Goal: Information Seeking & Learning: Learn about a topic

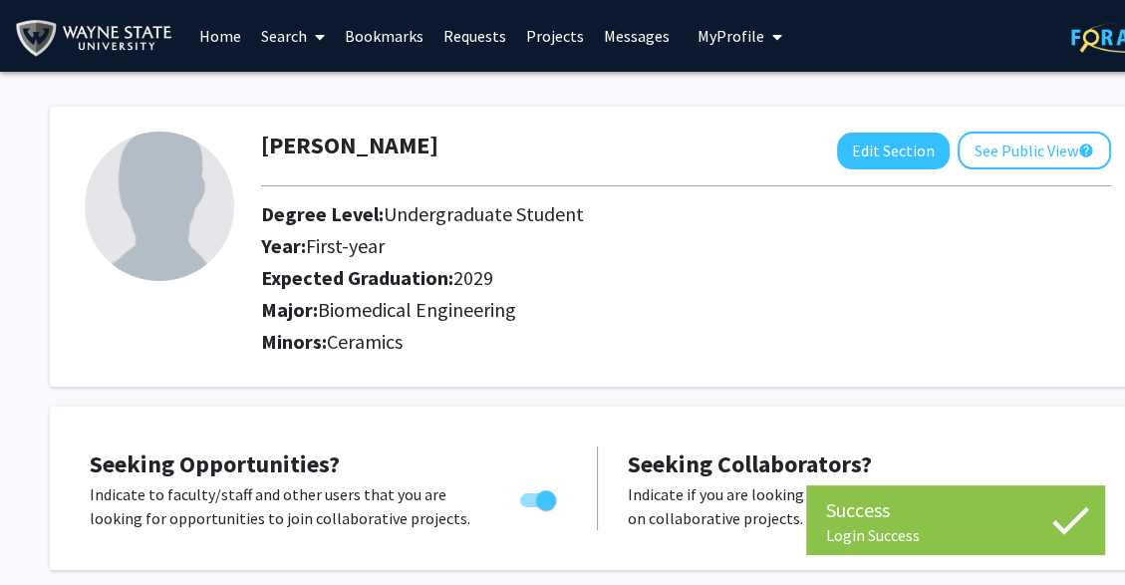
click at [650, 281] on h2 "Expected Graduation: 2029" at bounding box center [630, 278] width 739 height 24
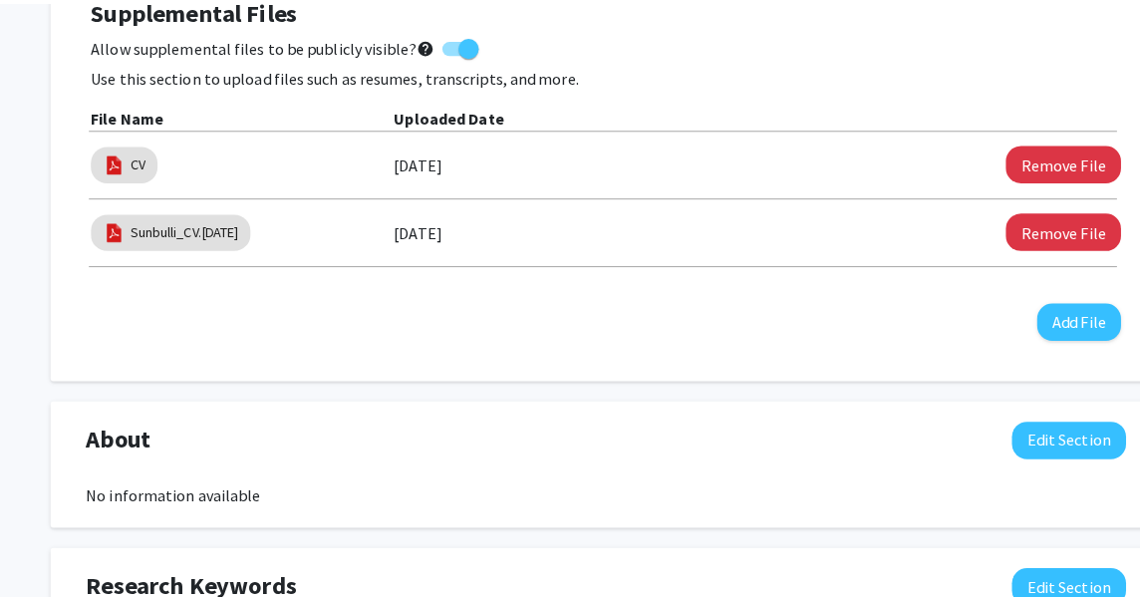
scroll to position [718, 0]
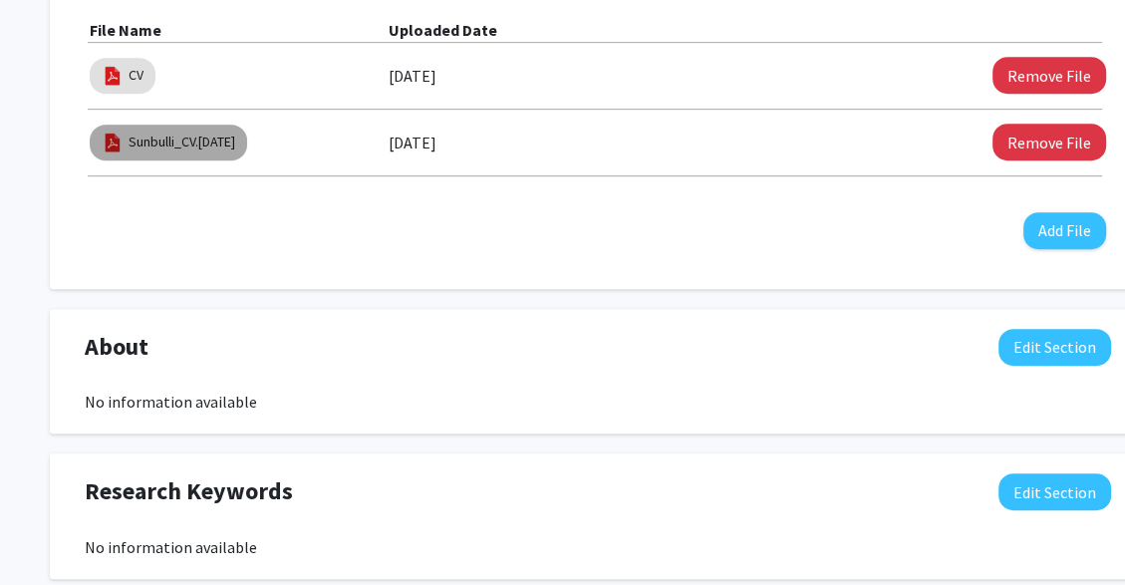
click at [190, 151] on link "Sunbulli_CV.[DATE]" at bounding box center [182, 142] width 107 height 21
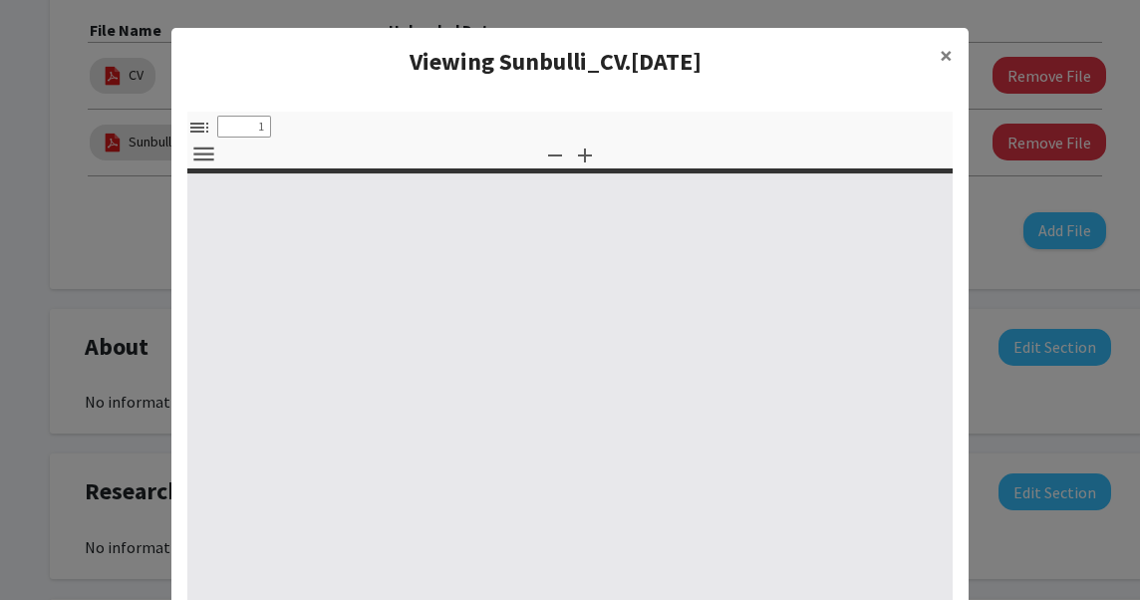
select select "custom"
type input "0"
select select "custom"
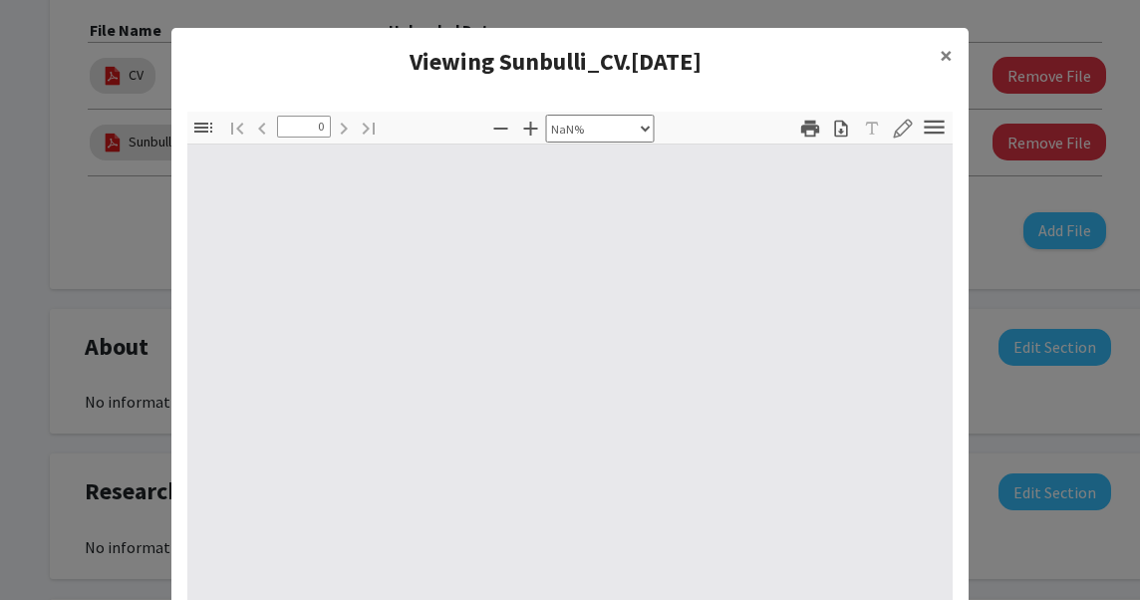
type input "1"
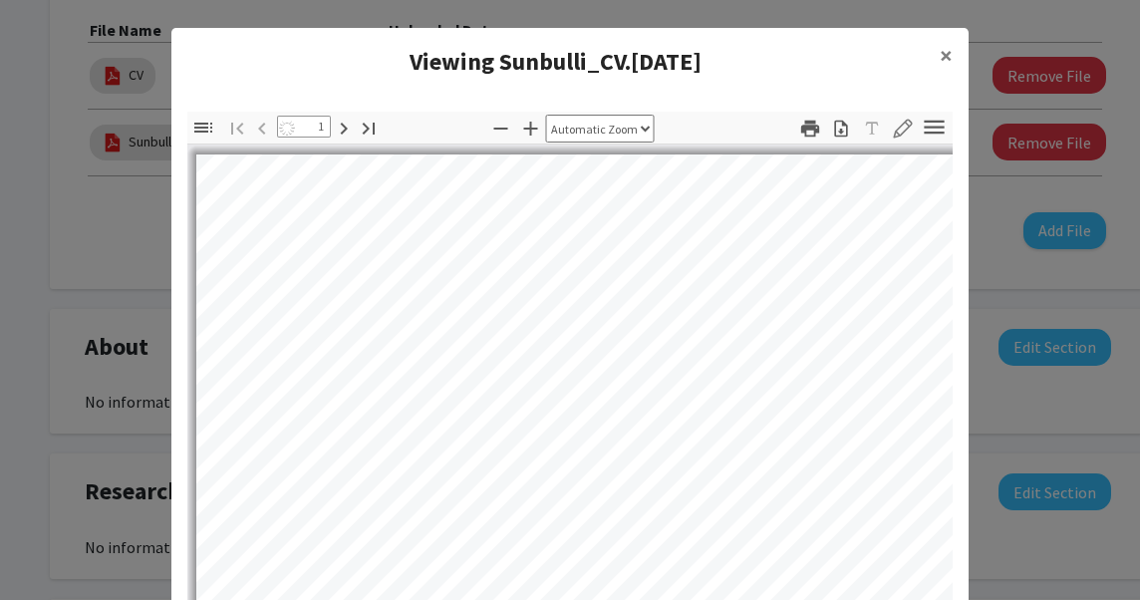
select select "auto"
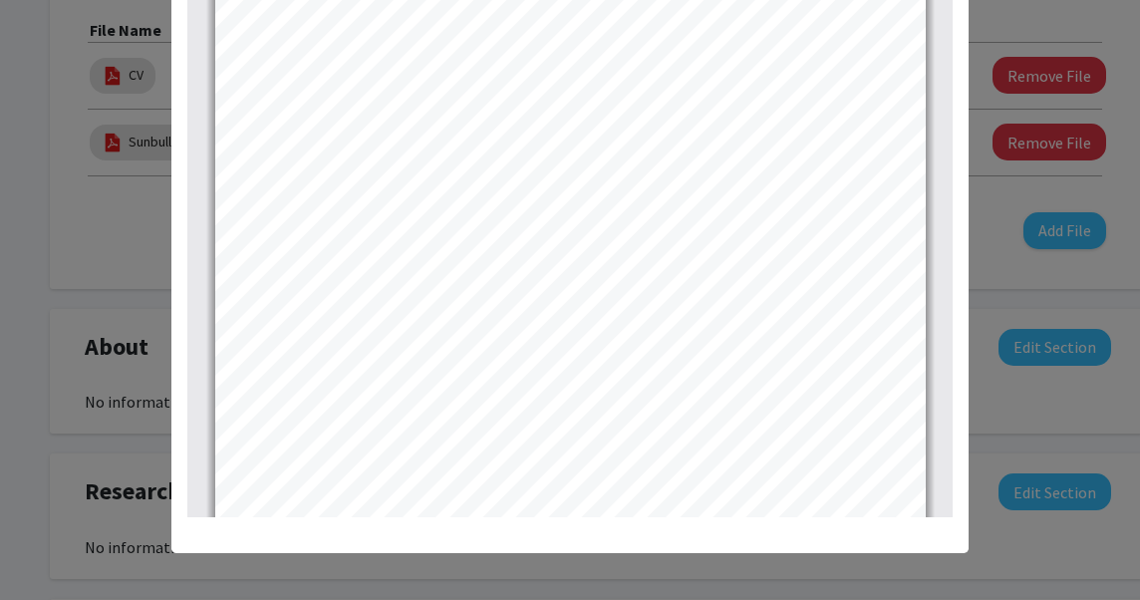
scroll to position [193, 0]
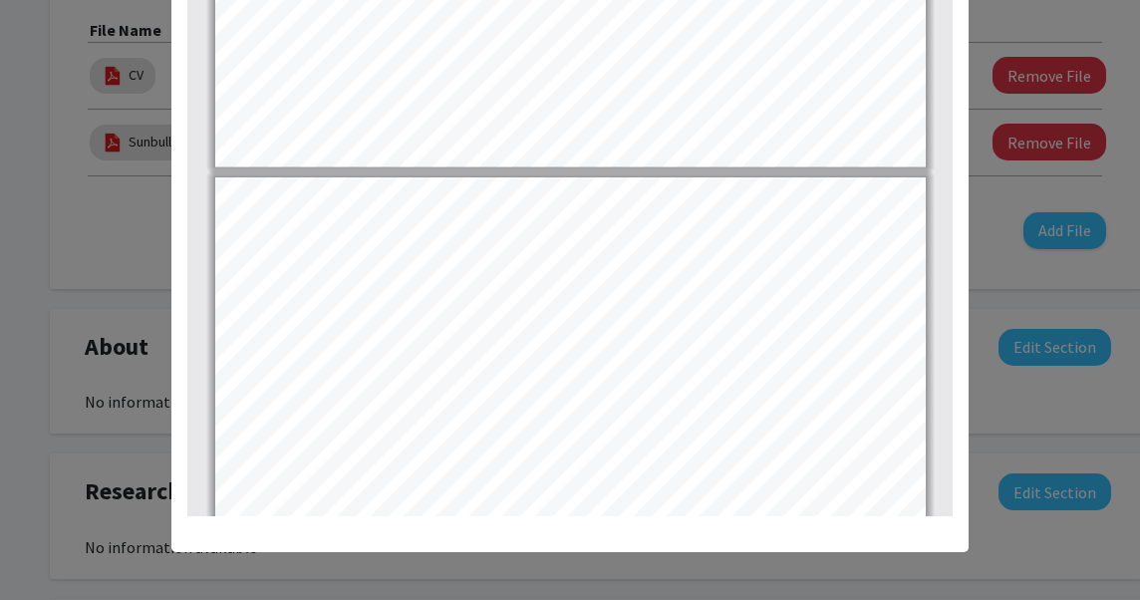
type input "1"
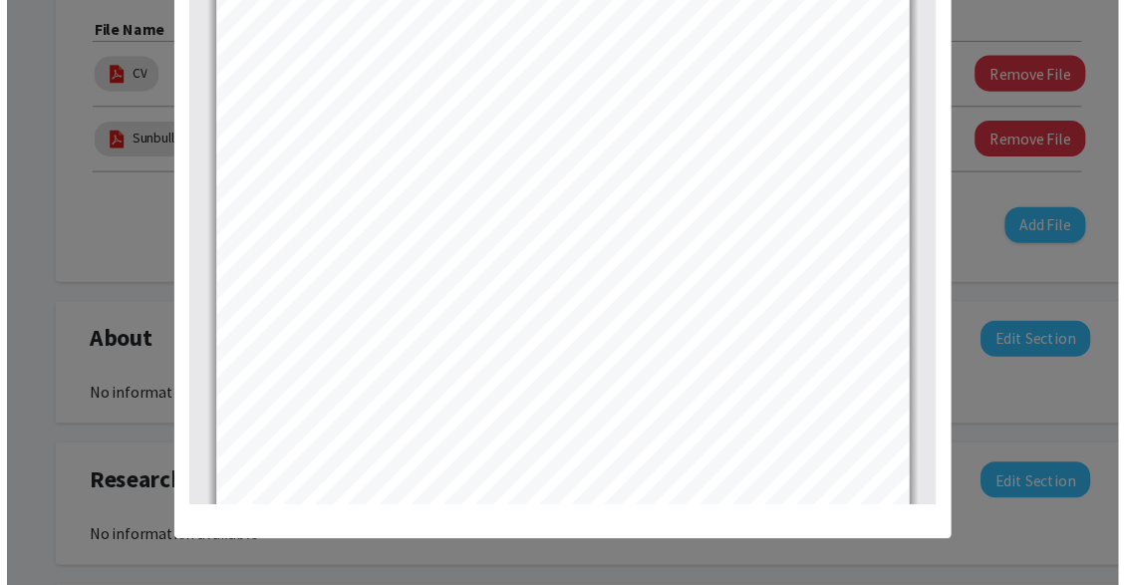
scroll to position [0, 0]
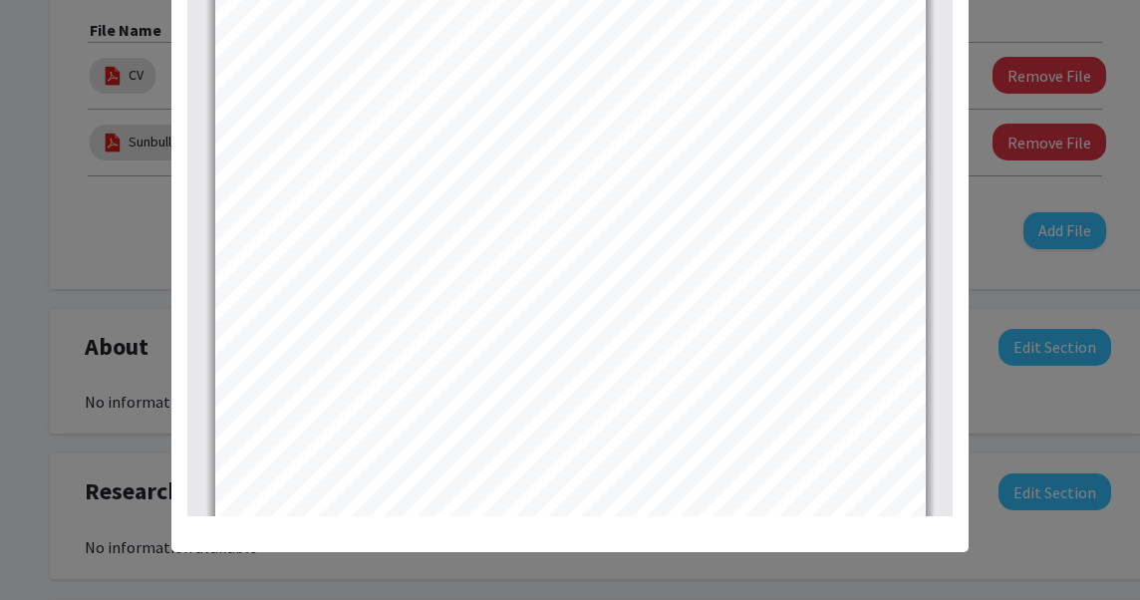
click at [1013, 275] on modal-container "Viewing Sunbulli_CV.May2025 × Thumbnails Document Outline Attachments Layers Cu…" at bounding box center [570, 300] width 1140 height 600
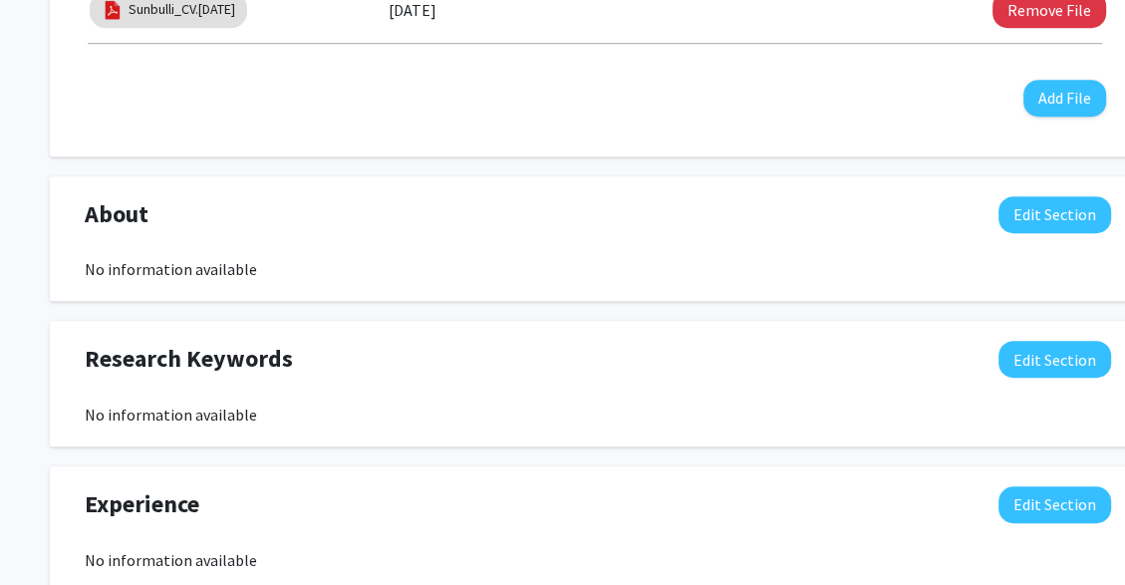
click at [969, 347] on div "Research Keywords Edit Section" at bounding box center [598, 364] width 1057 height 46
click at [969, 349] on div "Research Keywords Edit Section" at bounding box center [598, 364] width 1057 height 46
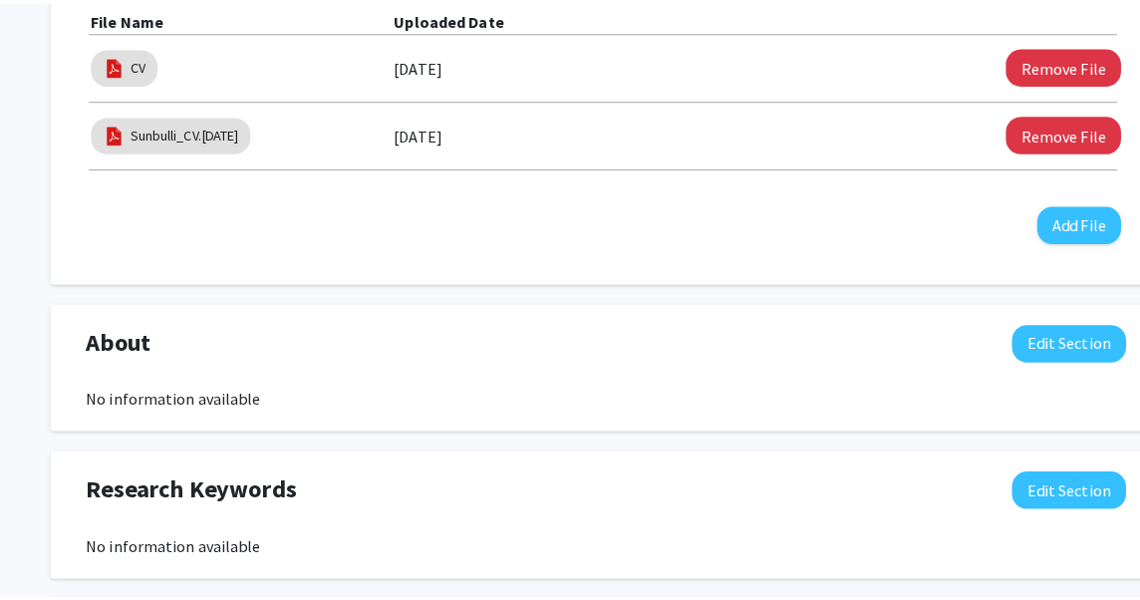
scroll to position [726, 0]
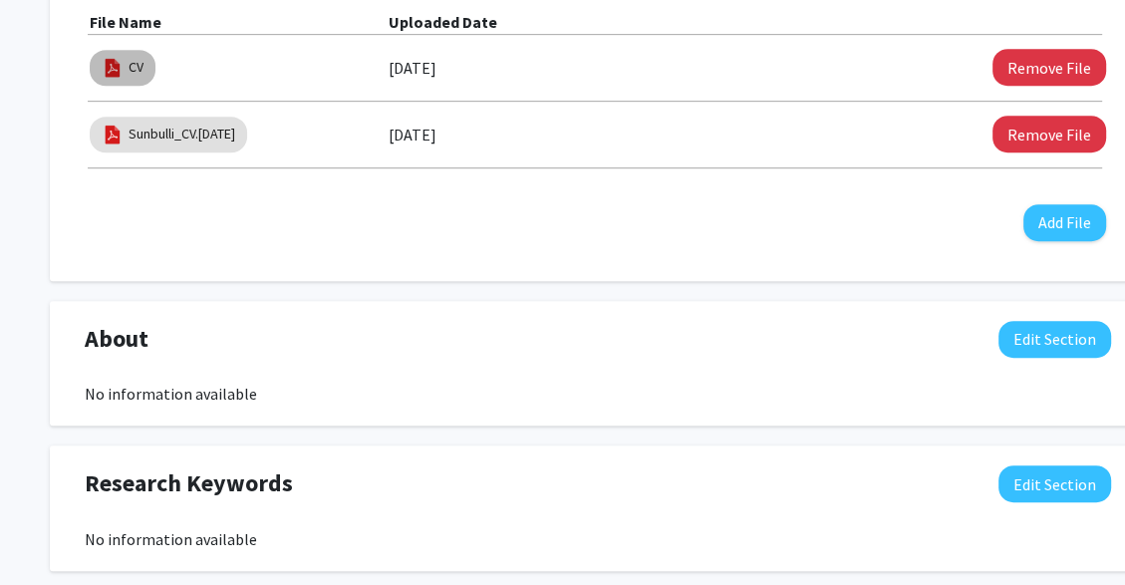
click at [140, 65] on link "CV" at bounding box center [136, 67] width 15 height 21
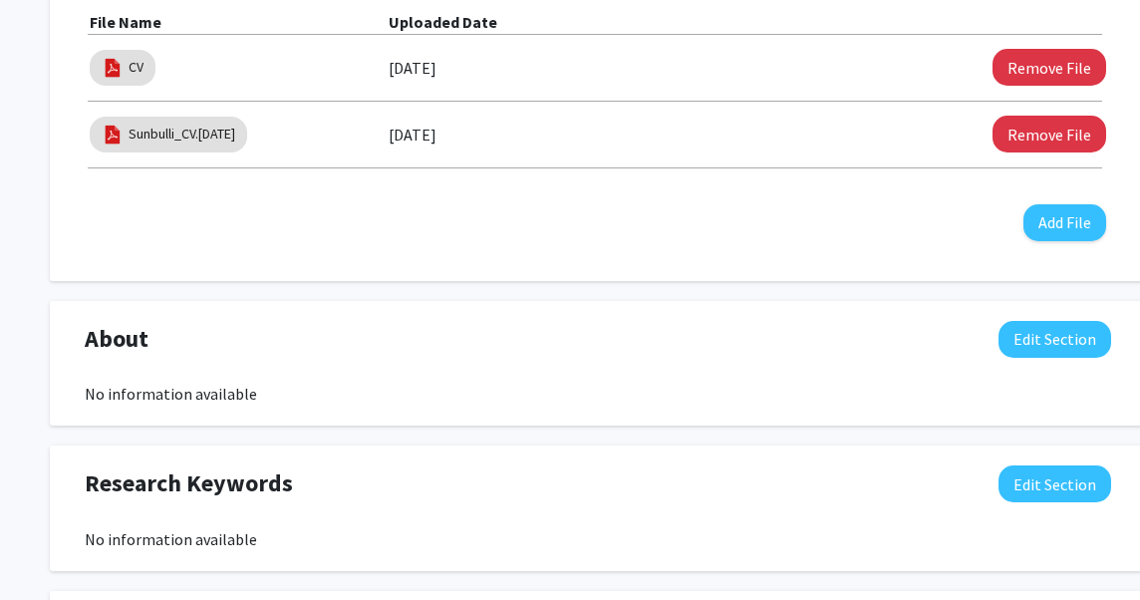
select select "custom"
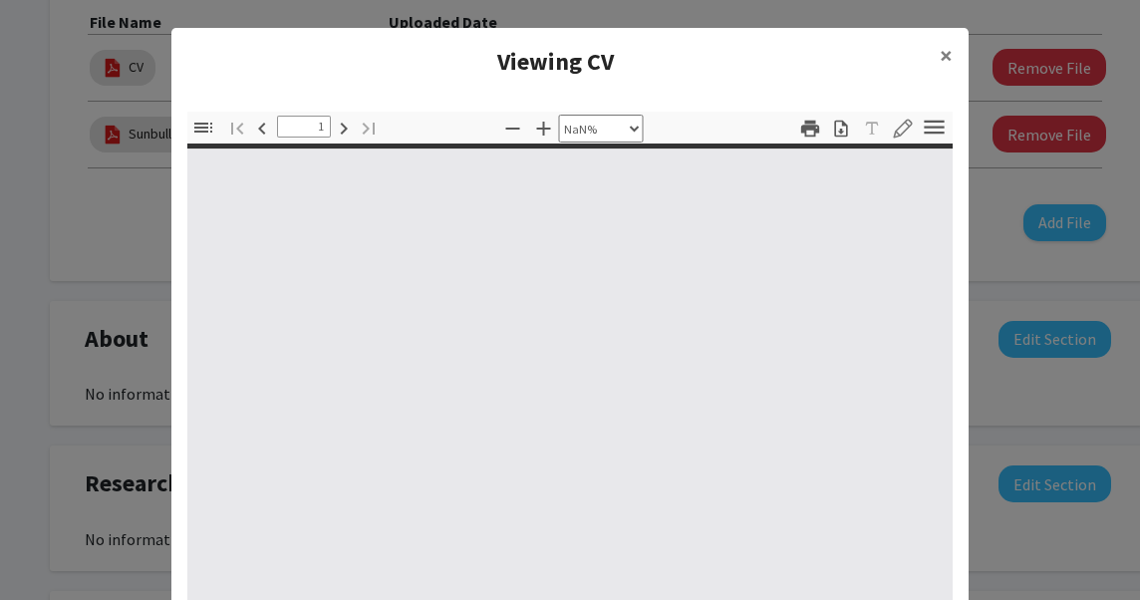
type input "0"
select select "custom"
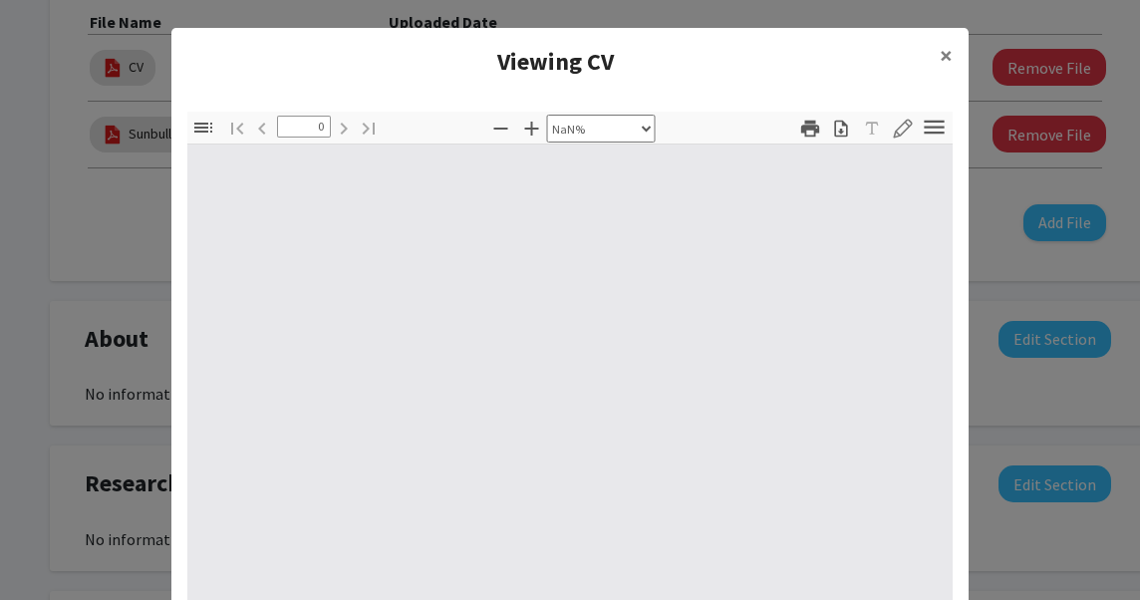
type input "1"
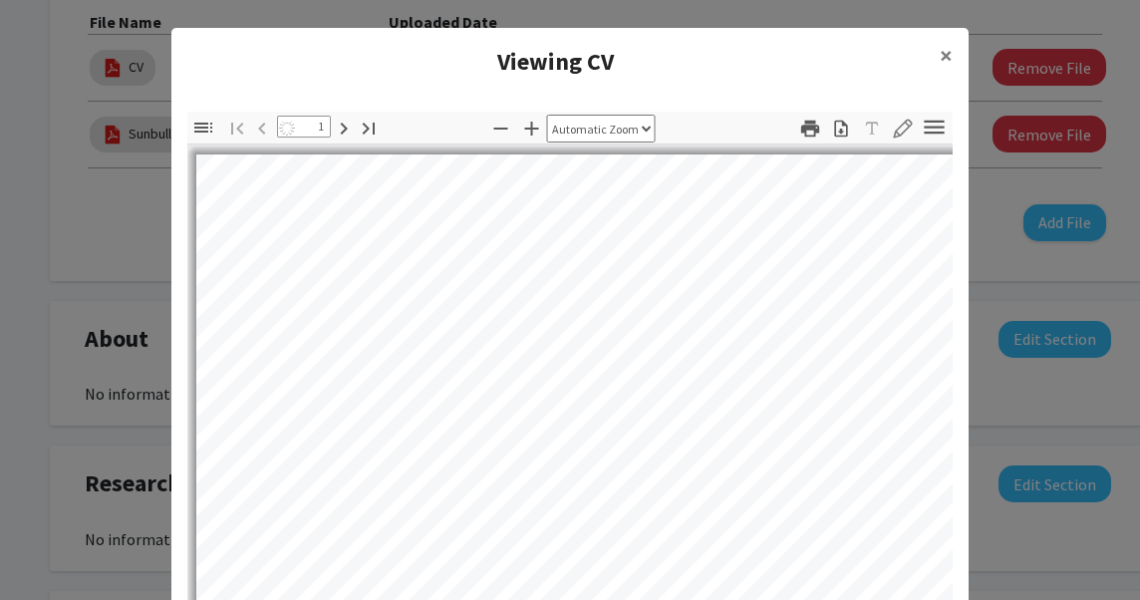
select select "auto"
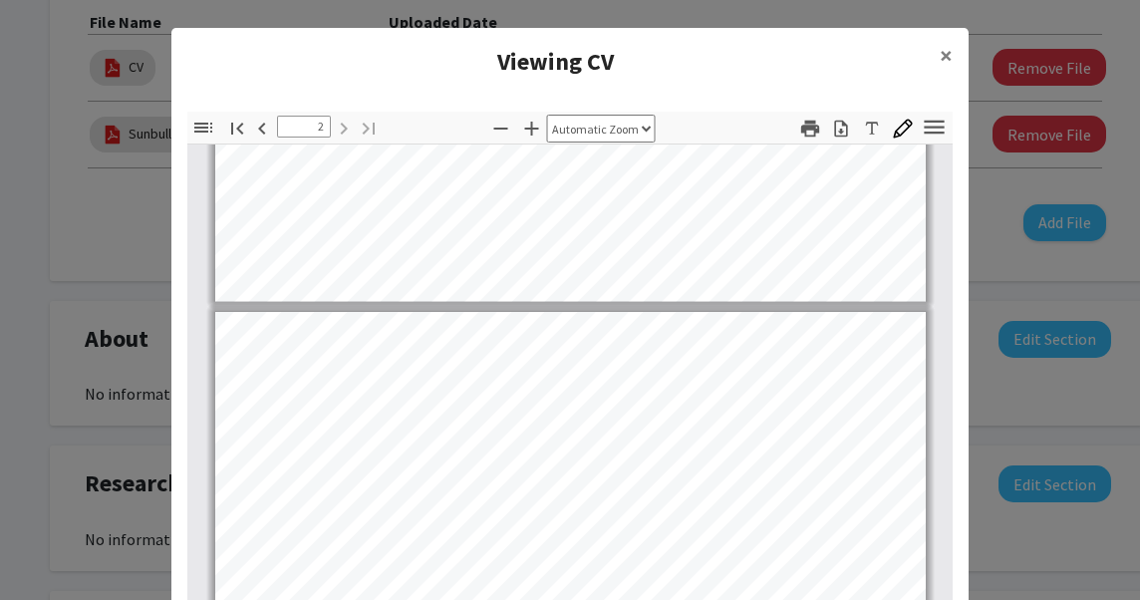
scroll to position [791, 0]
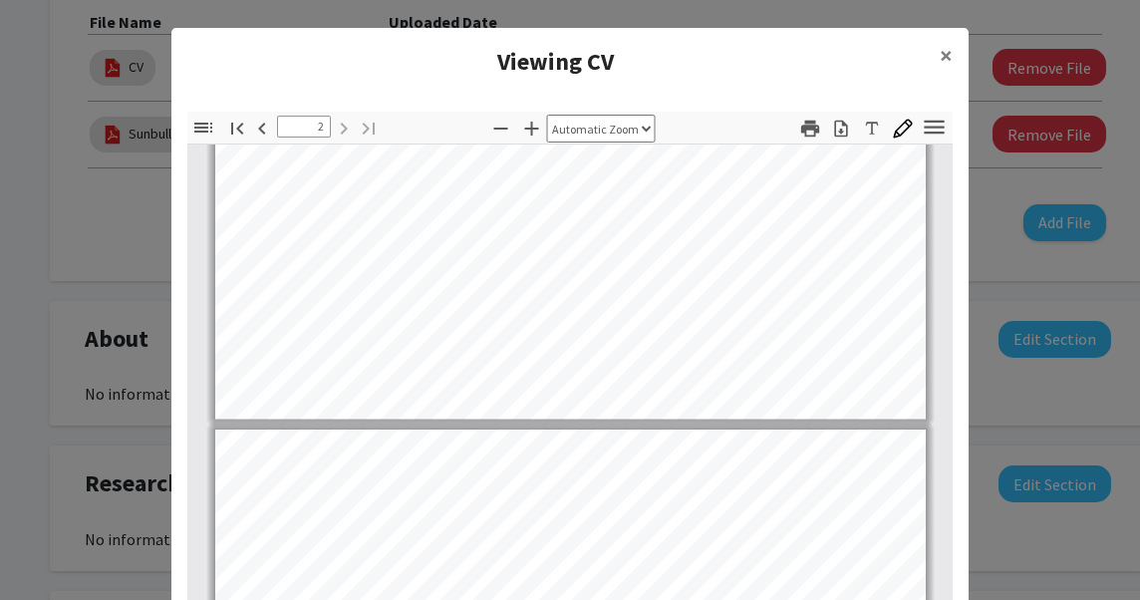
type input "1"
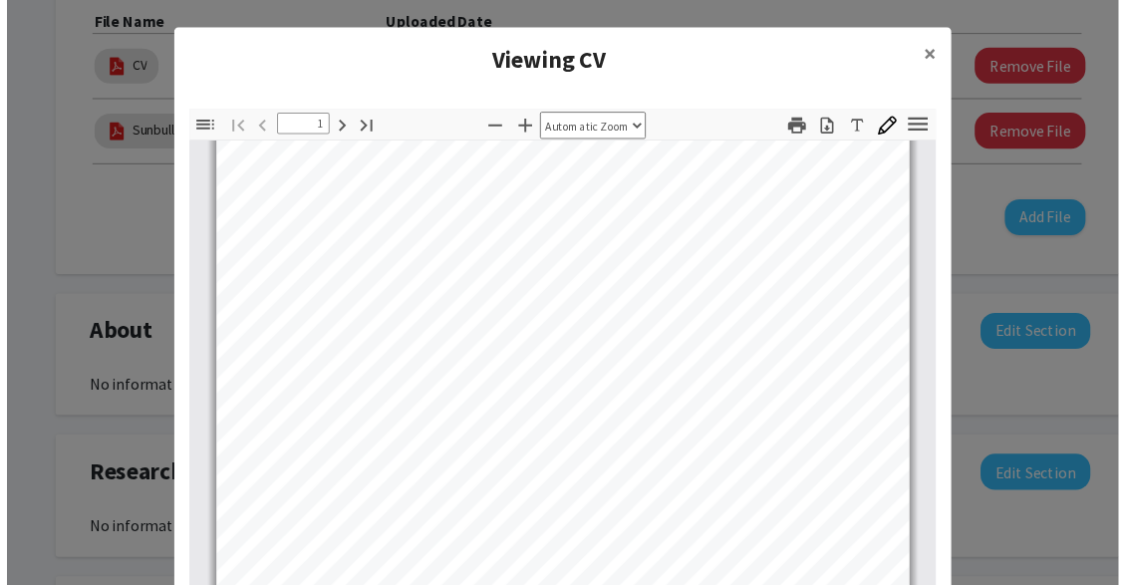
scroll to position [0, 0]
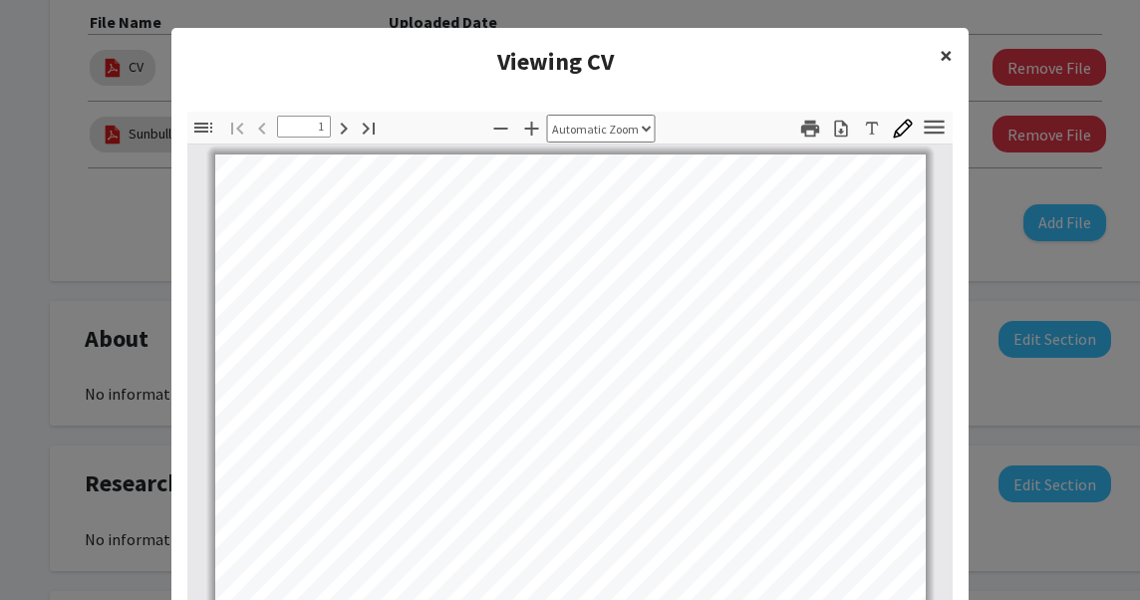
click at [940, 66] on span "×" at bounding box center [946, 55] width 13 height 31
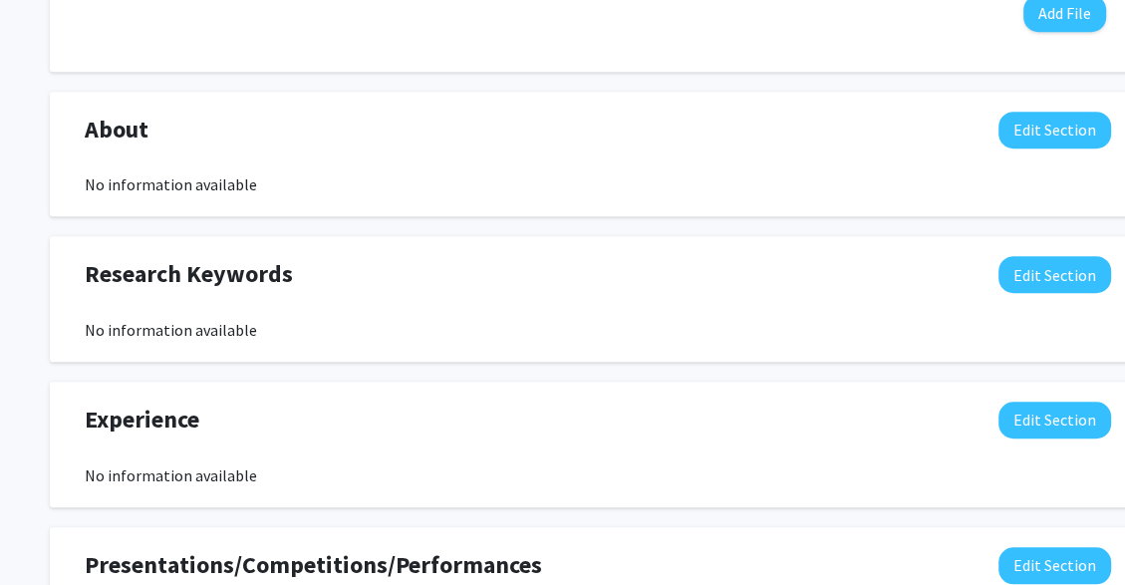
click at [851, 491] on div "Experience Edit Section No information available You may write a maximum of 750…" at bounding box center [598, 445] width 1097 height 126
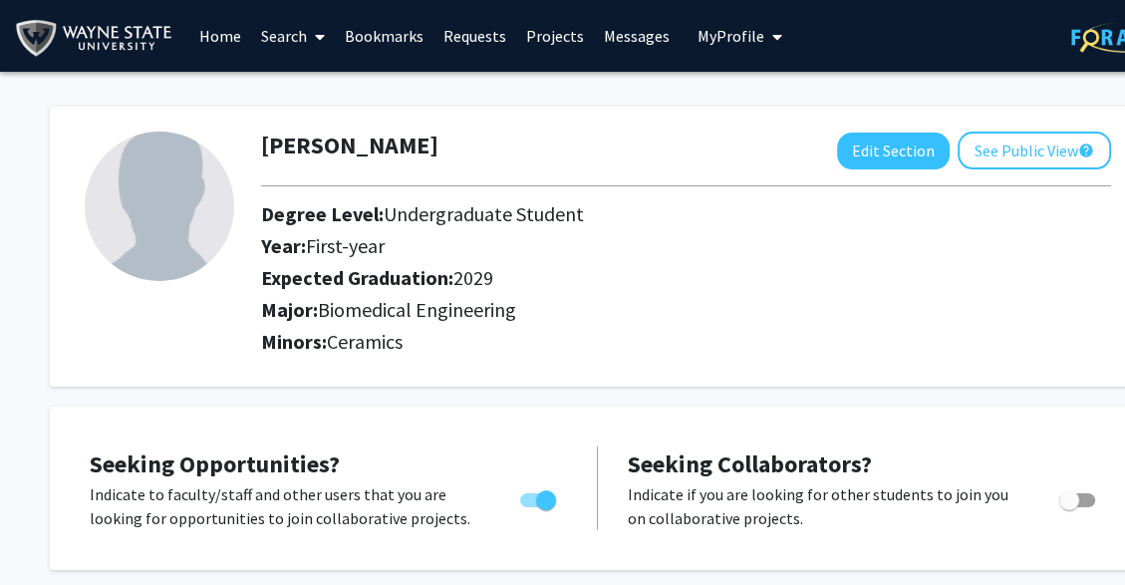
click at [211, 16] on link "Home" at bounding box center [220, 36] width 62 height 70
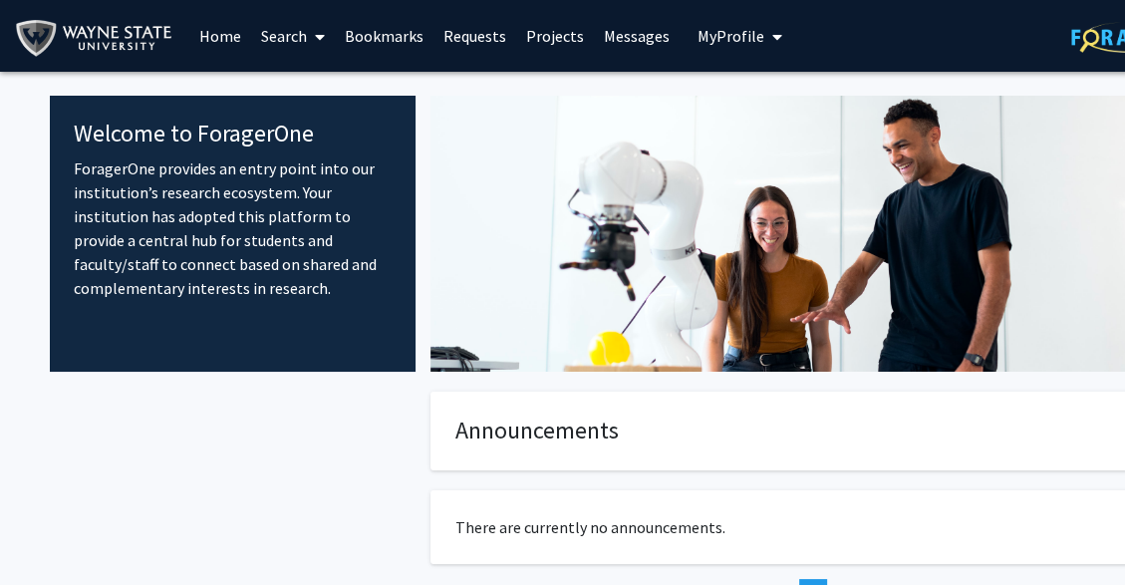
click at [289, 18] on link "Search" at bounding box center [293, 36] width 84 height 70
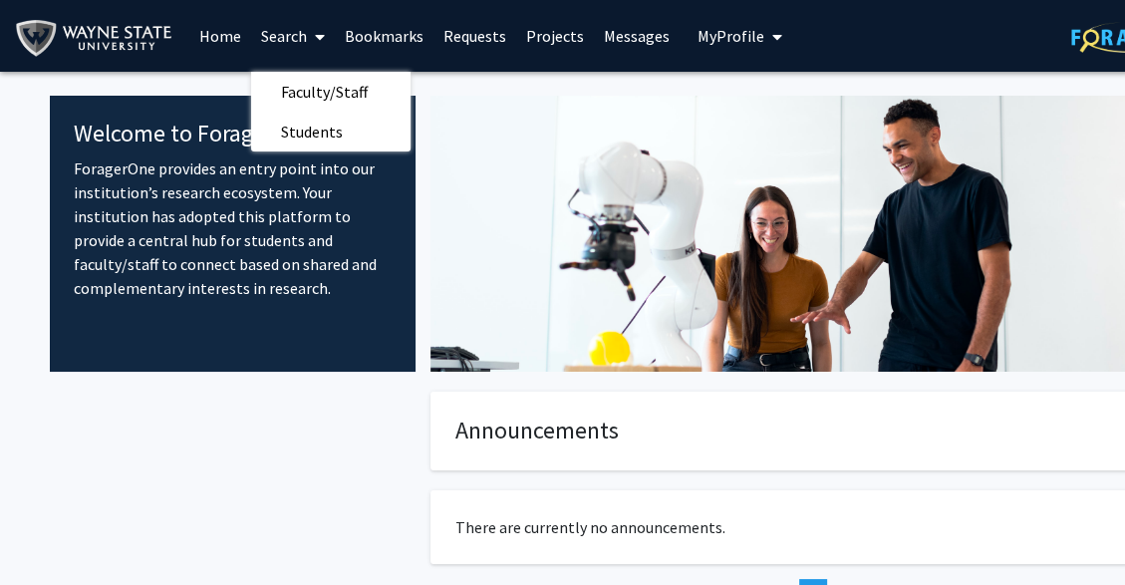
click at [371, 90] on span "Faculty/Staff" at bounding box center [324, 92] width 147 height 40
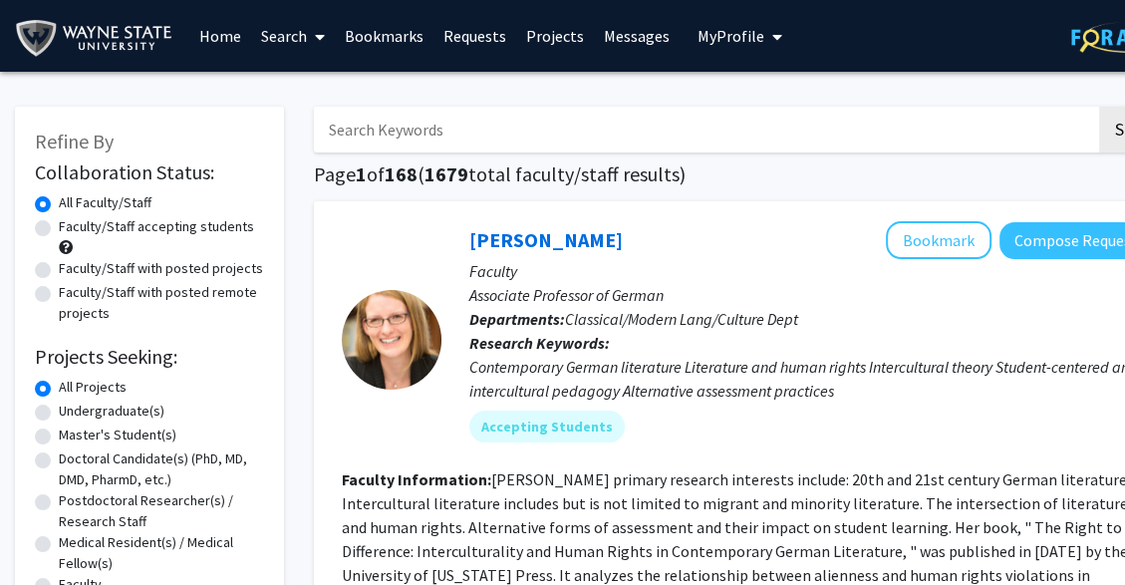
click at [356, 35] on link "Bookmarks" at bounding box center [384, 36] width 99 height 70
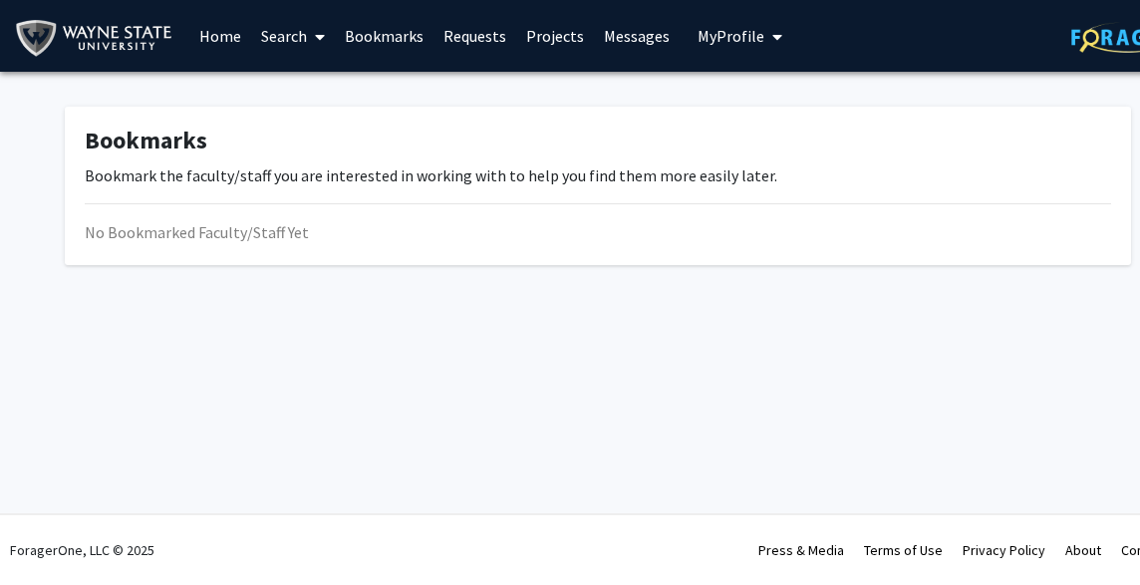
click at [302, 40] on link "Search" at bounding box center [293, 36] width 84 height 70
click at [366, 84] on span "Faculty/Staff" at bounding box center [324, 92] width 147 height 40
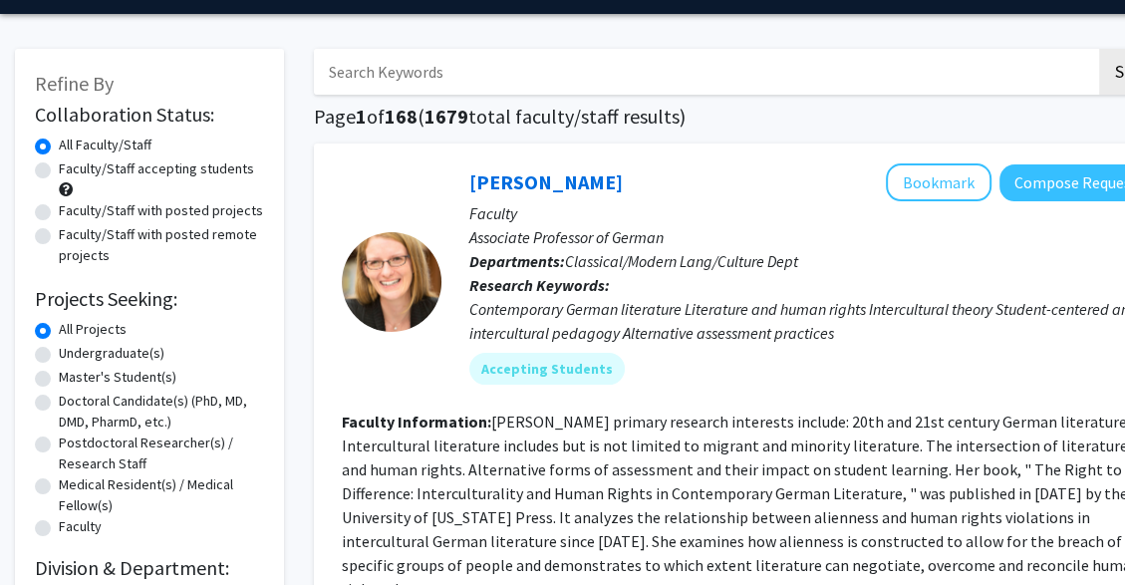
scroll to position [58, 0]
click at [176, 411] on label "Doctoral Candidate(s) (PhD, MD, DMD, PharmD, etc.)" at bounding box center [161, 412] width 205 height 42
click at [72, 404] on input "Doctoral Candidate(s) (PhD, MD, DMD, PharmD, etc.)" at bounding box center [65, 397] width 13 height 13
radio input "true"
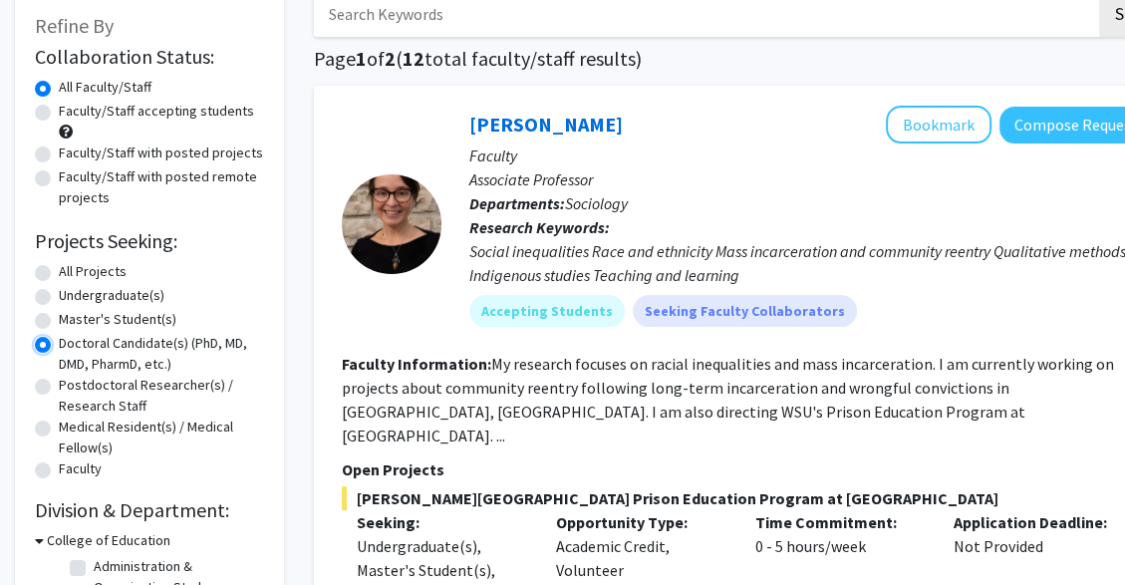
scroll to position [117, 0]
click at [192, 350] on label "Doctoral Candidate(s) (PhD, MD, DMD, PharmD, etc.)" at bounding box center [161, 353] width 205 height 42
click at [72, 345] on input "Doctoral Candidate(s) (PhD, MD, DMD, PharmD, etc.)" at bounding box center [65, 338] width 13 height 13
click at [59, 347] on label "Doctoral Candidate(s) (PhD, MD, DMD, PharmD, etc.)" at bounding box center [161, 353] width 205 height 42
click at [59, 345] on input "Doctoral Candidate(s) (PhD, MD, DMD, PharmD, etc.)" at bounding box center [65, 338] width 13 height 13
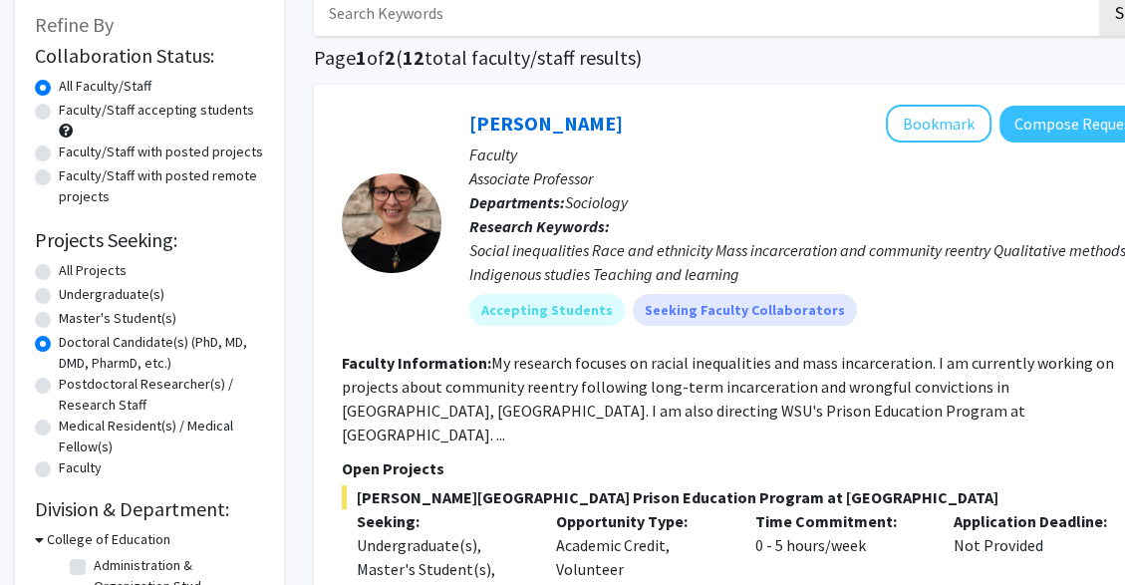
click at [59, 275] on label "All Projects" at bounding box center [93, 270] width 68 height 21
click at [59, 273] on input "All Projects" at bounding box center [65, 266] width 13 height 13
radio input "true"
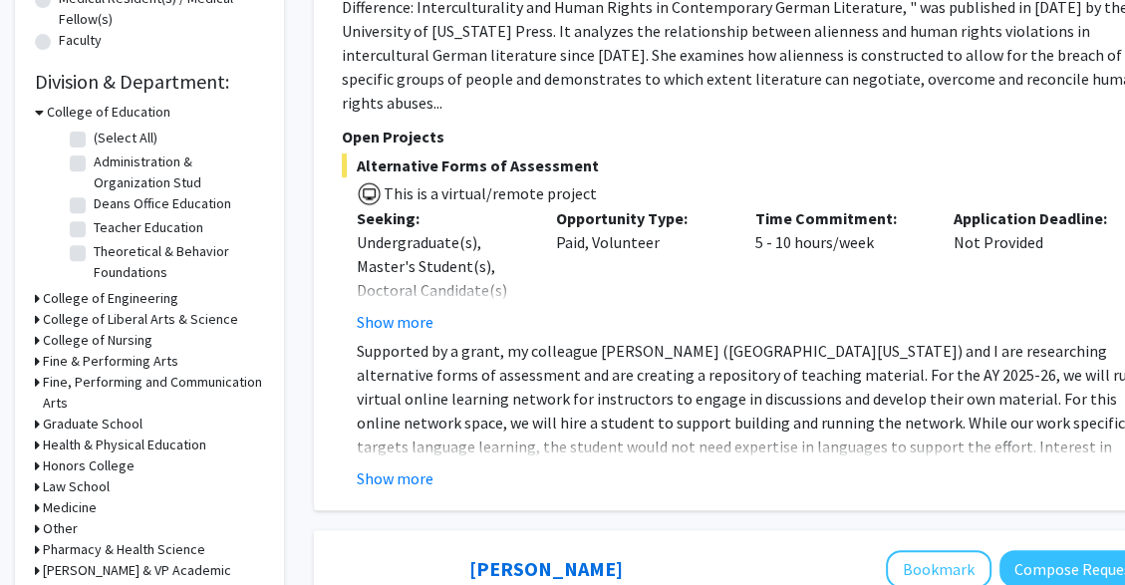
scroll to position [544, 0]
click at [152, 301] on h3 "College of Engineering" at bounding box center [111, 298] width 136 height 21
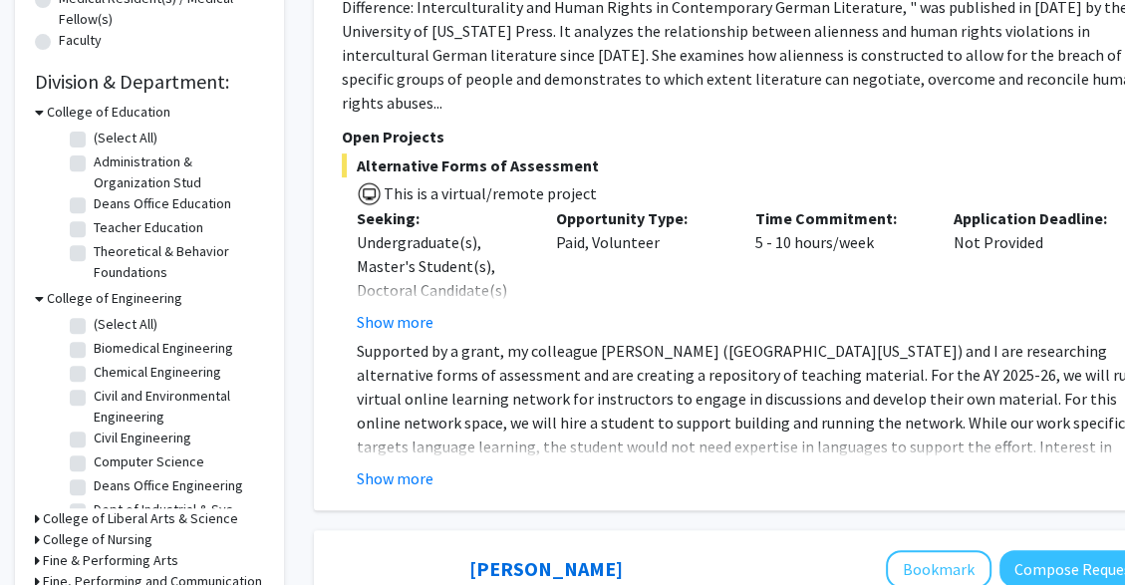
click at [152, 331] on label "(Select All)" at bounding box center [126, 324] width 64 height 21
click at [107, 327] on input "(Select All)" at bounding box center [100, 320] width 13 height 13
checkbox input "true"
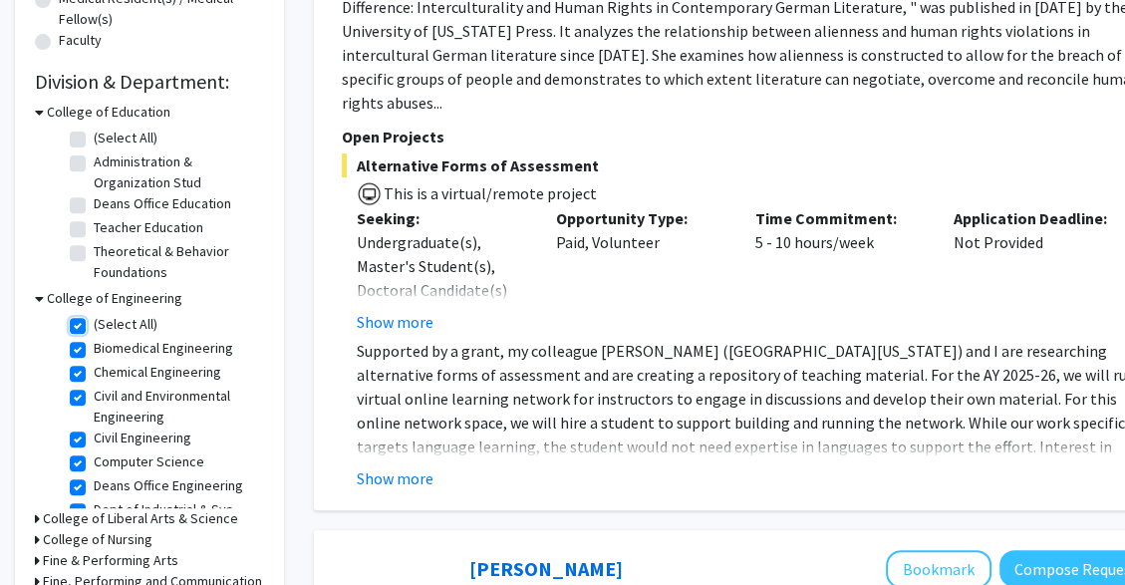
checkbox input "true"
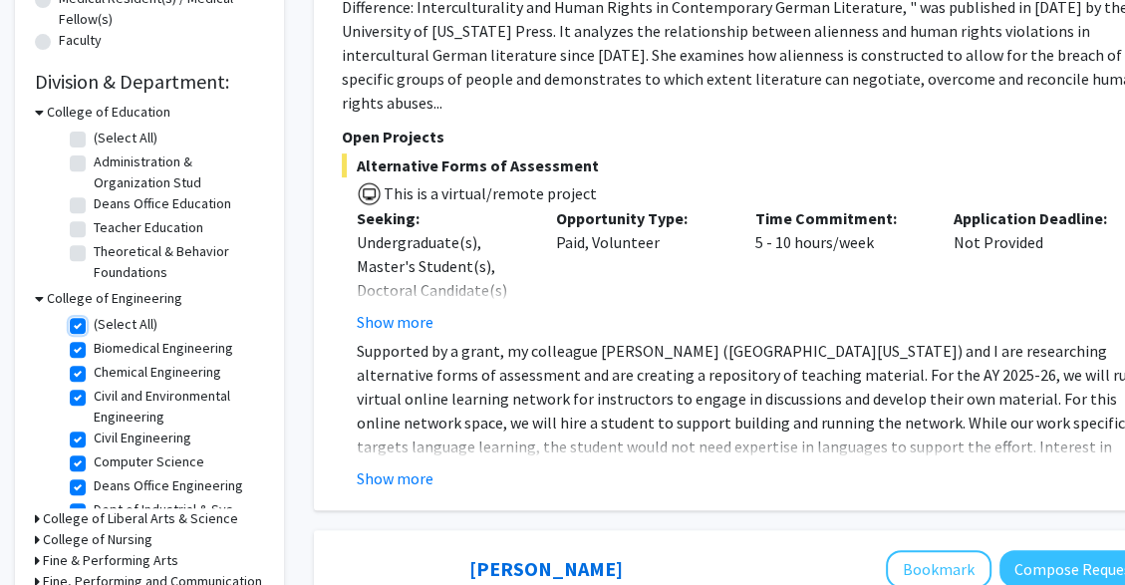
checkbox input "true"
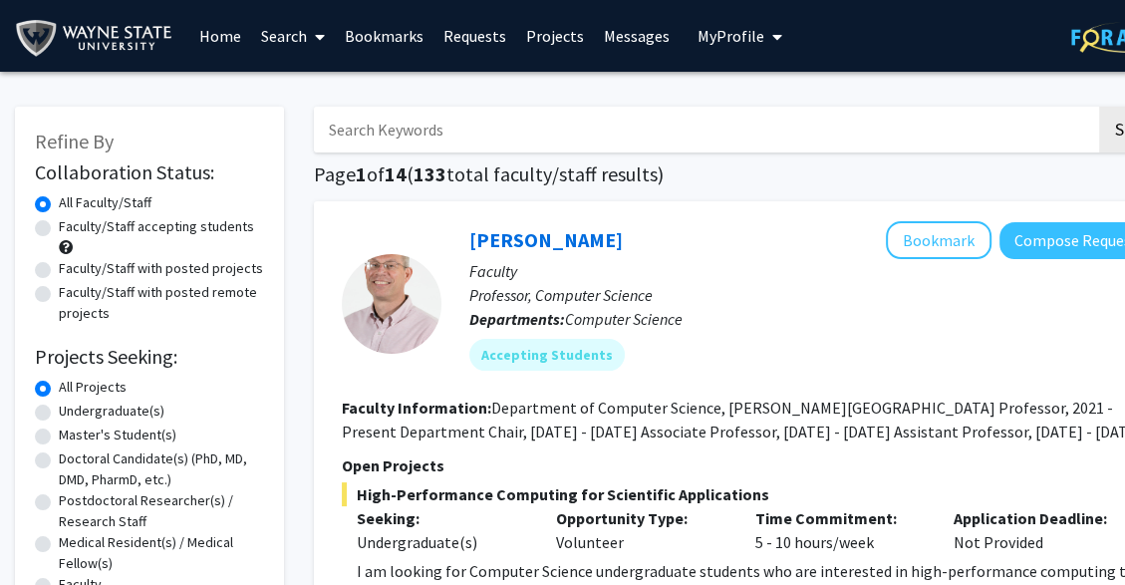
click at [150, 403] on label "Undergraduate(s)" at bounding box center [112, 411] width 106 height 21
click at [72, 403] on input "Undergraduate(s)" at bounding box center [65, 407] width 13 height 13
radio input "true"
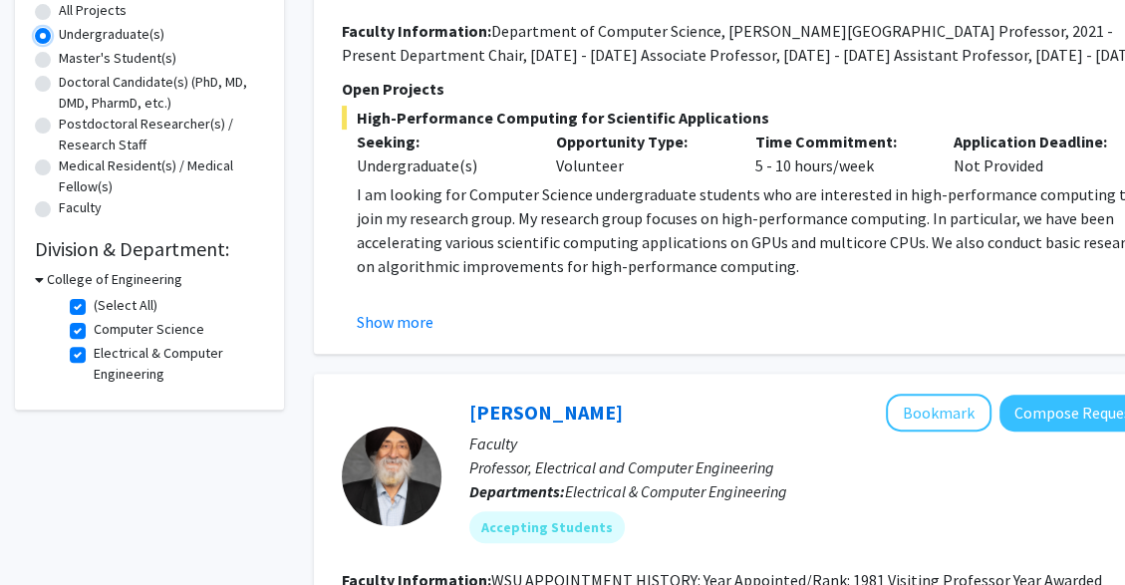
scroll to position [376, 0]
click at [40, 273] on icon at bounding box center [39, 280] width 9 height 21
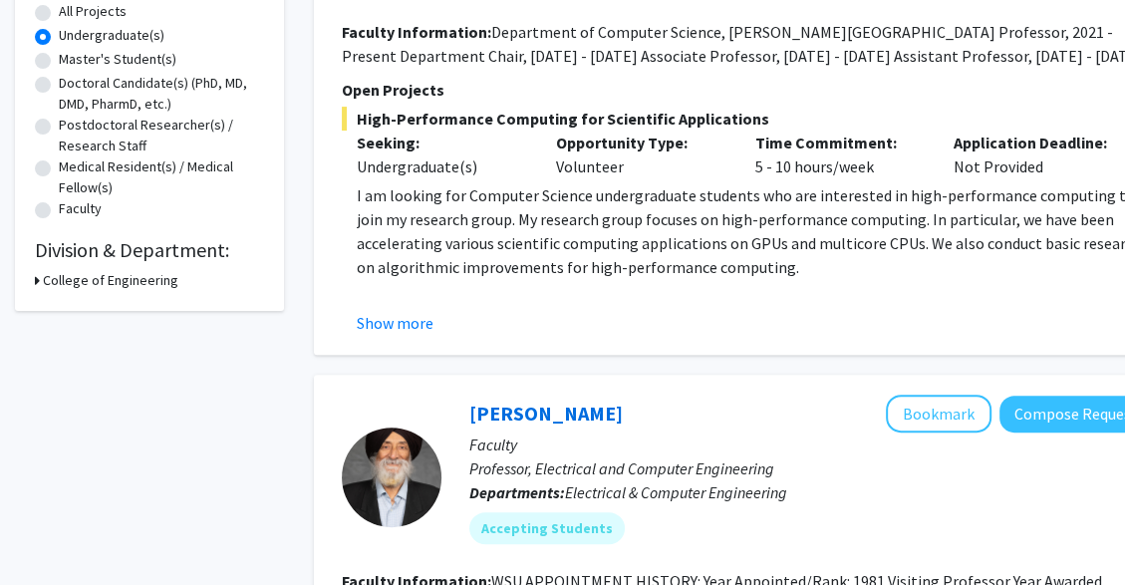
click at [47, 271] on h3 "College of Engineering" at bounding box center [111, 280] width 136 height 21
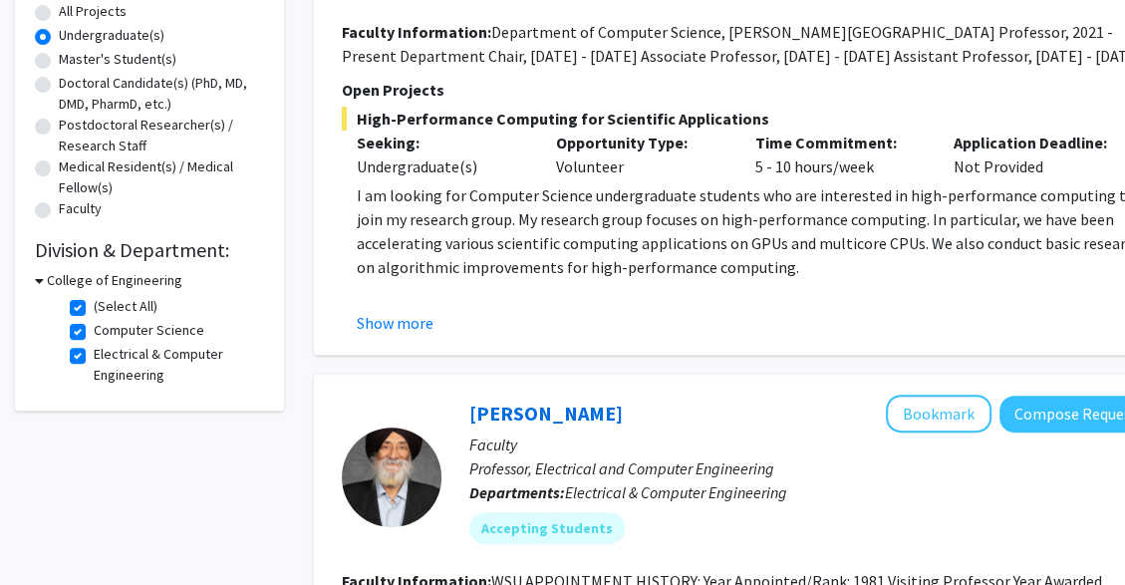
click at [94, 303] on label "(Select All)" at bounding box center [126, 306] width 64 height 21
click at [94, 303] on input "(Select All)" at bounding box center [100, 302] width 13 height 13
checkbox input "false"
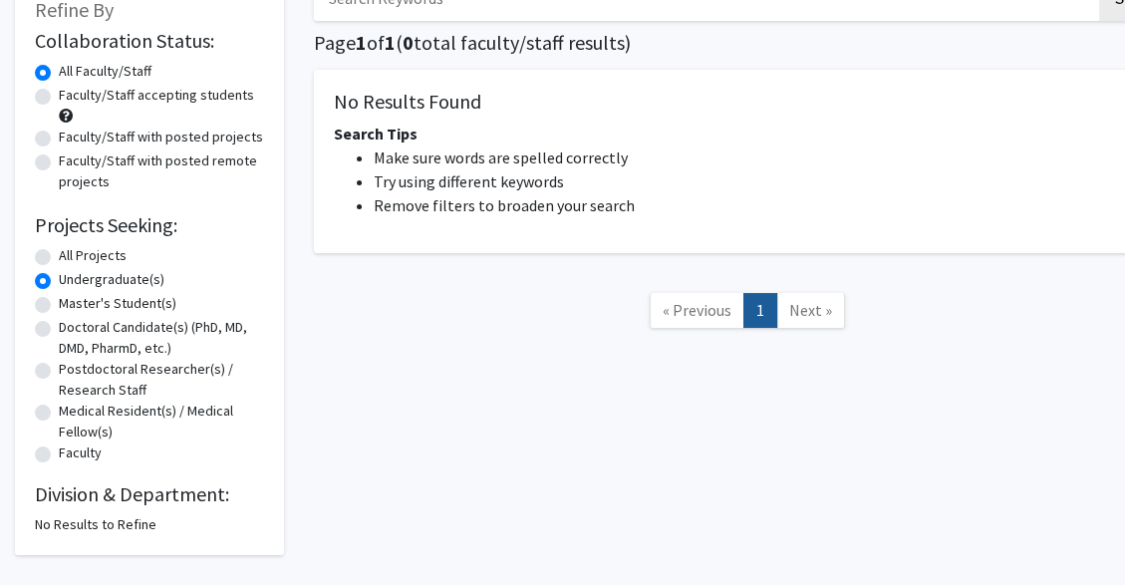
scroll to position [206, 0]
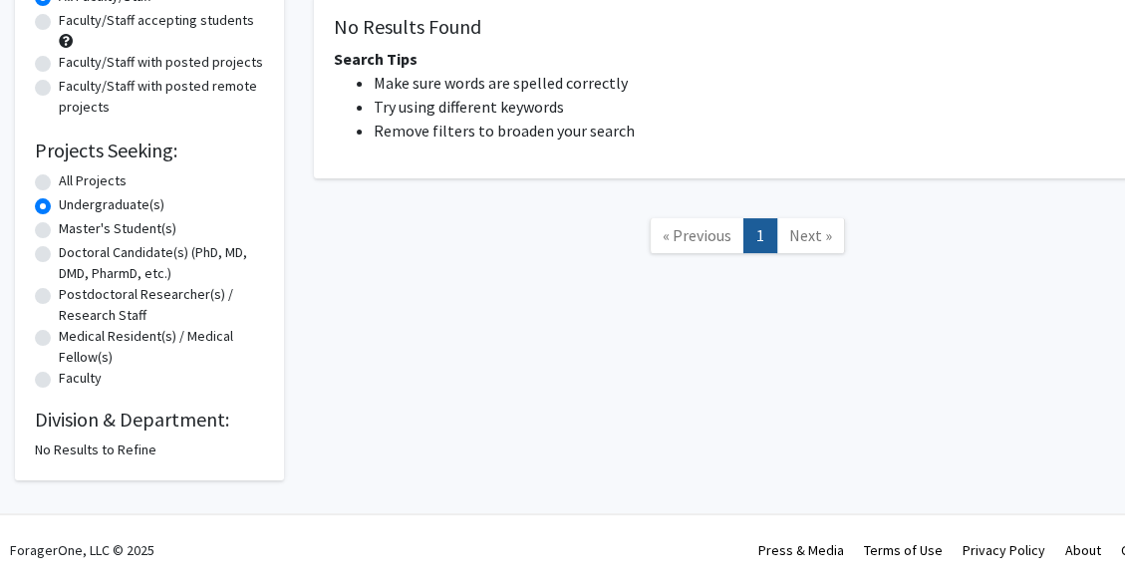
click at [190, 421] on h2 "Division & Department:" at bounding box center [149, 420] width 229 height 24
click at [121, 447] on div "No Results to Refine" at bounding box center [149, 450] width 229 height 21
click at [122, 457] on div "No Results to Refine" at bounding box center [149, 450] width 229 height 21
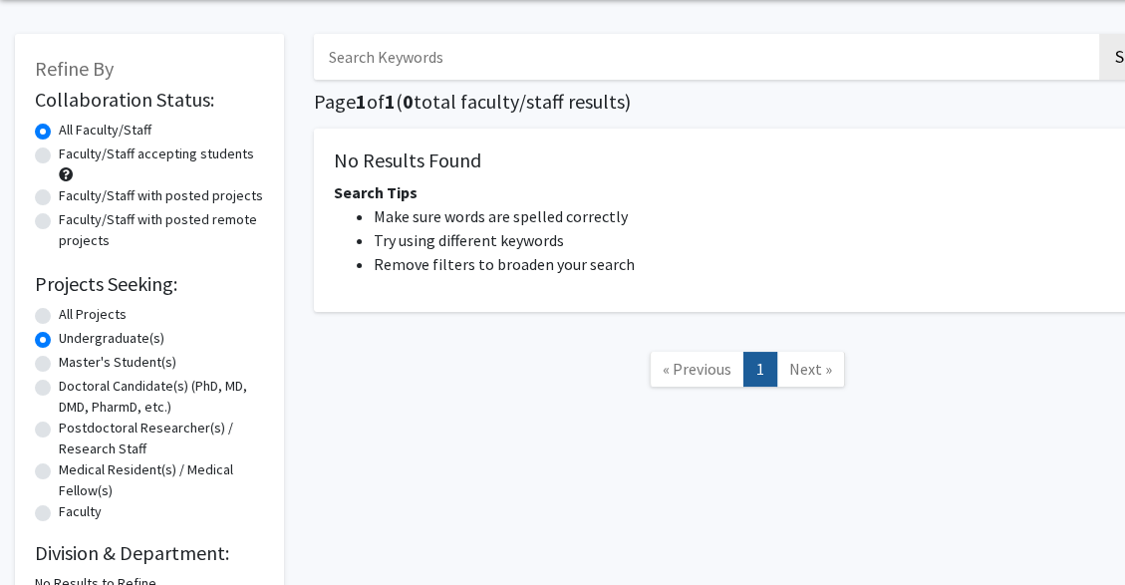
scroll to position [0, 0]
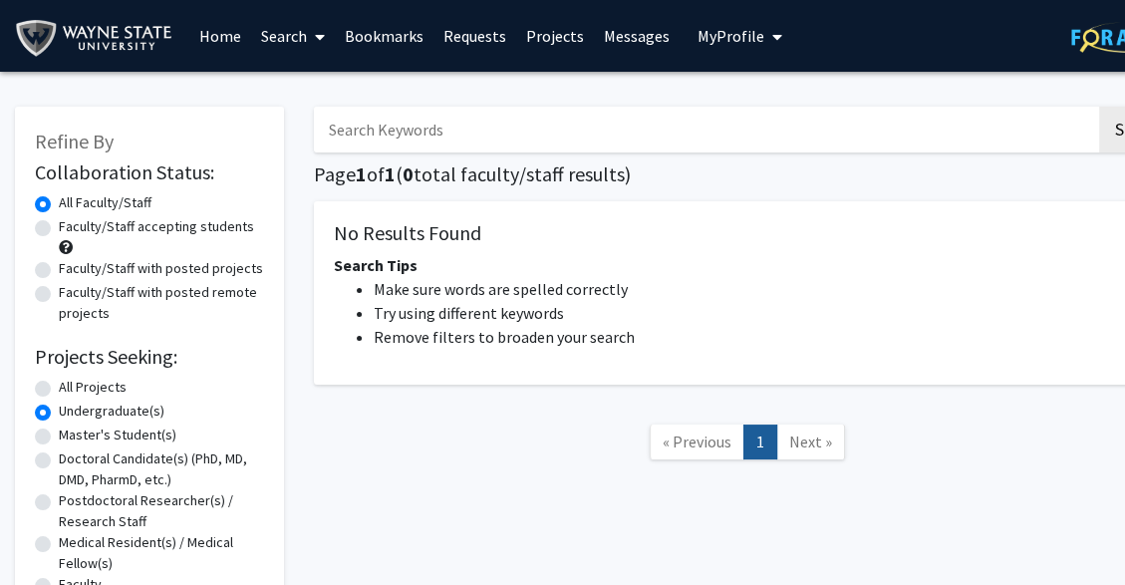
click at [320, 41] on icon at bounding box center [320, 37] width 10 height 16
click at [326, 107] on span "Faculty/Staff" at bounding box center [324, 92] width 147 height 40
radio input "true"
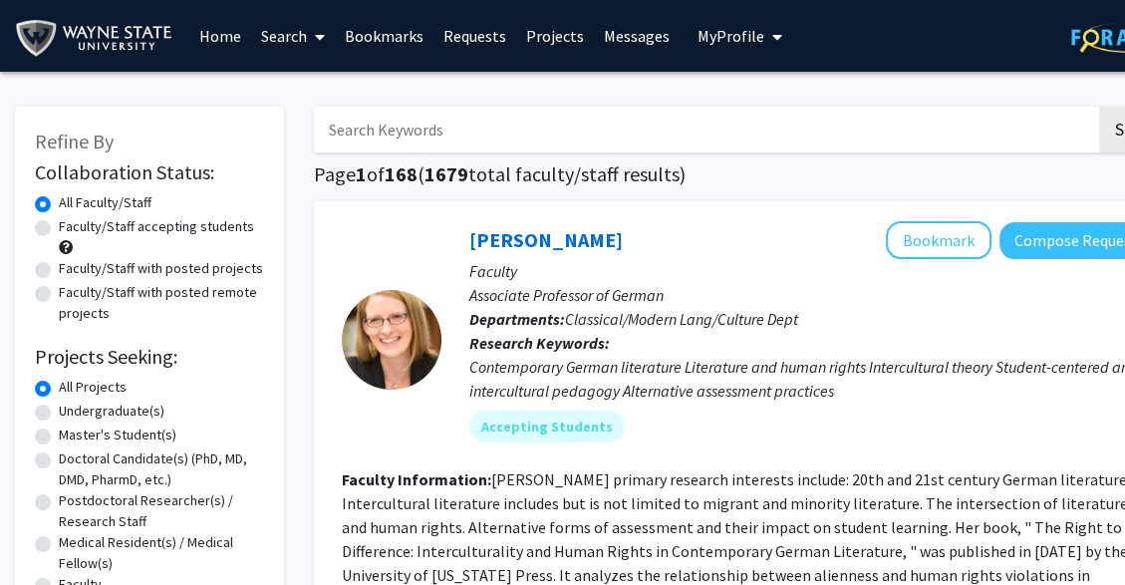
click at [204, 473] on label "Doctoral Candidate(s) (PhD, MD, DMD, PharmD, etc.)" at bounding box center [161, 470] width 205 height 42
click at [72, 462] on input "Doctoral Candidate(s) (PhD, MD, DMD, PharmD, etc.)" at bounding box center [65, 455] width 13 height 13
radio input "true"
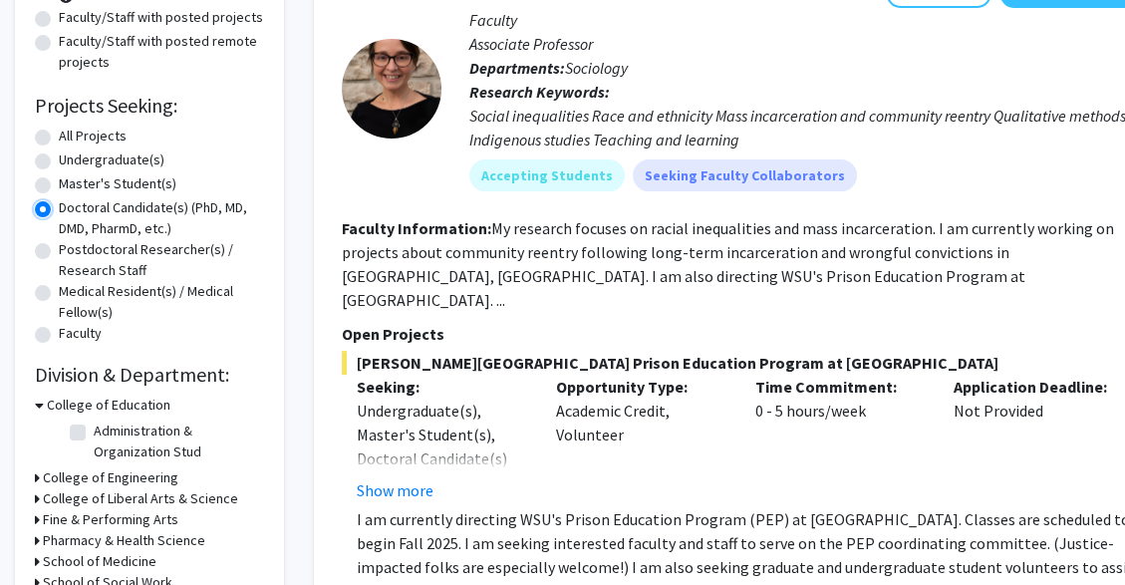
scroll to position [206, 0]
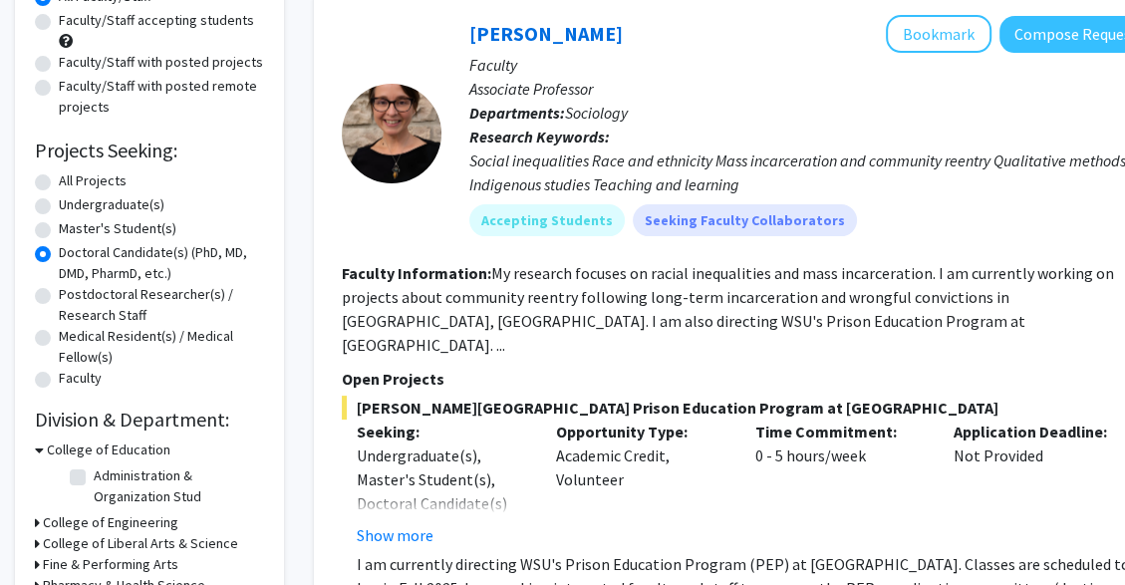
click at [100, 178] on label "All Projects" at bounding box center [93, 180] width 68 height 21
click at [72, 178] on input "All Projects" at bounding box center [65, 176] width 13 height 13
radio input "true"
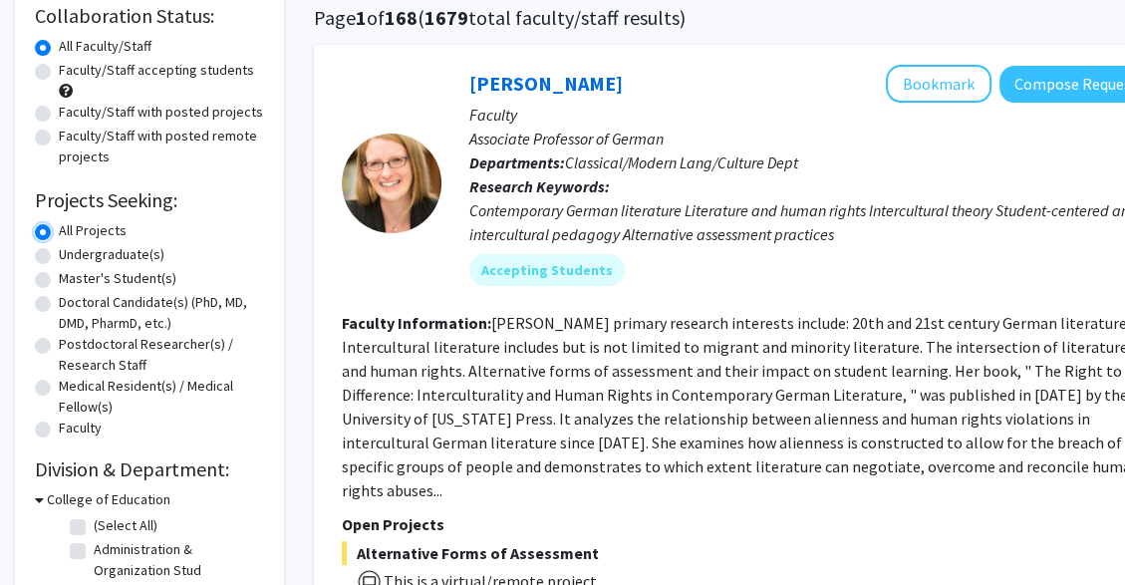
scroll to position [165, 0]
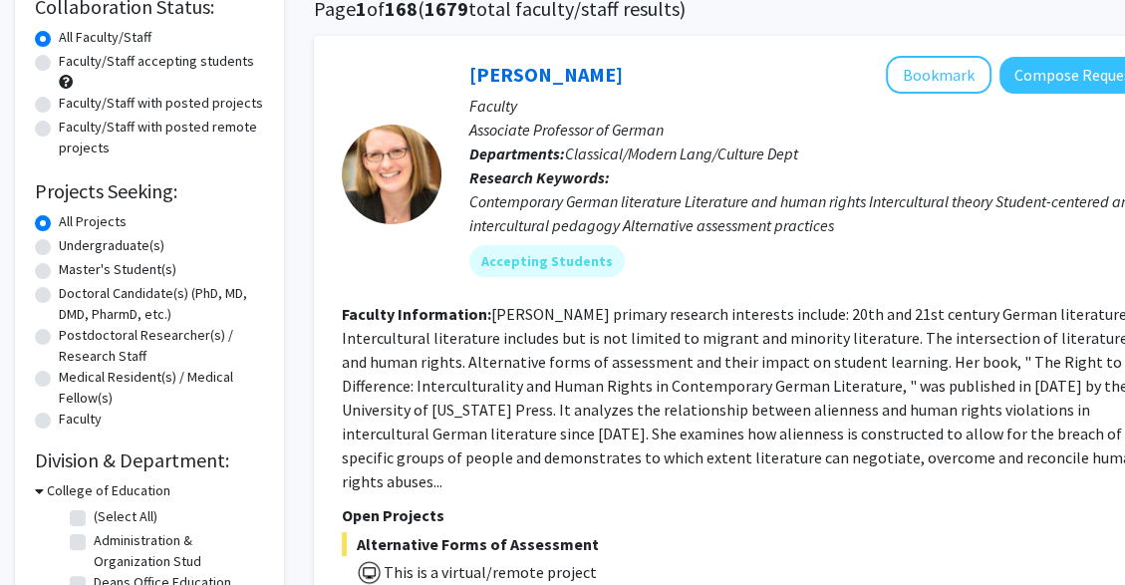
click at [117, 249] on label "Undergraduate(s)" at bounding box center [112, 245] width 106 height 21
click at [72, 248] on input "Undergraduate(s)" at bounding box center [65, 241] width 13 height 13
radio input "true"
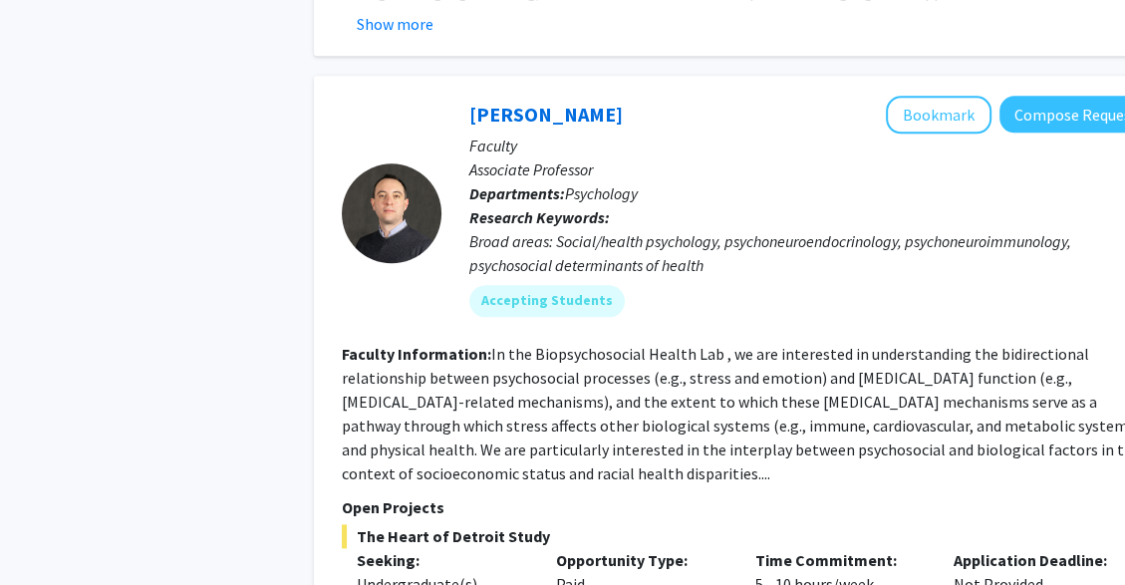
scroll to position [1740, 0]
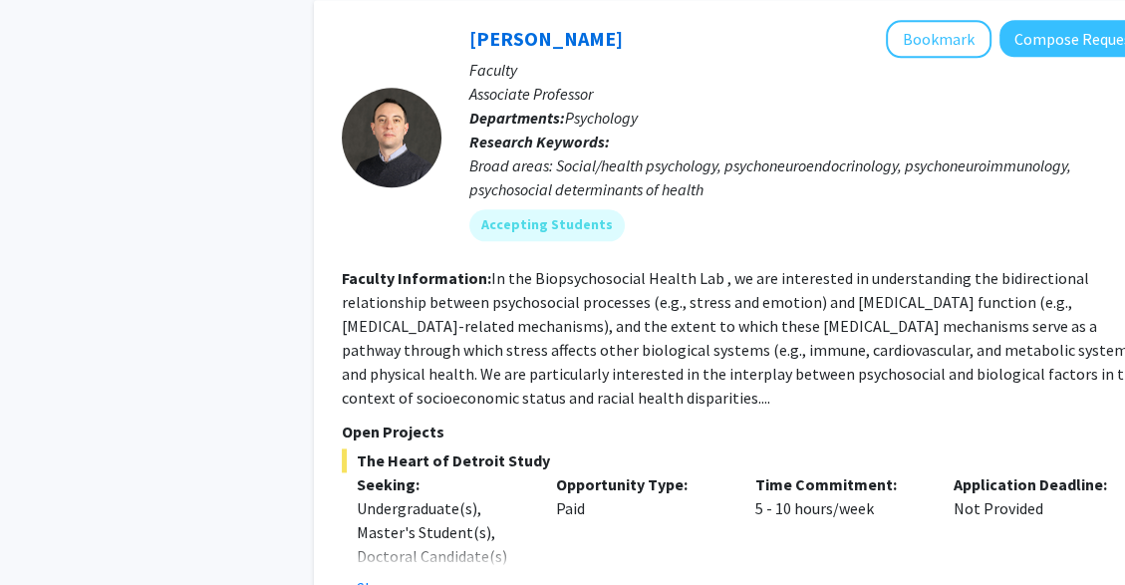
click at [1017, 519] on div "Application Deadline: Not Provided" at bounding box center [1038, 537] width 199 height 128
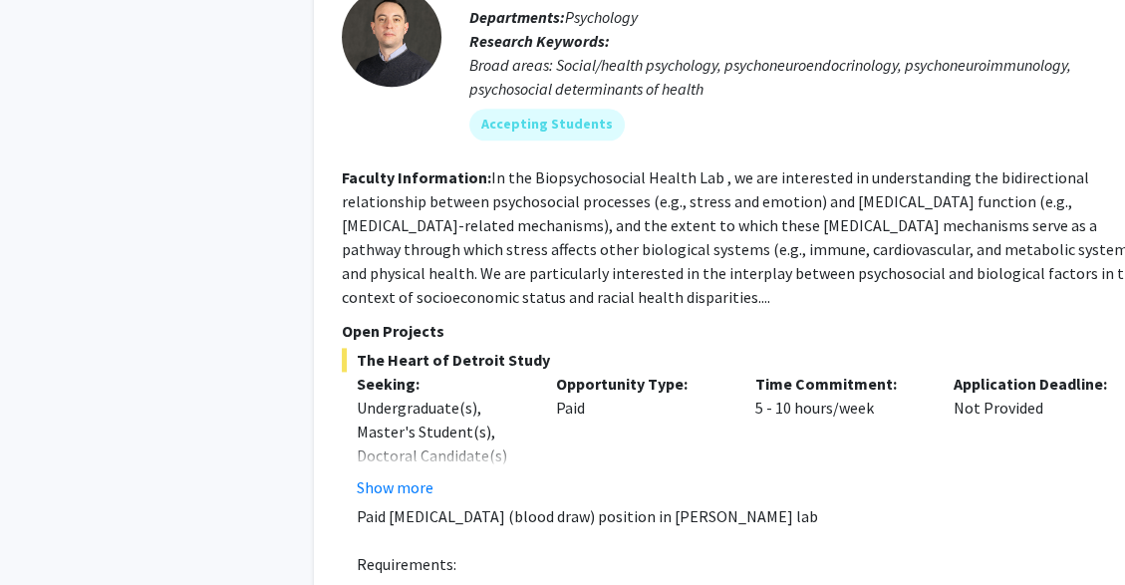
scroll to position [1928, 0]
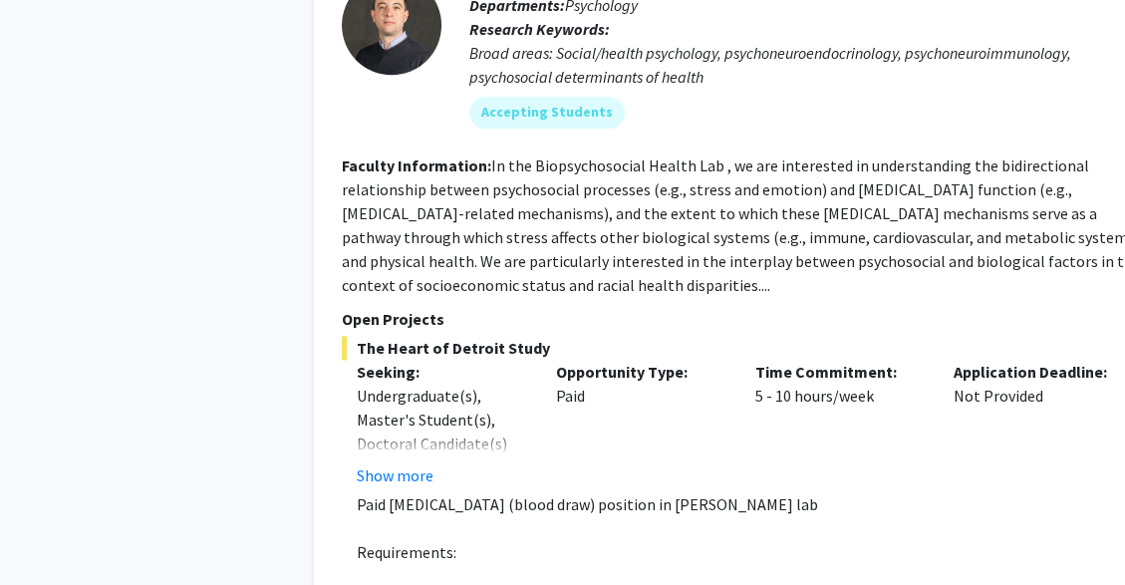
click at [1016, 564] on p at bounding box center [755, 576] width 796 height 24
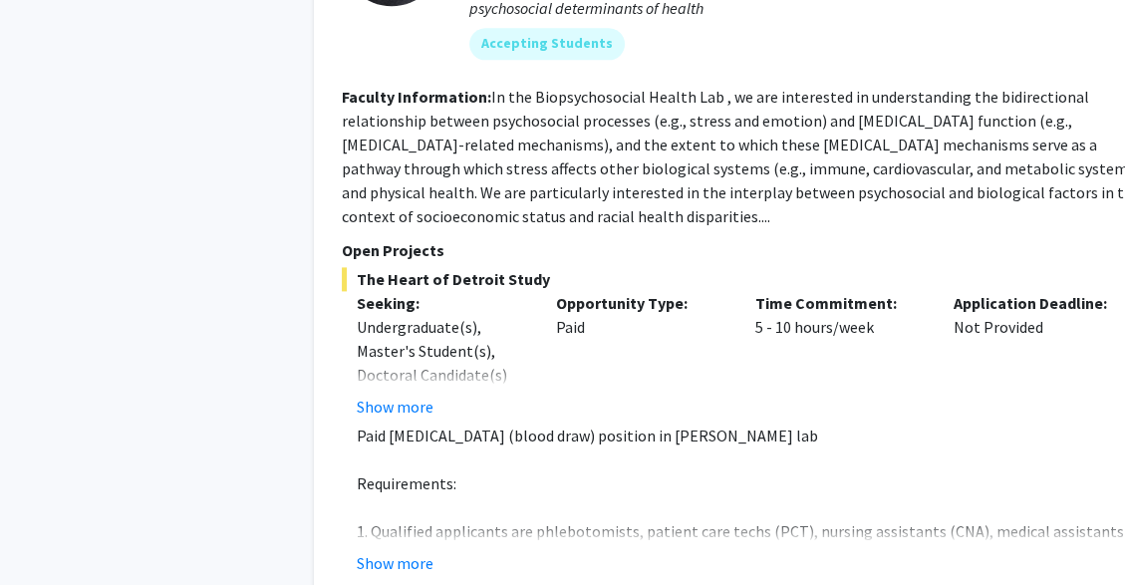
click at [1018, 502] on fg-read-more "Paid [MEDICAL_DATA] (blood draw) position in [PERSON_NAME] lab Requirements: 1.…" at bounding box center [747, 500] width 811 height 152
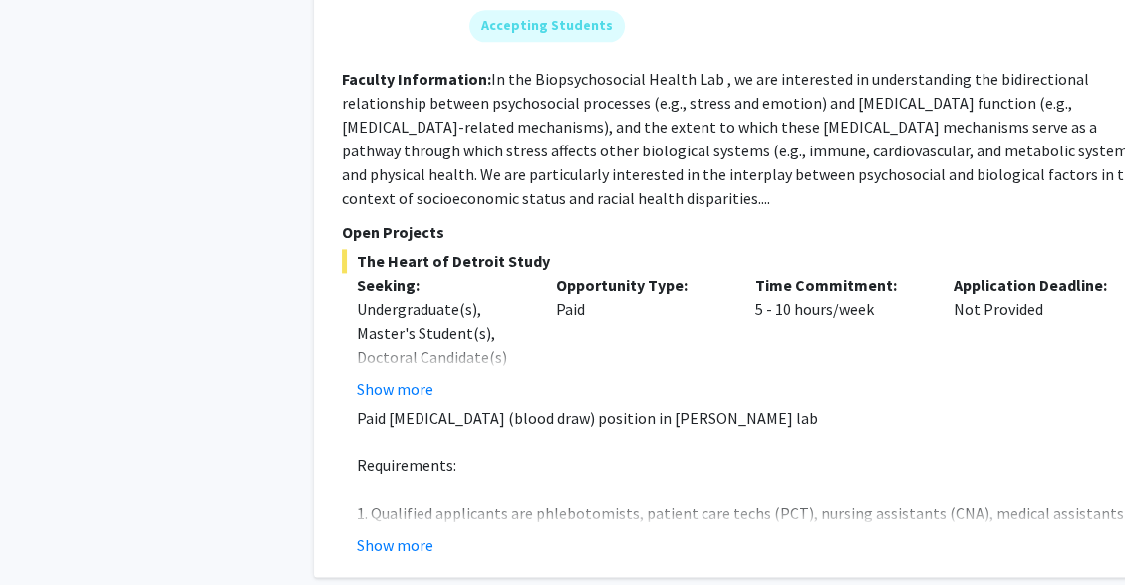
click at [1018, 509] on div "[PERSON_NAME] Bookmark Compose Request Faculty Associate Professor Departments:…" at bounding box center [747, 189] width 867 height 777
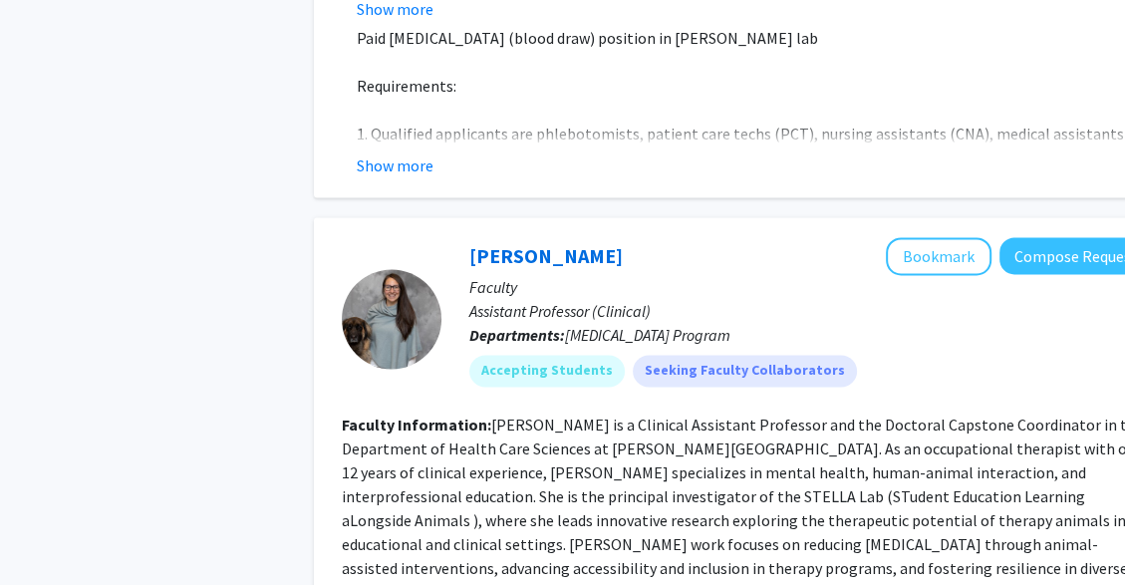
click at [1011, 518] on section "Faculty Information: [PERSON_NAME] is a Clinical Assistant Professor and the Do…" at bounding box center [747, 507] width 811 height 191
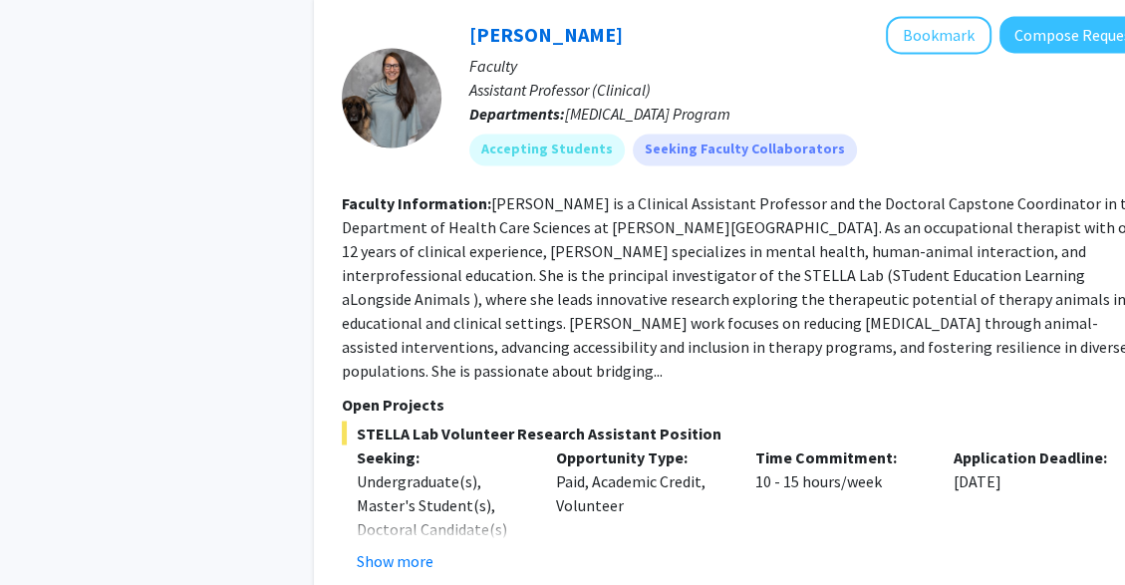
scroll to position [2624, 0]
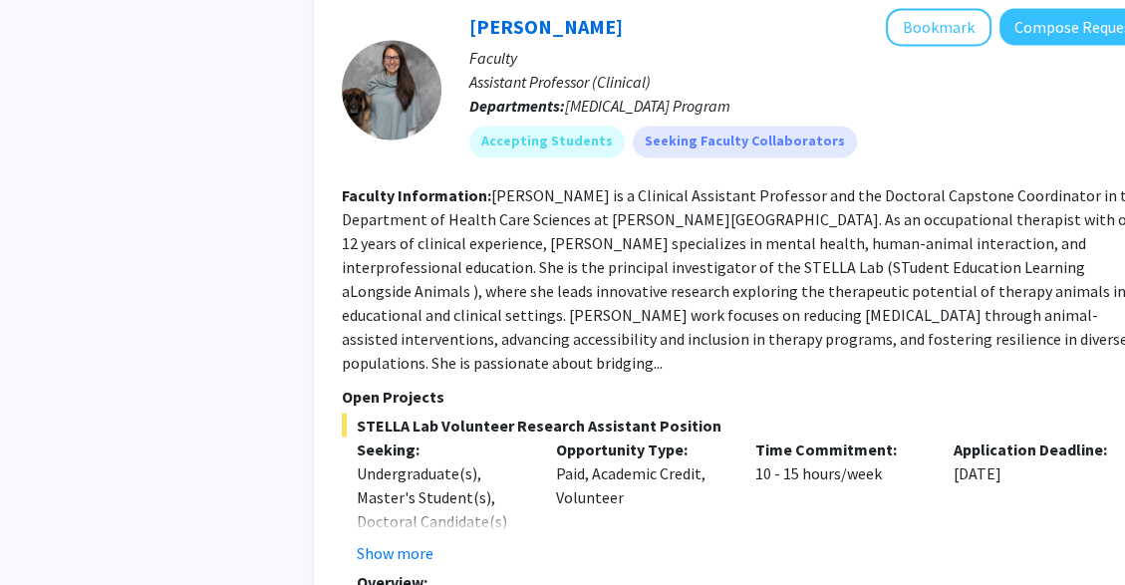
click at [1012, 569] on p "Overview:" at bounding box center [755, 581] width 796 height 24
click at [1012, 490] on div "Application Deadline: [DATE]" at bounding box center [1038, 501] width 199 height 128
click at [1057, 413] on span "STELLA Lab Volunteer Research Assistant Position" at bounding box center [747, 425] width 811 height 24
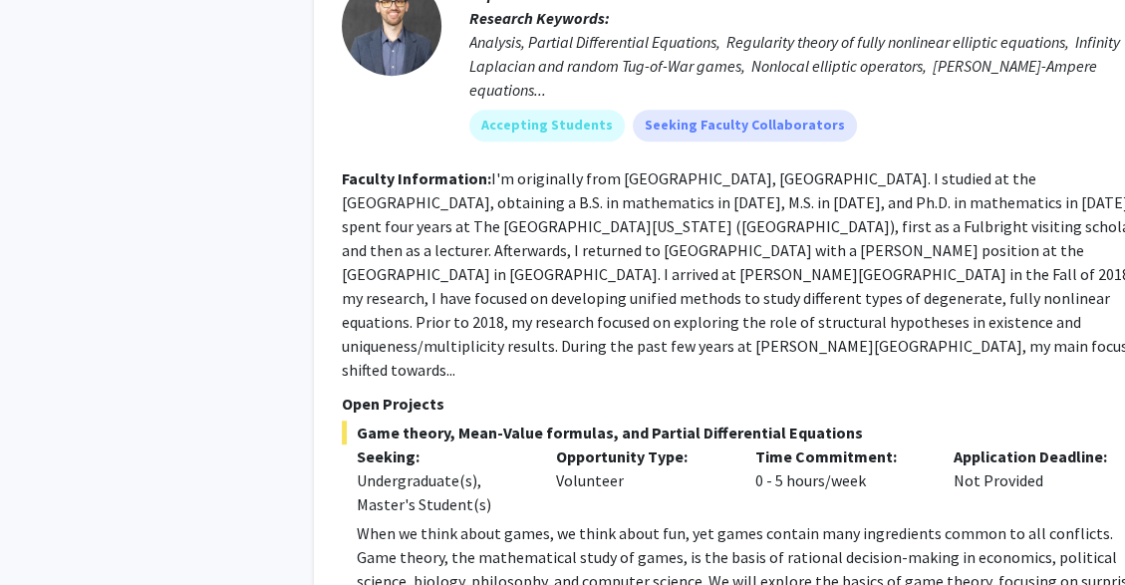
scroll to position [6426, 0]
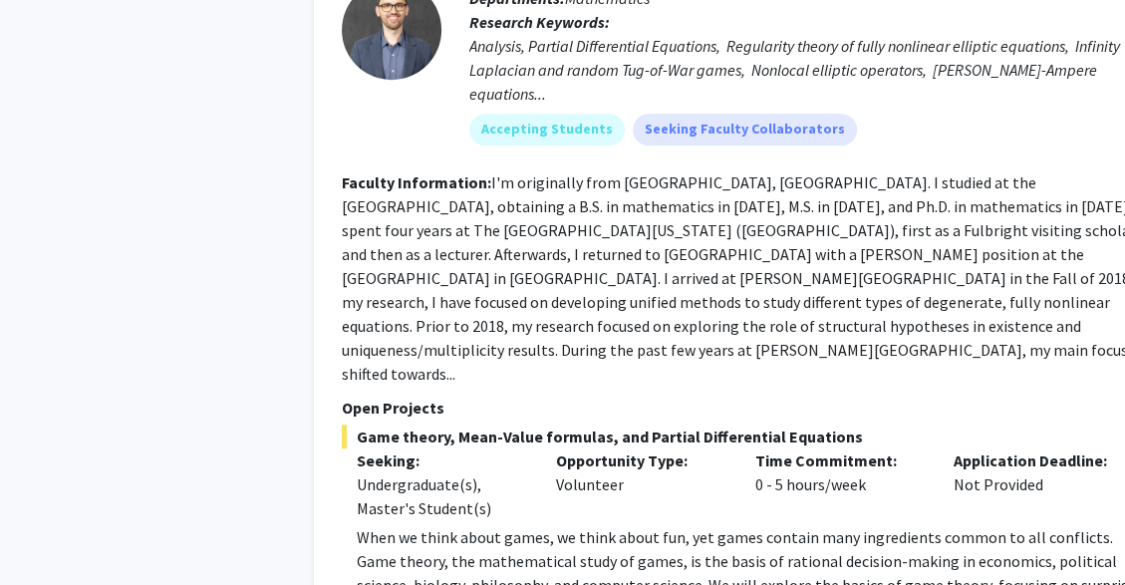
click at [932, 527] on span "When we think about games, we think about fun, yet games contain many ingredien…" at bounding box center [753, 585] width 793 height 116
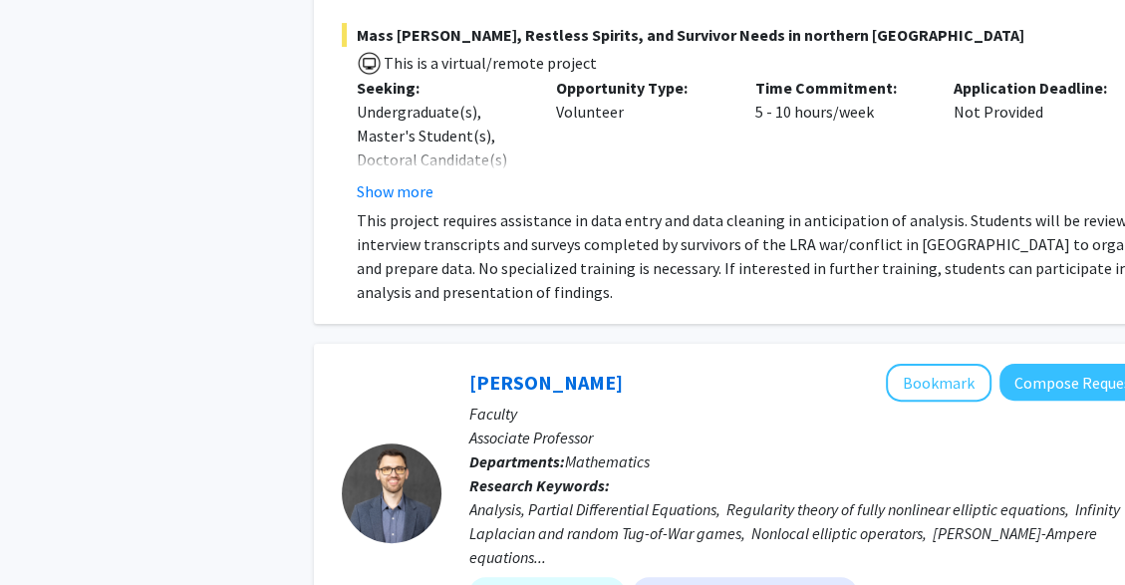
scroll to position [5959, 0]
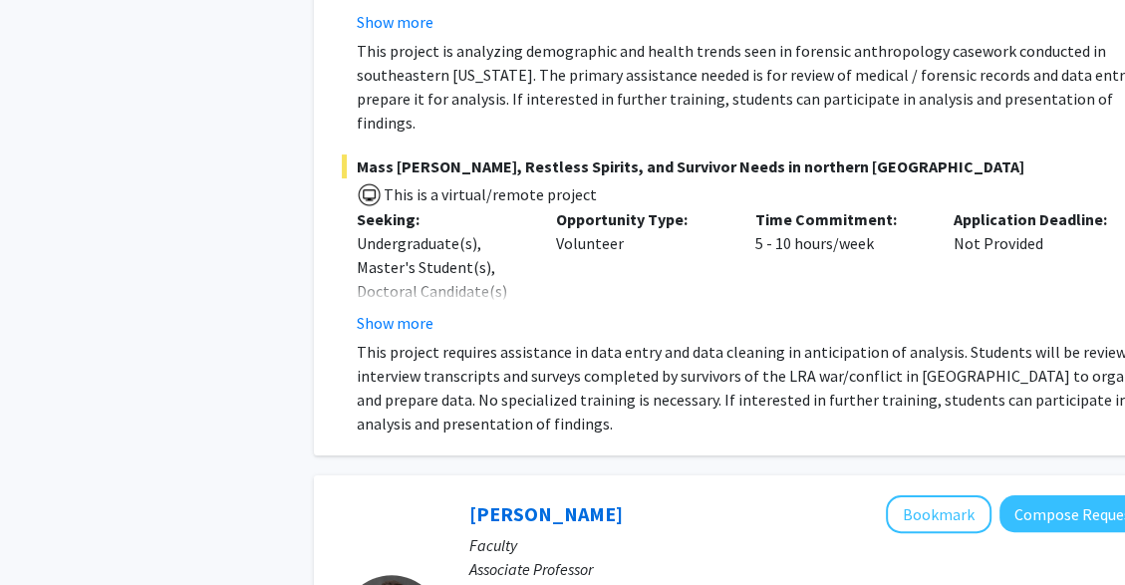
click at [1035, 340] on p "This project requires assistance in data entry and data cleaning in anticipatio…" at bounding box center [755, 388] width 796 height 96
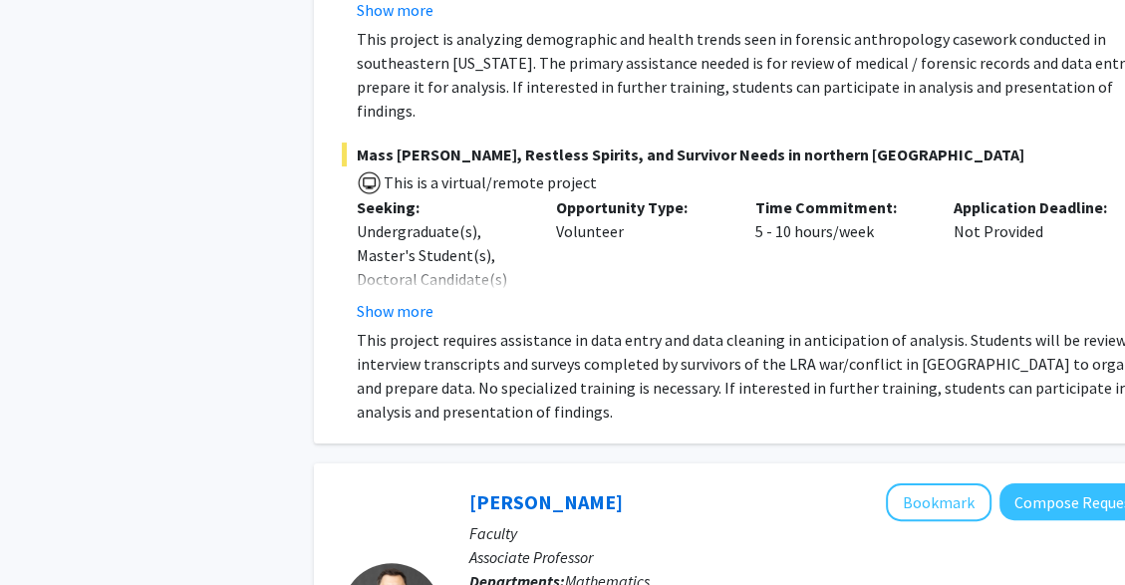
click at [1021, 201] on div "Application Deadline: Not Provided" at bounding box center [1038, 259] width 199 height 128
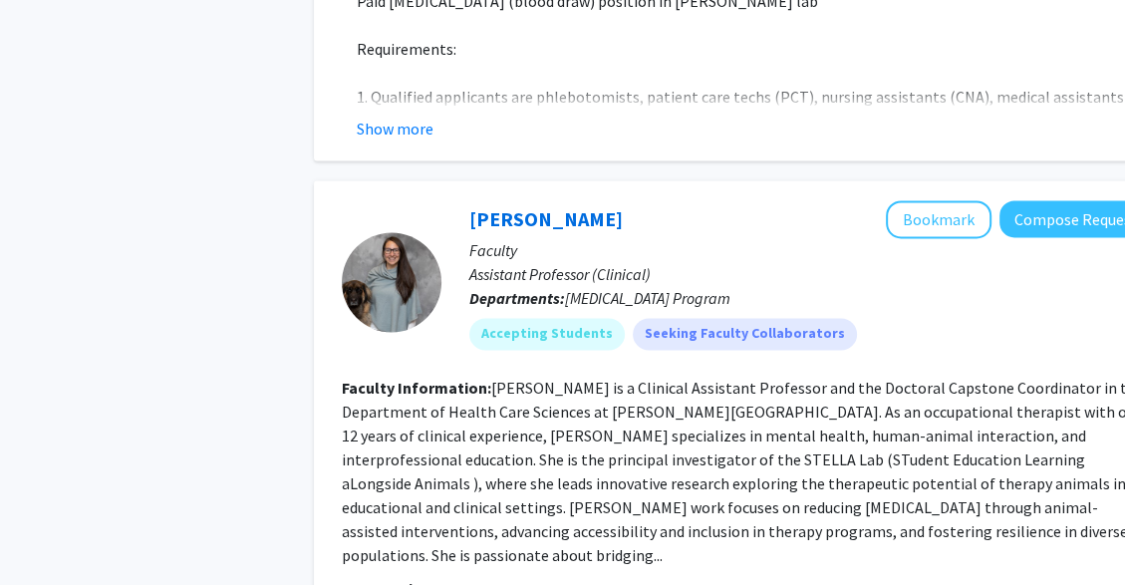
scroll to position [2431, 0]
click at [901, 475] on fg-read-more "[PERSON_NAME] is a Clinical Assistant Professor and the Doctoral Capstone Coord…" at bounding box center [745, 470] width 806 height 187
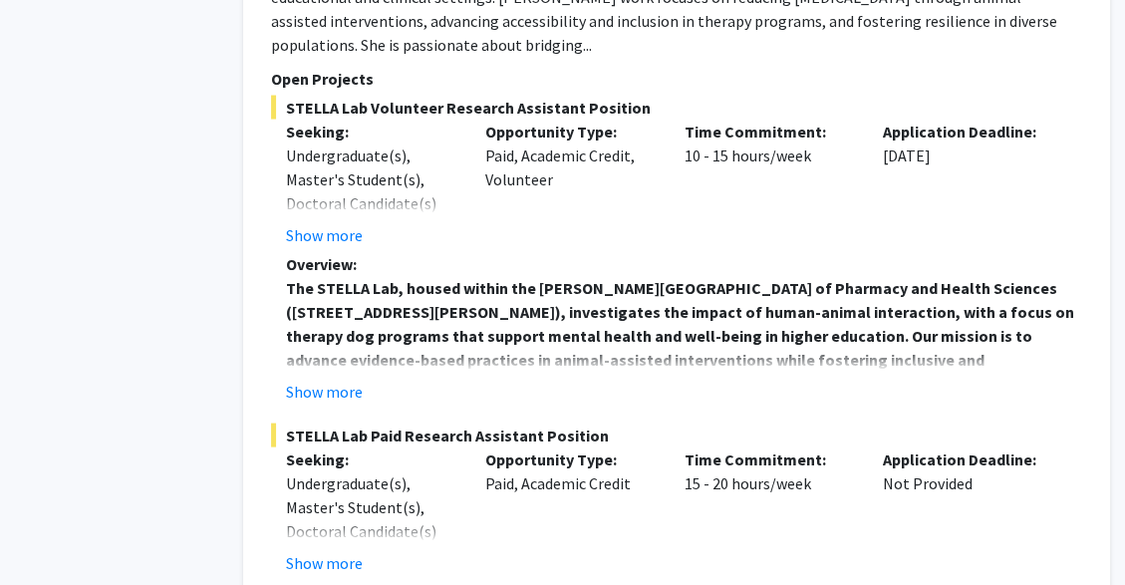
scroll to position [2939, 71]
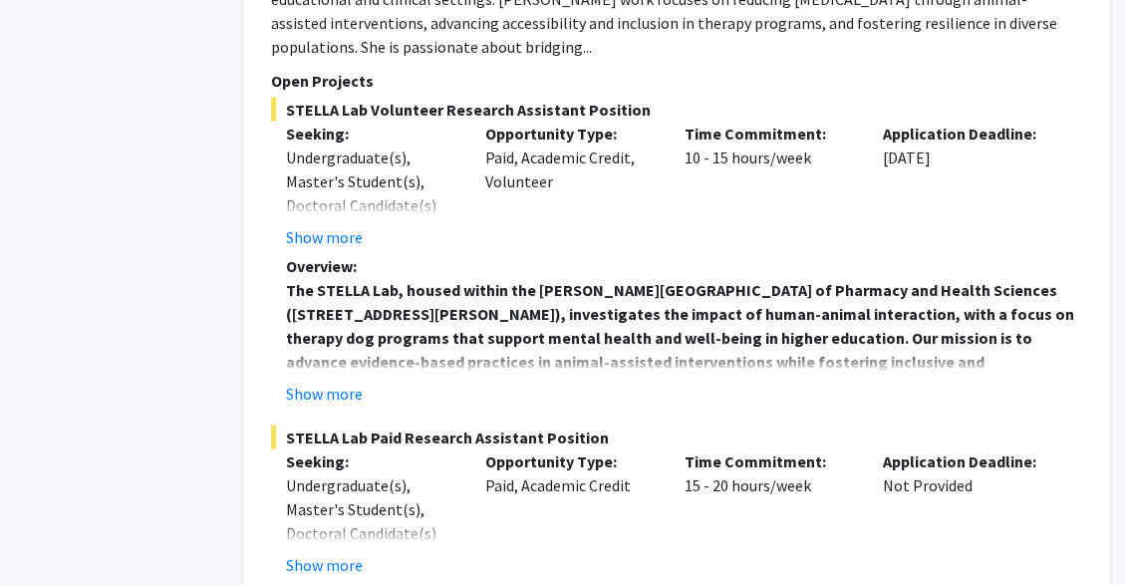
click at [689, 450] on div "Time Commitment: 15 - 20 hours/week" at bounding box center [769, 514] width 199 height 128
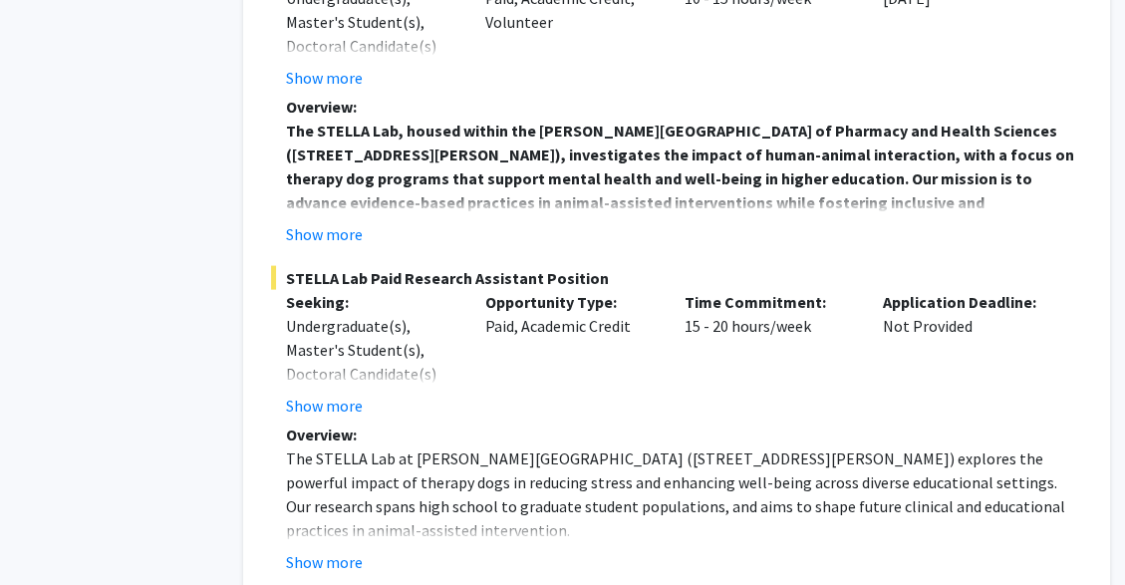
scroll to position [3096, 71]
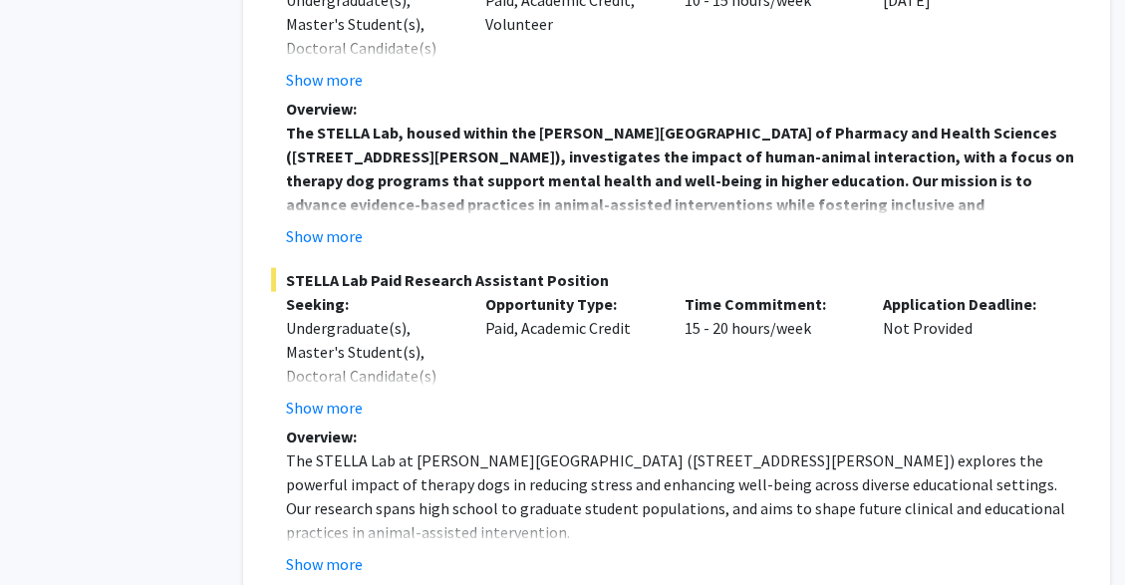
click at [1052, 449] on p "The STELLA Lab at [PERSON_NAME][GEOGRAPHIC_DATA] ([STREET_ADDRESS][PERSON_NAME]…" at bounding box center [684, 497] width 796 height 96
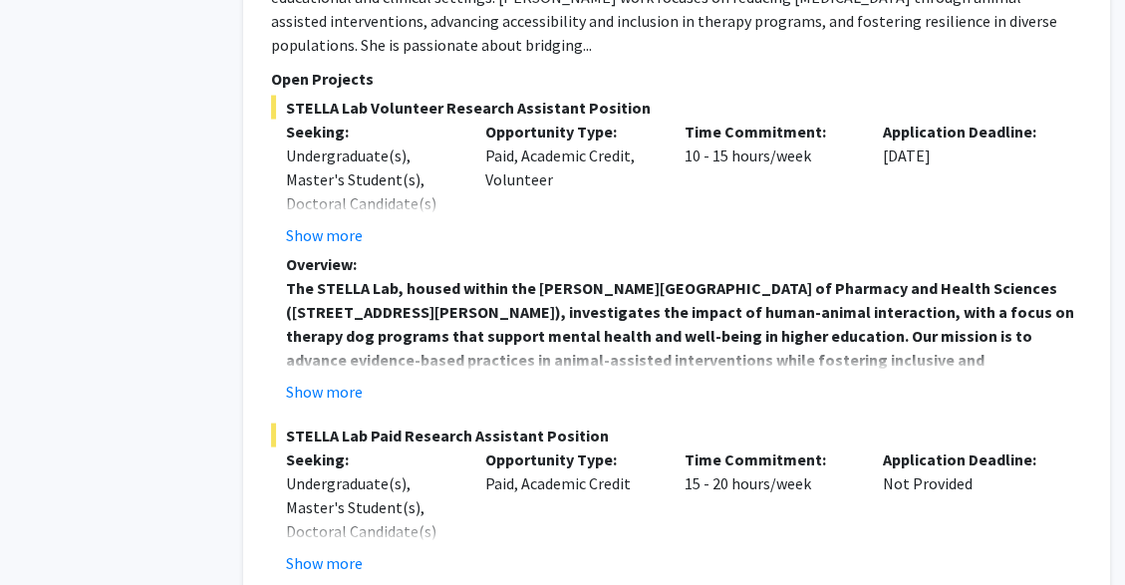
click at [1051, 457] on div "Application Deadline: Not Provided" at bounding box center [967, 512] width 199 height 128
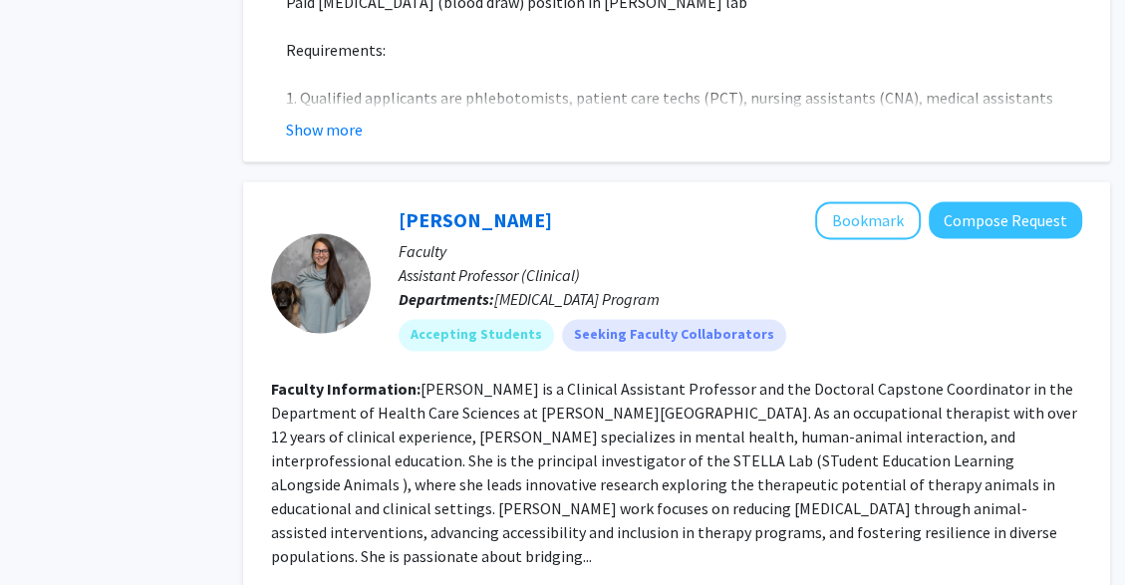
scroll to position [2426, 71]
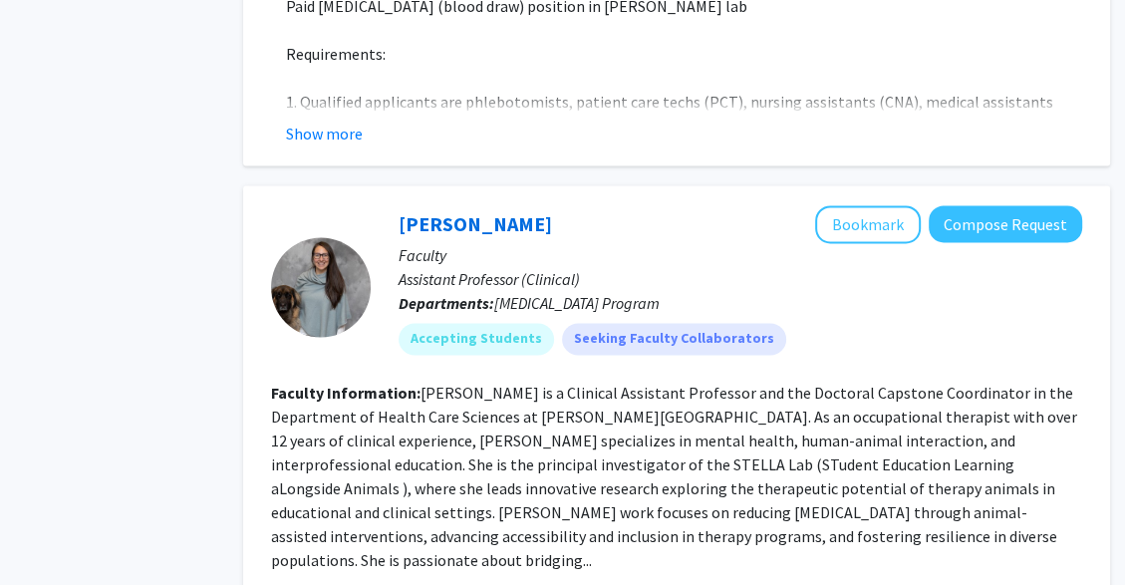
click at [858, 243] on p "Faculty" at bounding box center [741, 255] width 684 height 24
click at [888, 205] on button "Bookmark" at bounding box center [868, 224] width 106 height 38
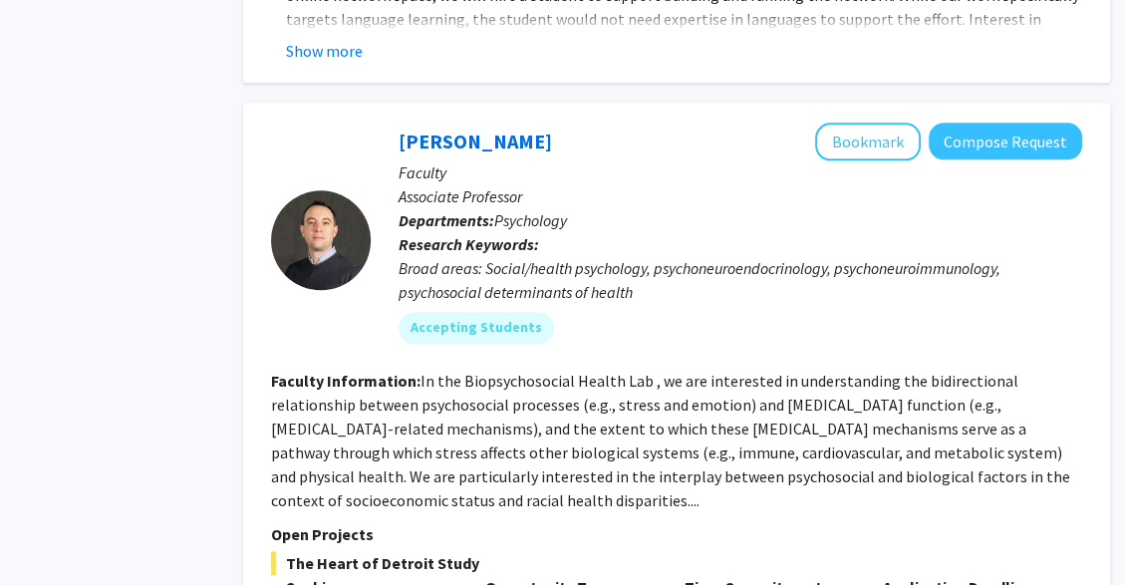
scroll to position [1702, 71]
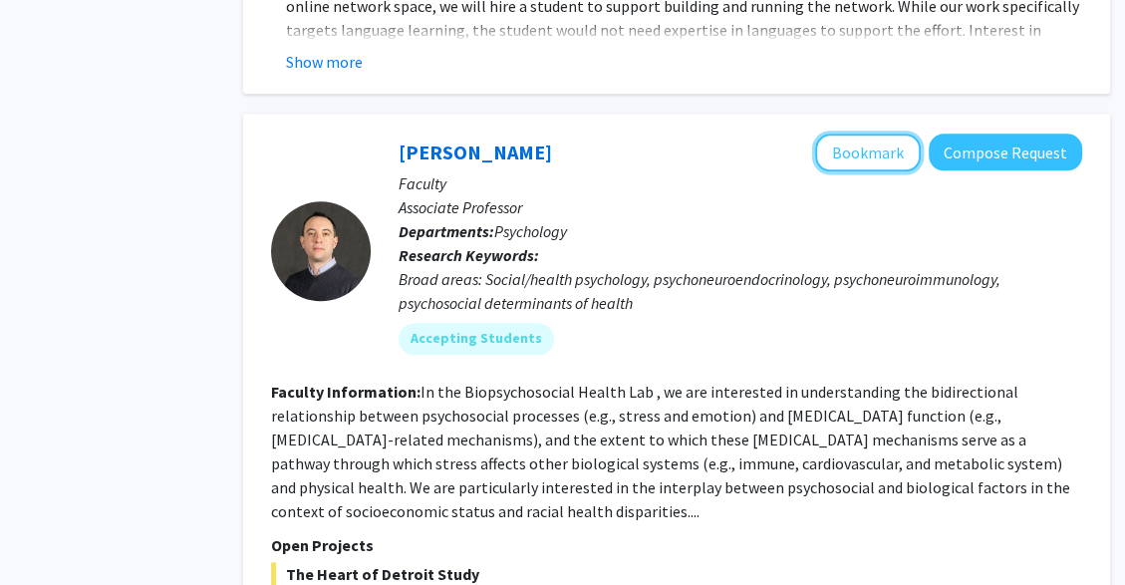
click at [851, 134] on button "Bookmark" at bounding box center [868, 153] width 106 height 38
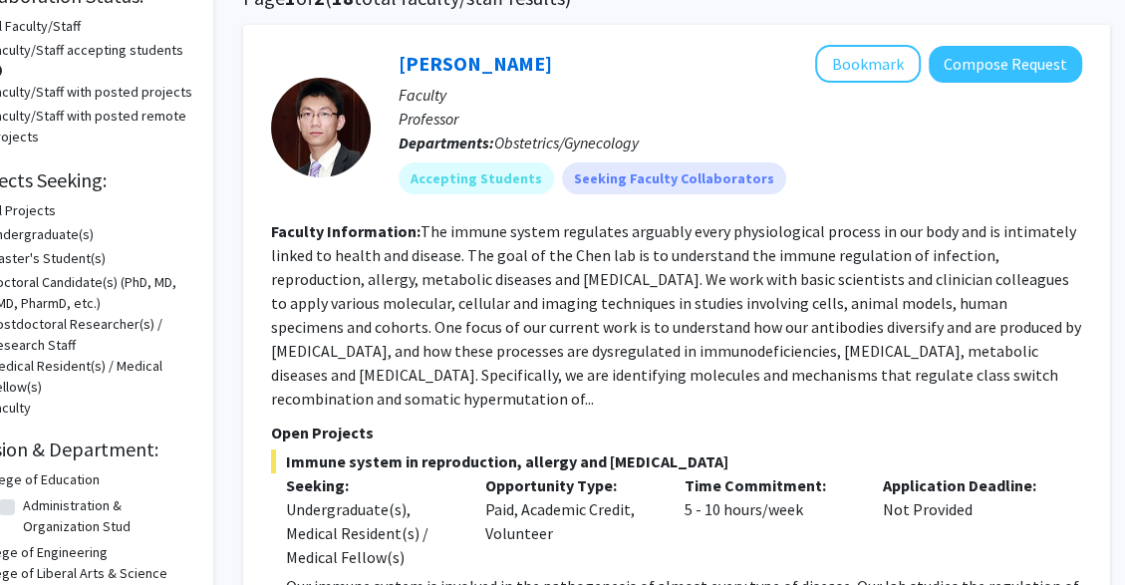
scroll to position [175, 71]
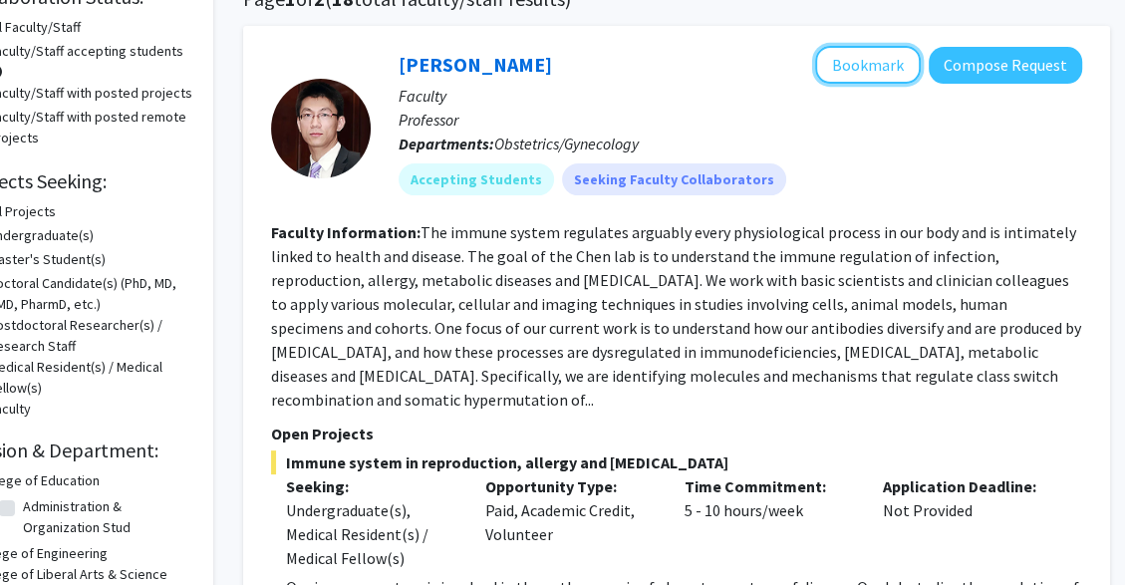
click at [865, 74] on button "Bookmark" at bounding box center [868, 65] width 106 height 38
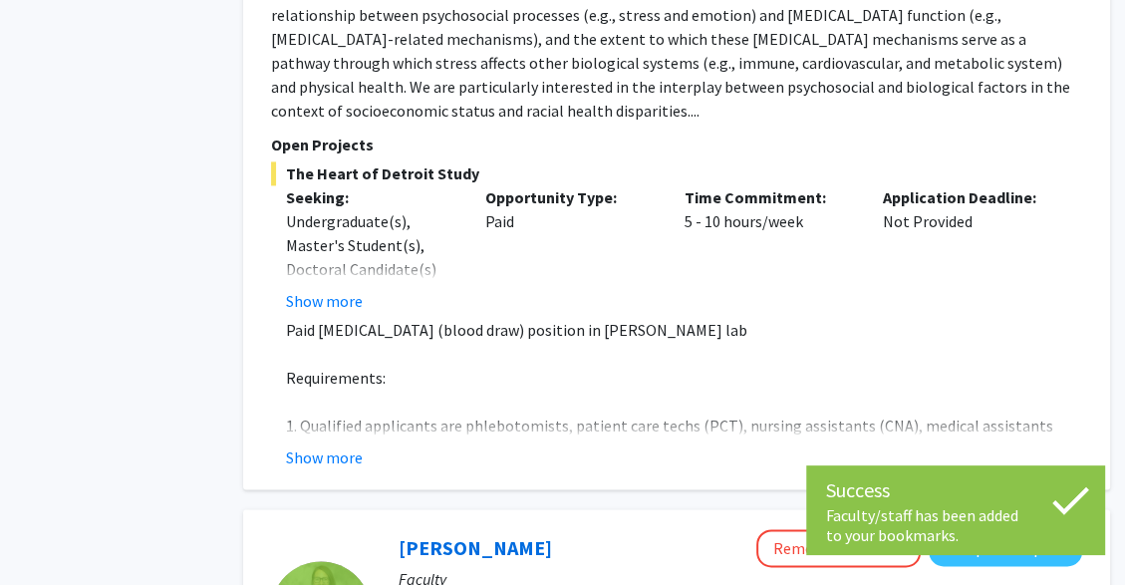
scroll to position [2247, 54]
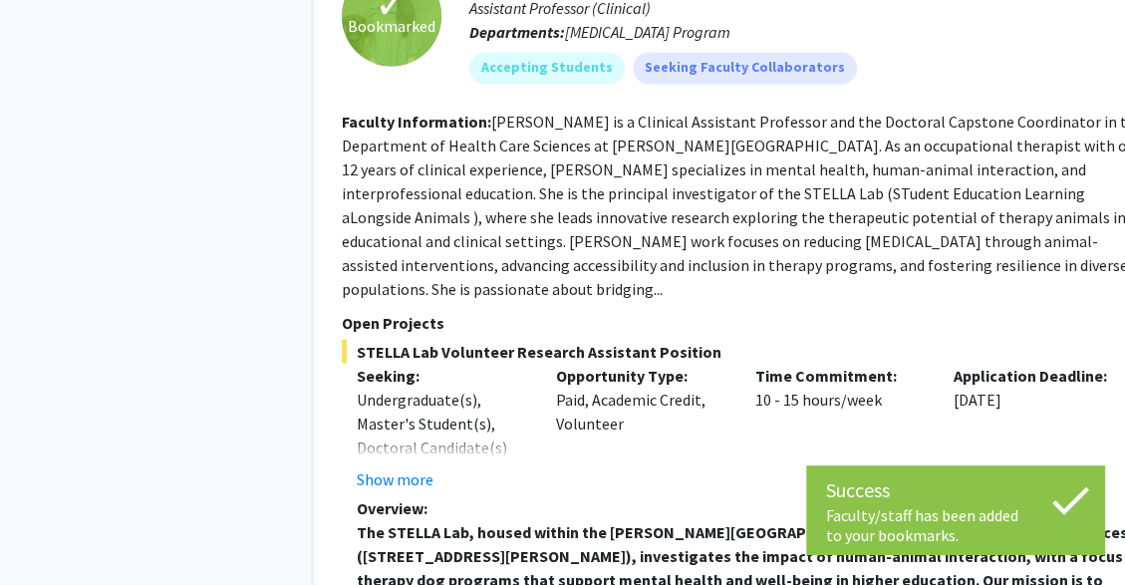
click at [939, 495] on p "Overview:" at bounding box center [755, 507] width 796 height 24
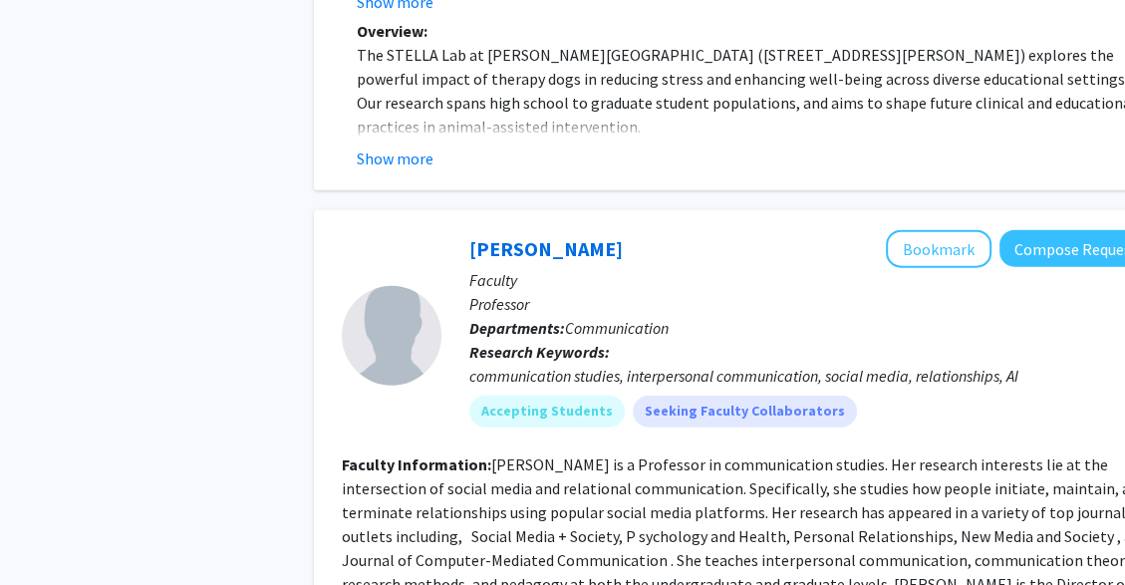
scroll to position [3502, 0]
click at [860, 465] on fg-read-more "[PERSON_NAME] is a Professor in communication studies. Her research interests l…" at bounding box center [747, 548] width 810 height 187
click at [859, 453] on section "Faculty Information: [PERSON_NAME] is a Professor in communication studies. Her…" at bounding box center [747, 548] width 811 height 191
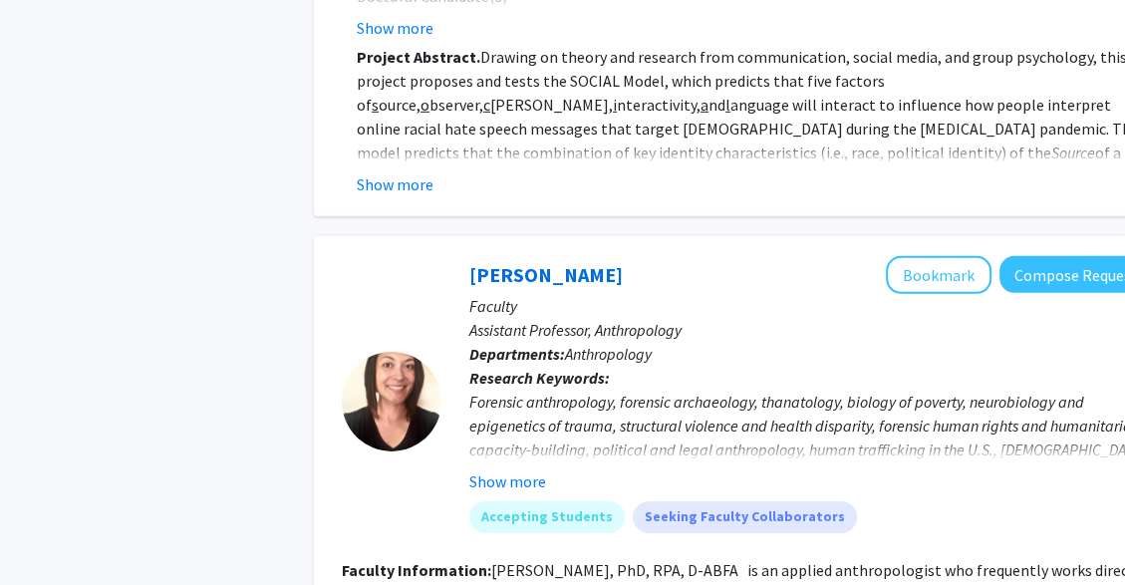
scroll to position [4627, 0]
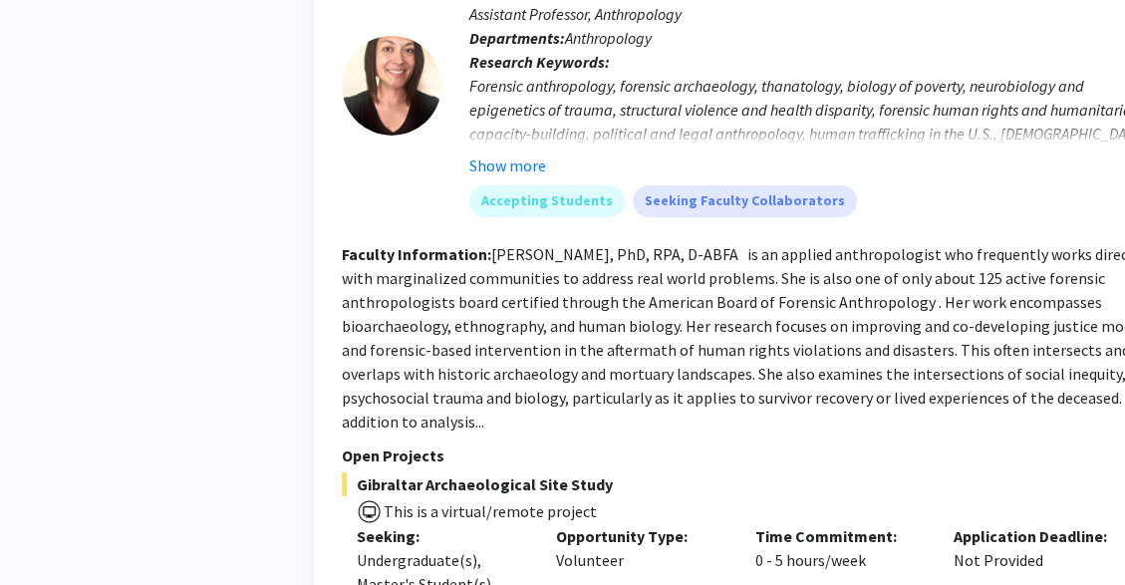
click at [909, 473] on span "Gibraltar Archaeological Site Study" at bounding box center [747, 485] width 811 height 24
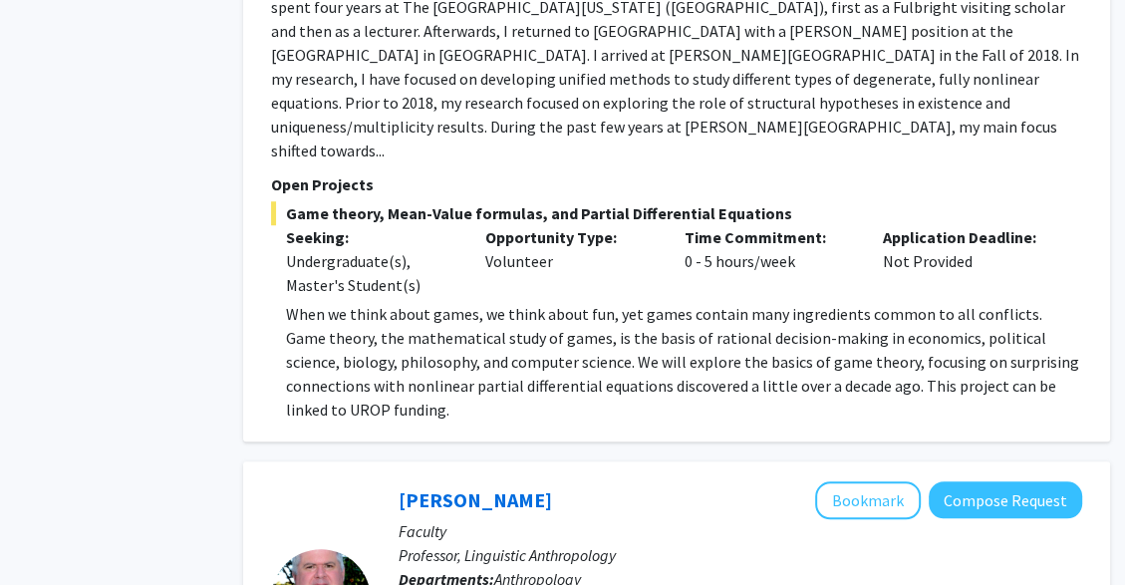
scroll to position [6651, 71]
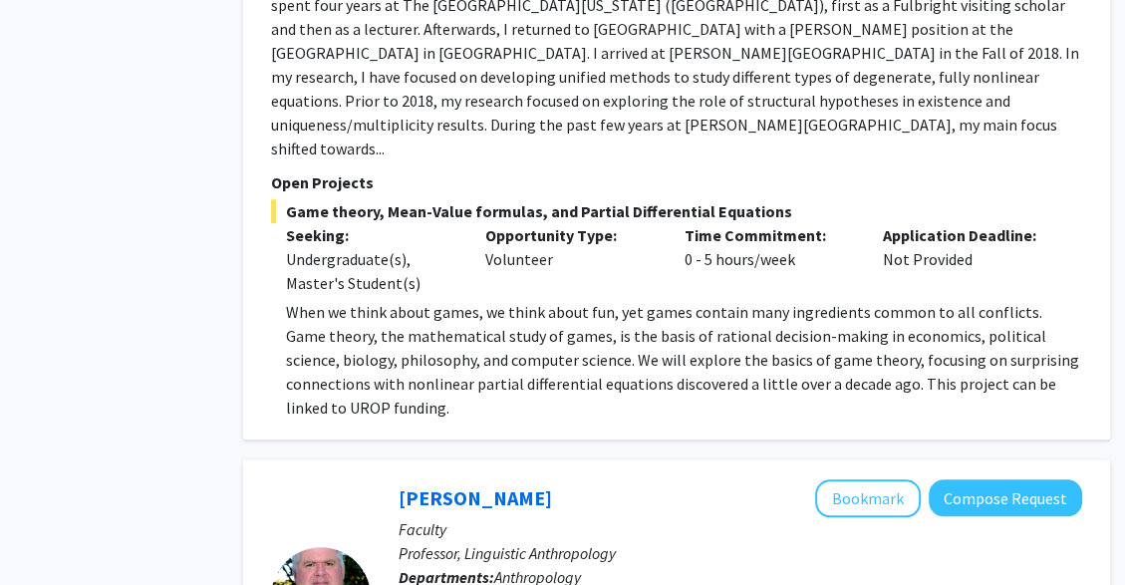
click at [1036, 300] on p "When we think about games, we think about fun, yet games contain many ingredien…" at bounding box center [684, 360] width 796 height 120
click at [965, 479] on button "Compose Request" at bounding box center [1006, 497] width 154 height 37
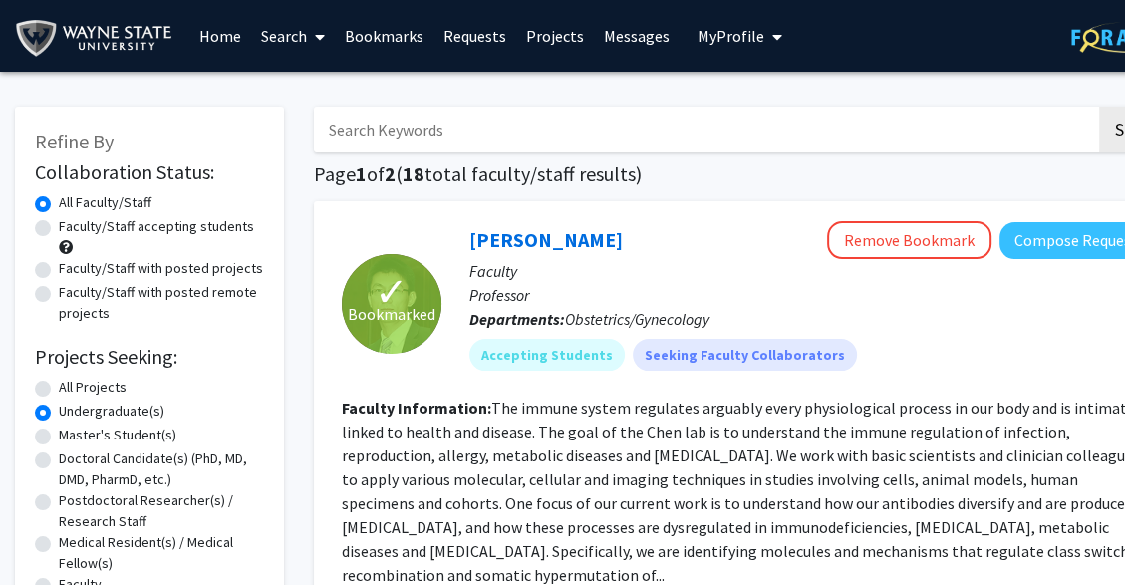
click at [1048, 529] on fg-read-more "The immune system regulates arguably every physiological process in our body an…" at bounding box center [747, 491] width 810 height 187
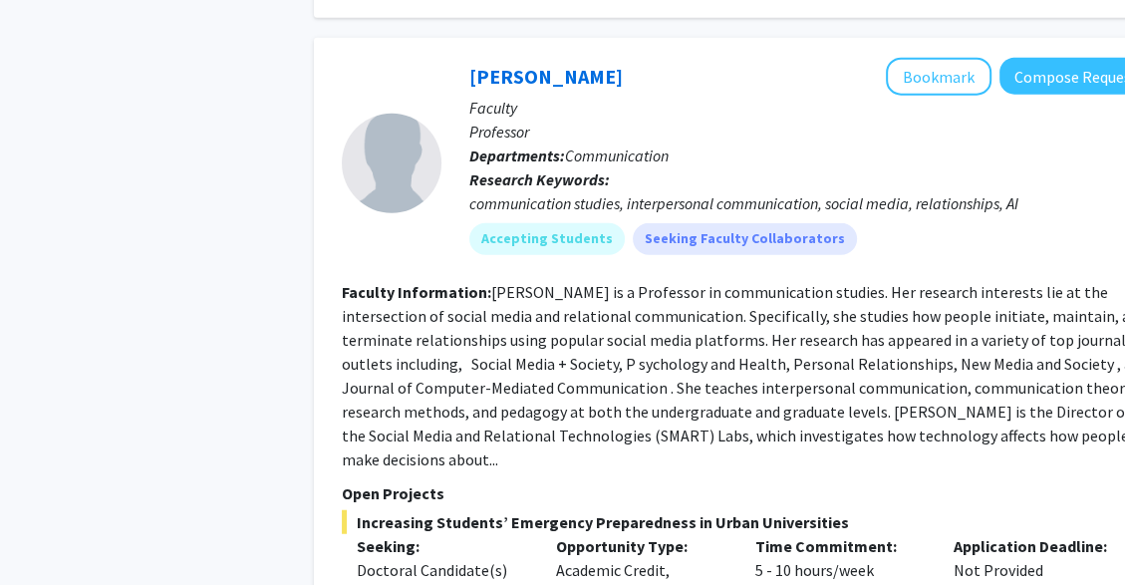
scroll to position [3677, 0]
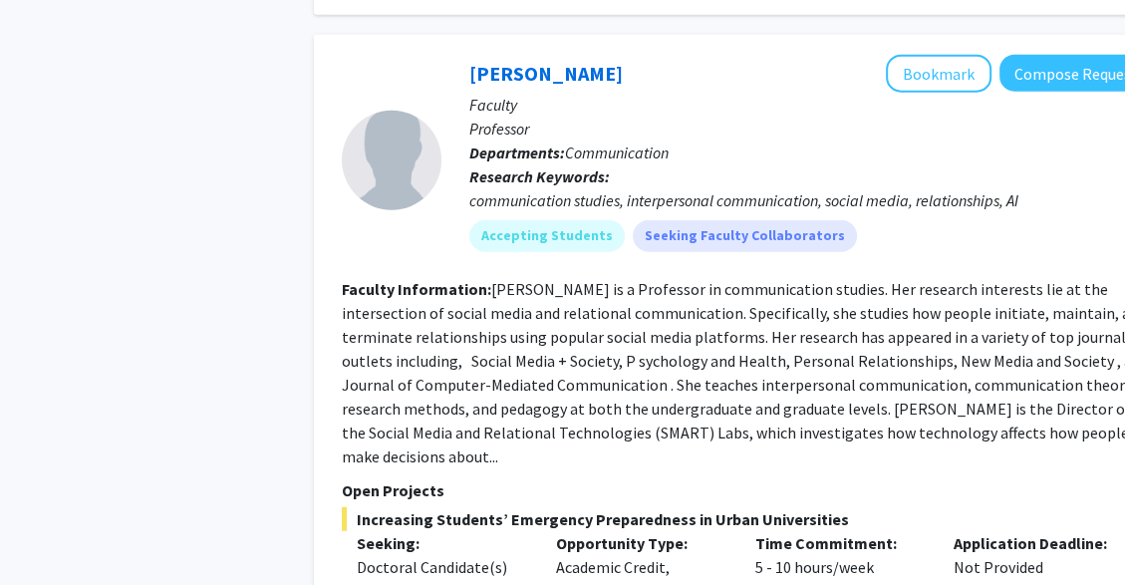
click at [1071, 507] on span "Increasing Students’ Emergency Preparedness in Urban Universities" at bounding box center [747, 519] width 811 height 24
click at [1073, 507] on span "Increasing Students’ Emergency Preparedness in Urban Universities" at bounding box center [747, 519] width 811 height 24
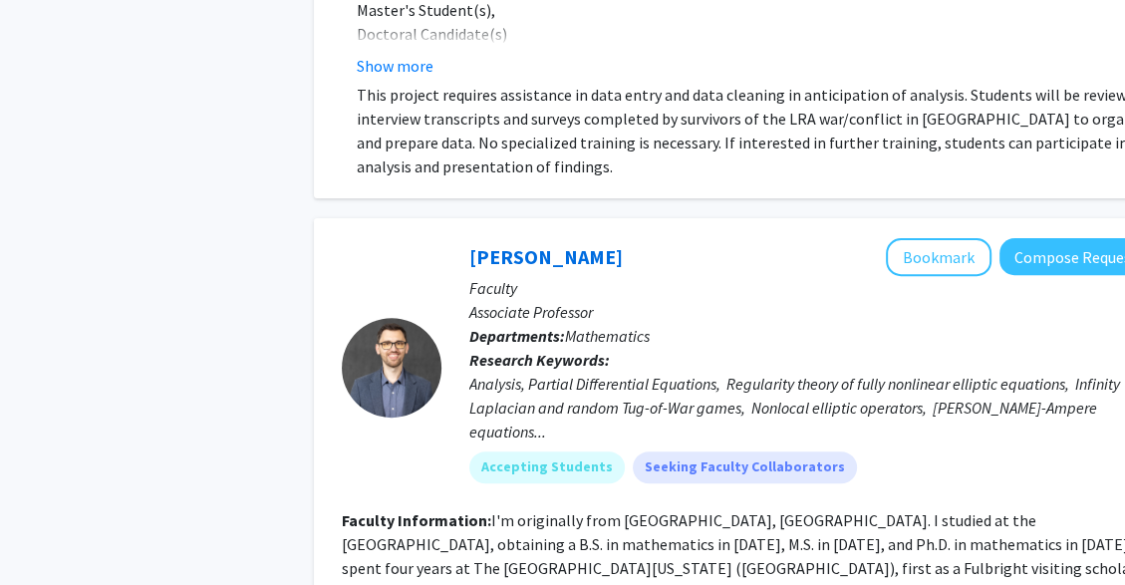
scroll to position [6092, 0]
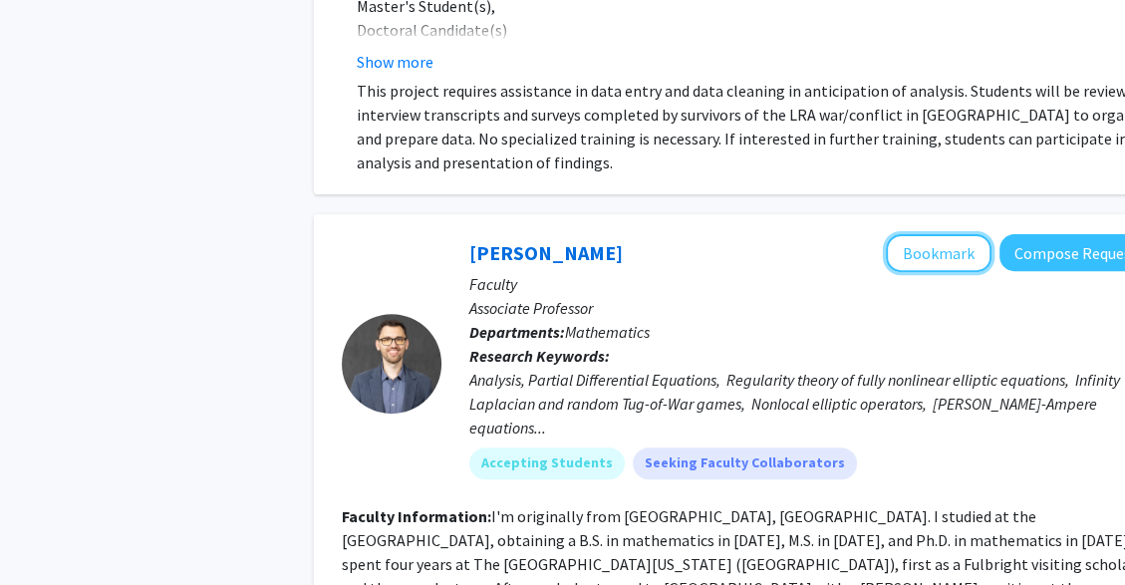
click at [952, 234] on button "Bookmark" at bounding box center [939, 253] width 106 height 38
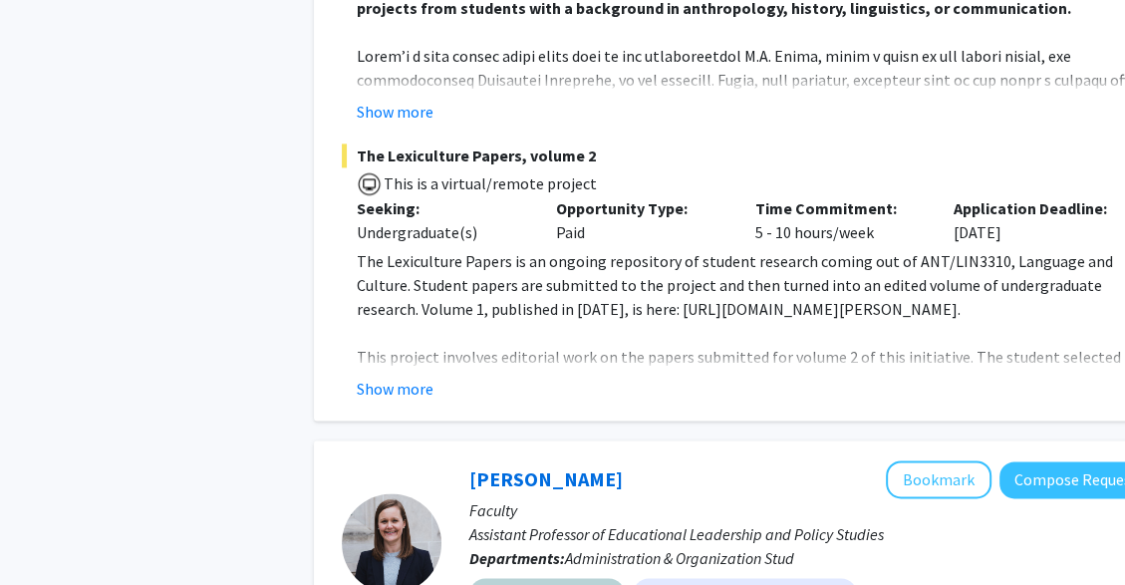
click at [921, 574] on div "Accepting Students Seeking Faculty Collaborators" at bounding box center [812, 594] width 692 height 40
click at [967, 461] on button "Bookmark" at bounding box center [939, 480] width 106 height 38
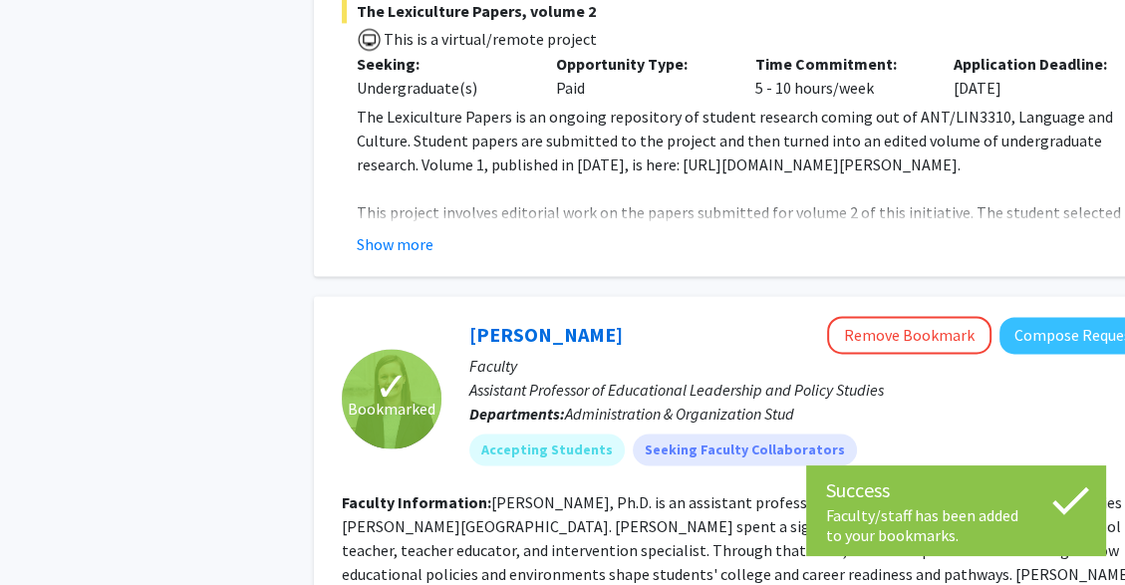
scroll to position [7827, 0]
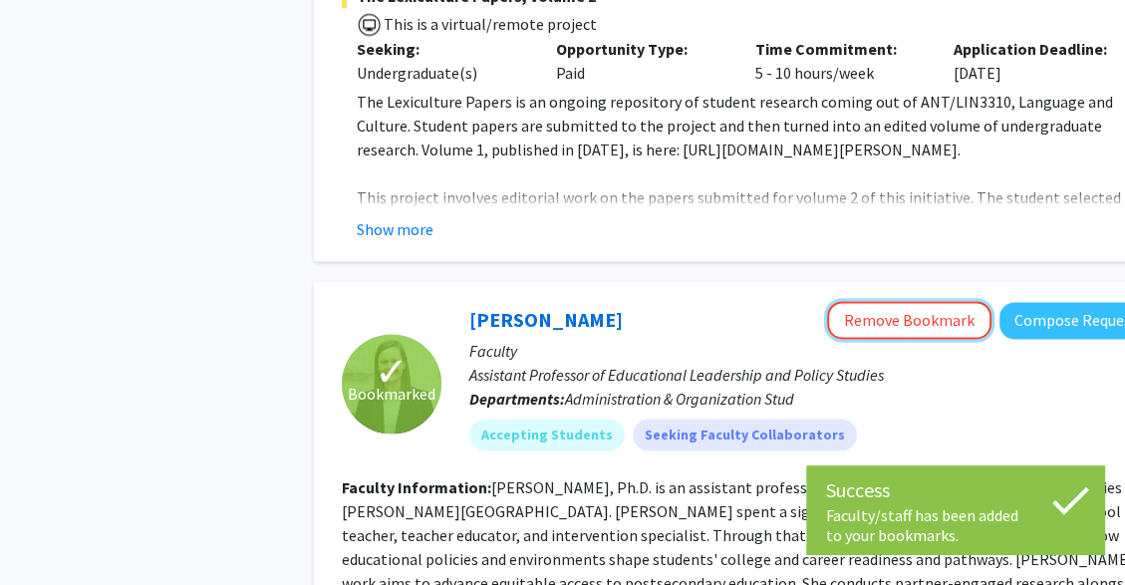
click at [946, 301] on button "Remove Bookmark" at bounding box center [909, 320] width 164 height 38
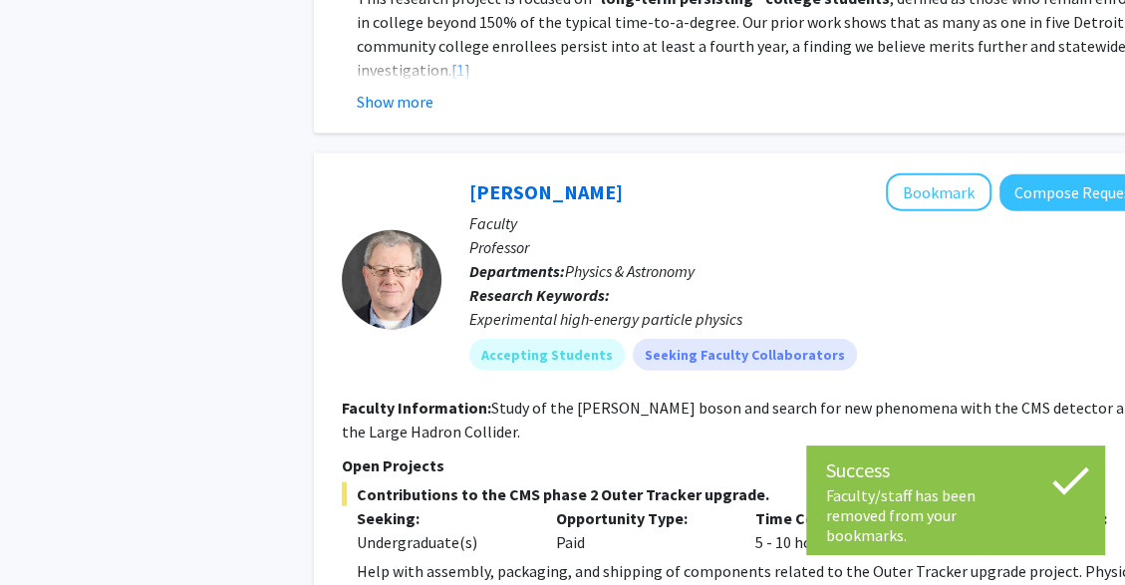
scroll to position [8974, 0]
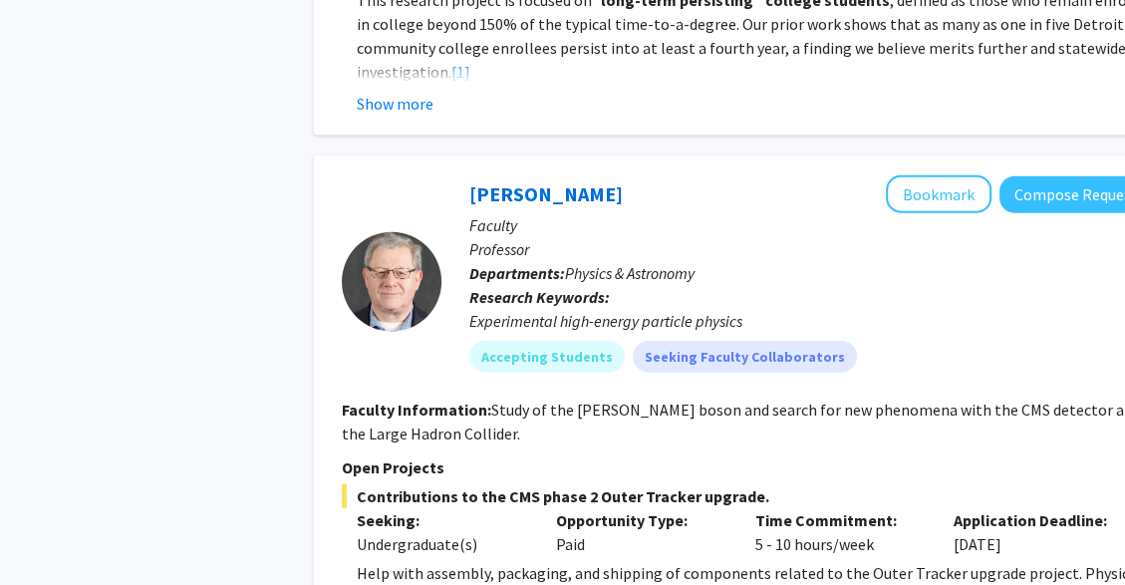
click at [895, 508] on div "Time Commitment: 5 - 10 hours/week" at bounding box center [840, 532] width 199 height 48
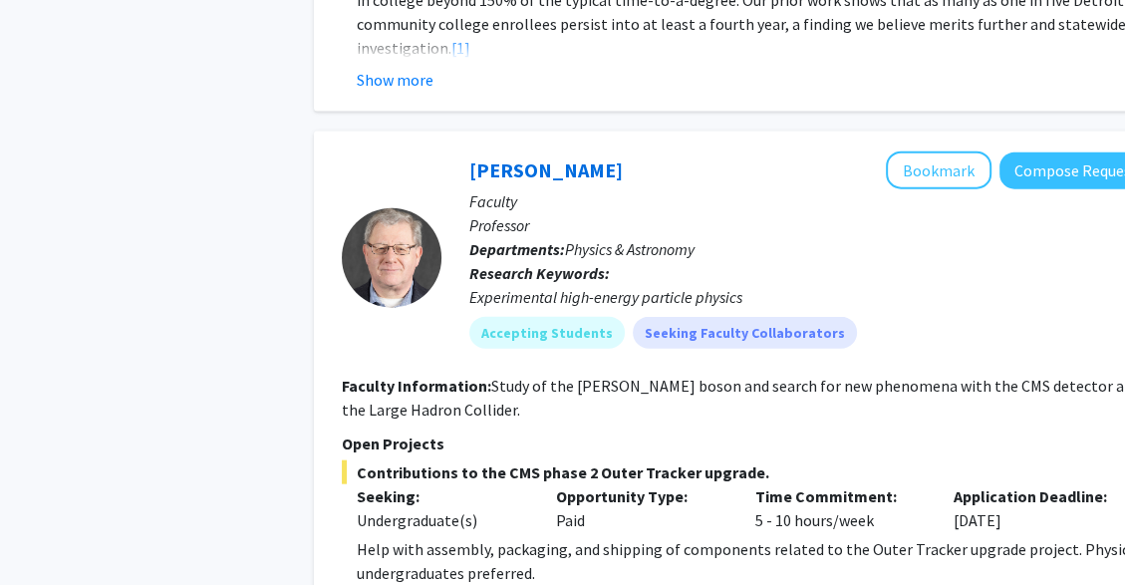
click at [897, 484] on div "Time Commitment: 5 - 10 hours/week" at bounding box center [840, 508] width 199 height 48
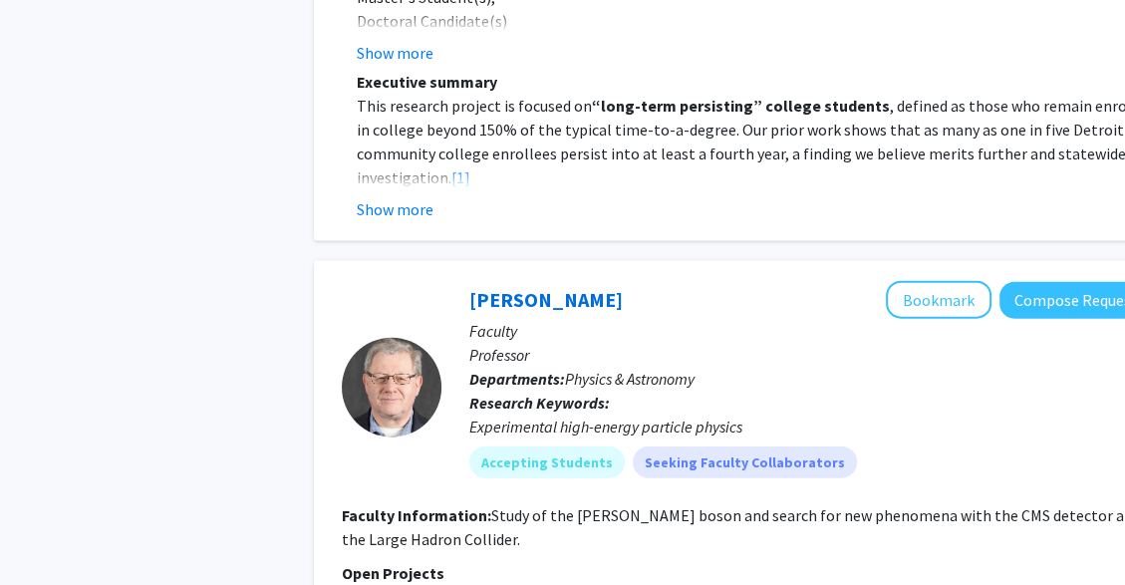
scroll to position [8866, 0]
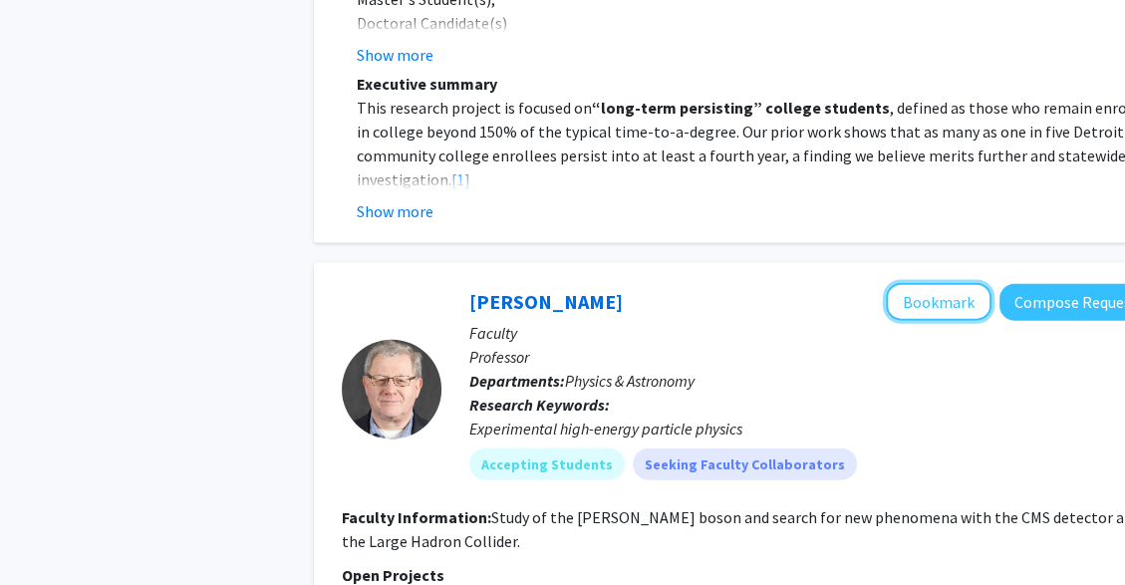
click at [950, 283] on button "Bookmark" at bounding box center [939, 302] width 106 height 38
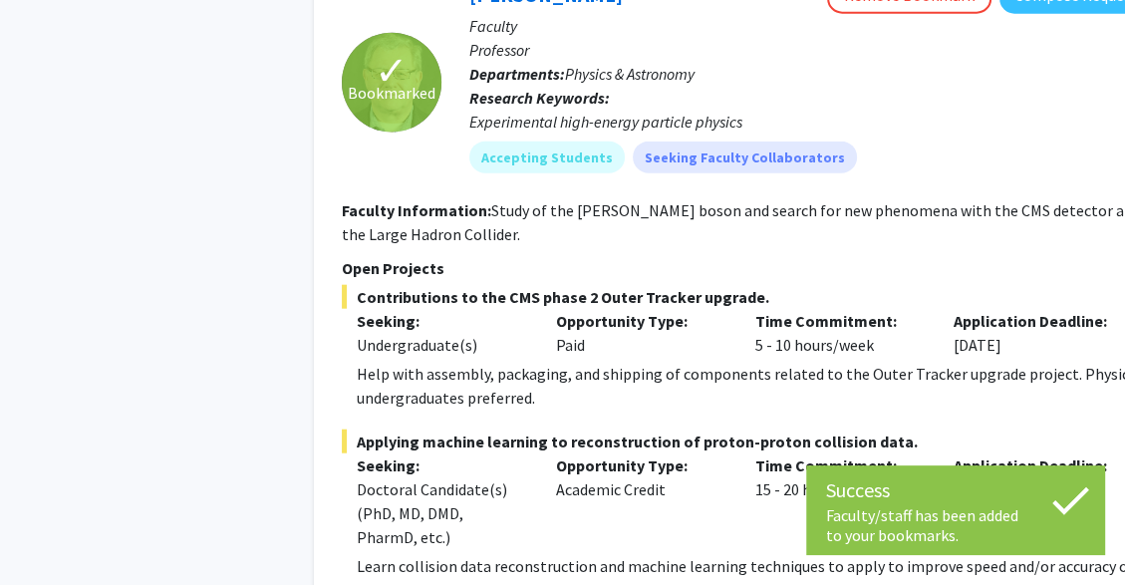
scroll to position [9239, 0]
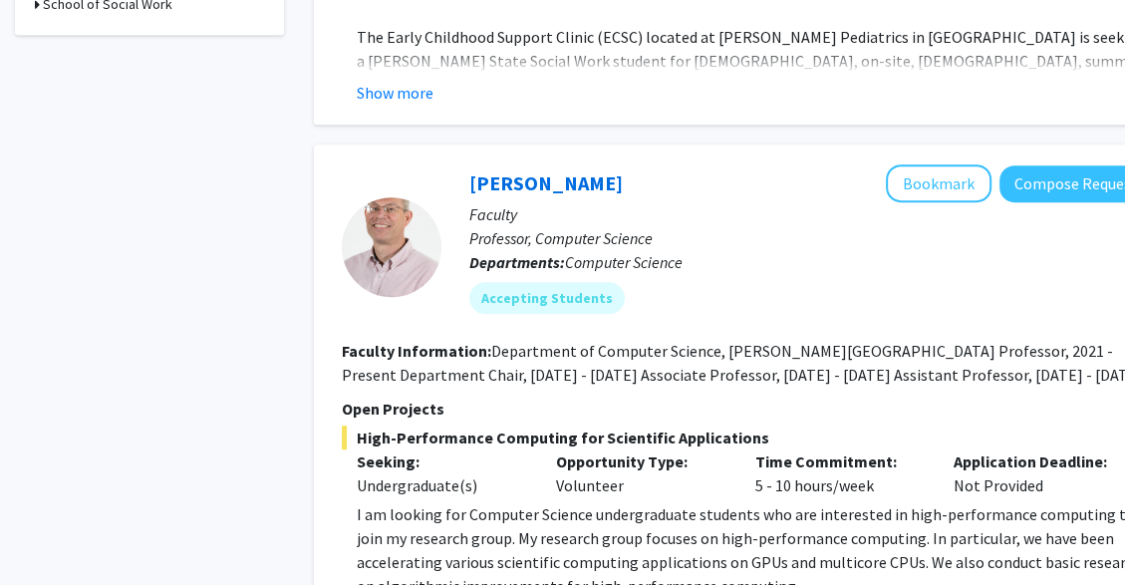
click at [863, 475] on div "High-Performance Computing for Scientific Applications Seeking: Undergraduate(s…" at bounding box center [747, 540] width 811 height 228
click at [893, 426] on span "High-Performance Computing for Scientific Applications" at bounding box center [747, 438] width 811 height 24
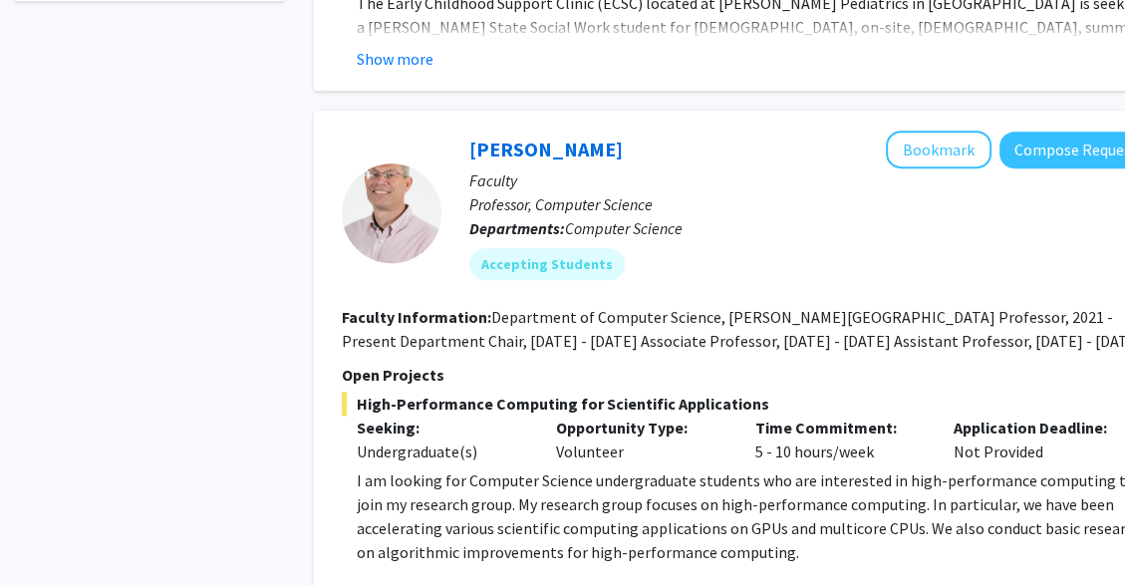
scroll to position [868, 0]
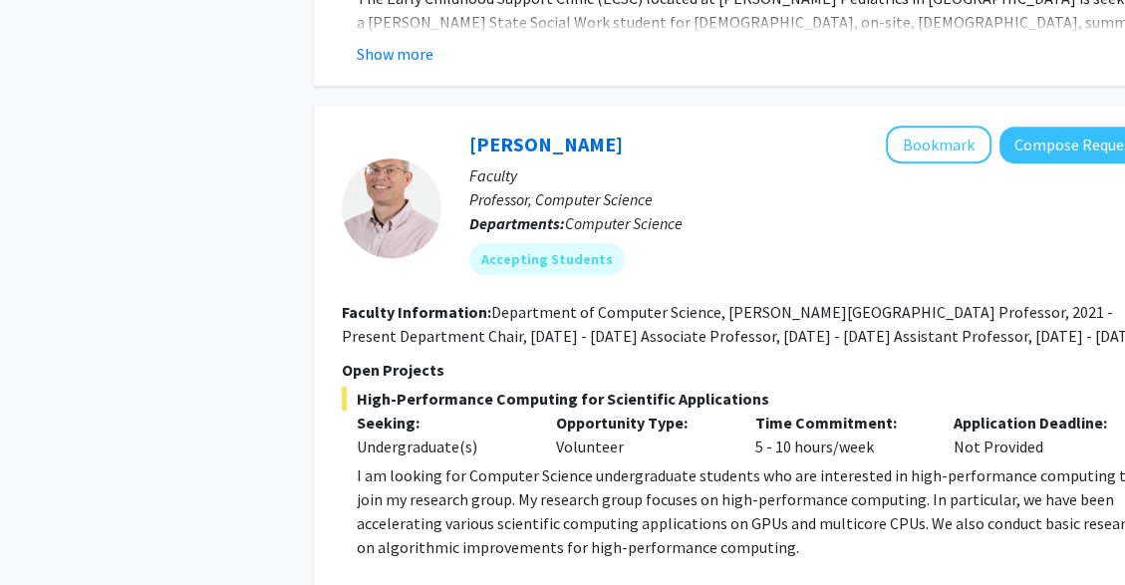
click at [854, 507] on p "I am looking for Computer Science undergraduate students who are interested in …" at bounding box center [755, 512] width 796 height 96
click at [854, 506] on p "I am looking for Computer Science undergraduate students who are interested in …" at bounding box center [755, 512] width 796 height 96
click at [910, 387] on span "High-Performance Computing for Scientific Applications" at bounding box center [747, 399] width 811 height 24
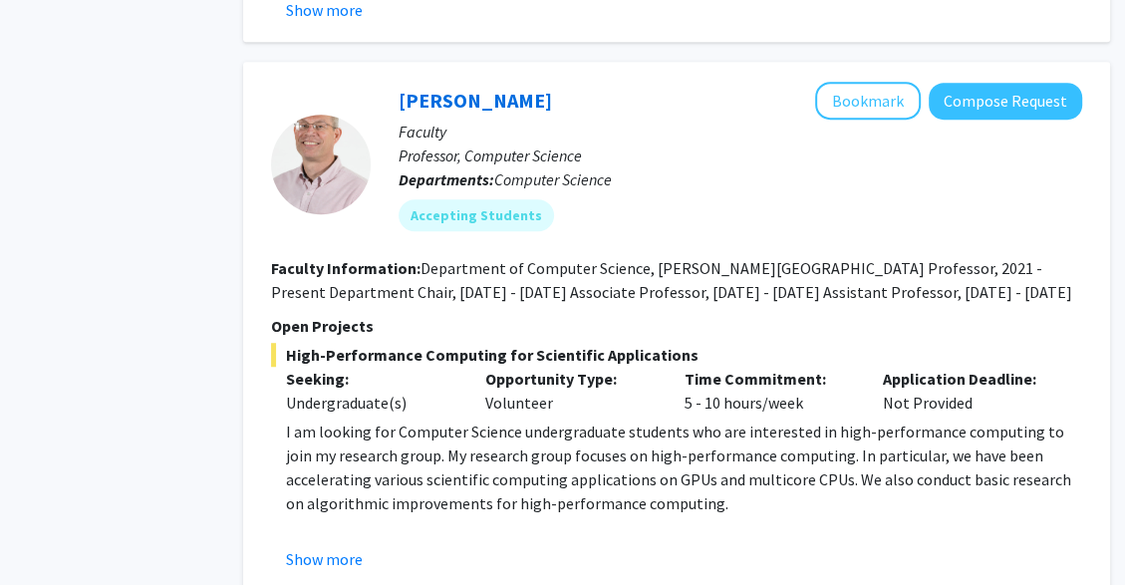
scroll to position [909, 71]
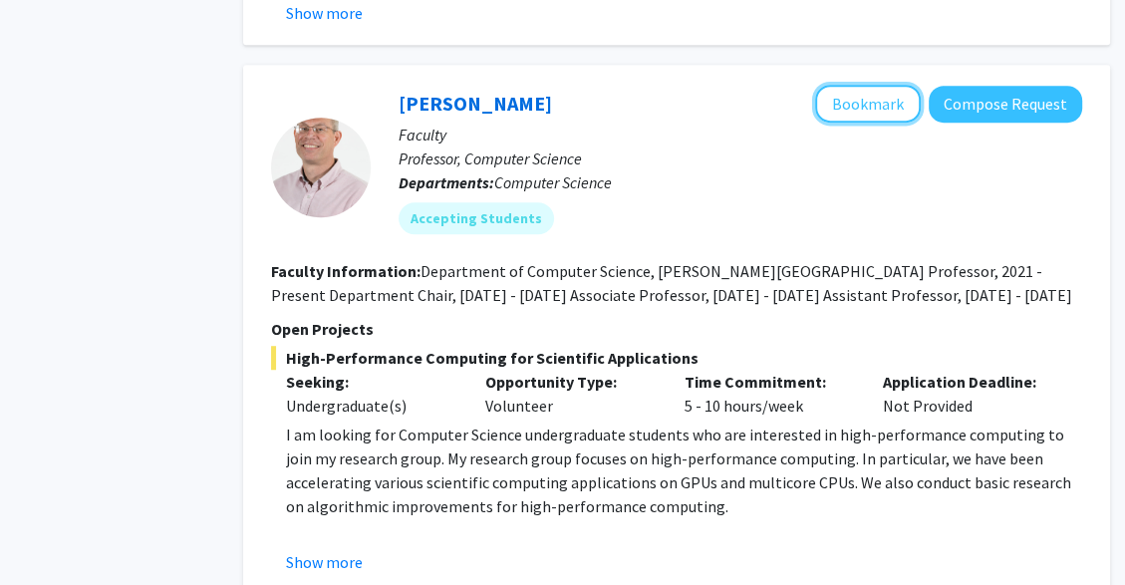
click at [903, 90] on button "Bookmark" at bounding box center [868, 104] width 106 height 38
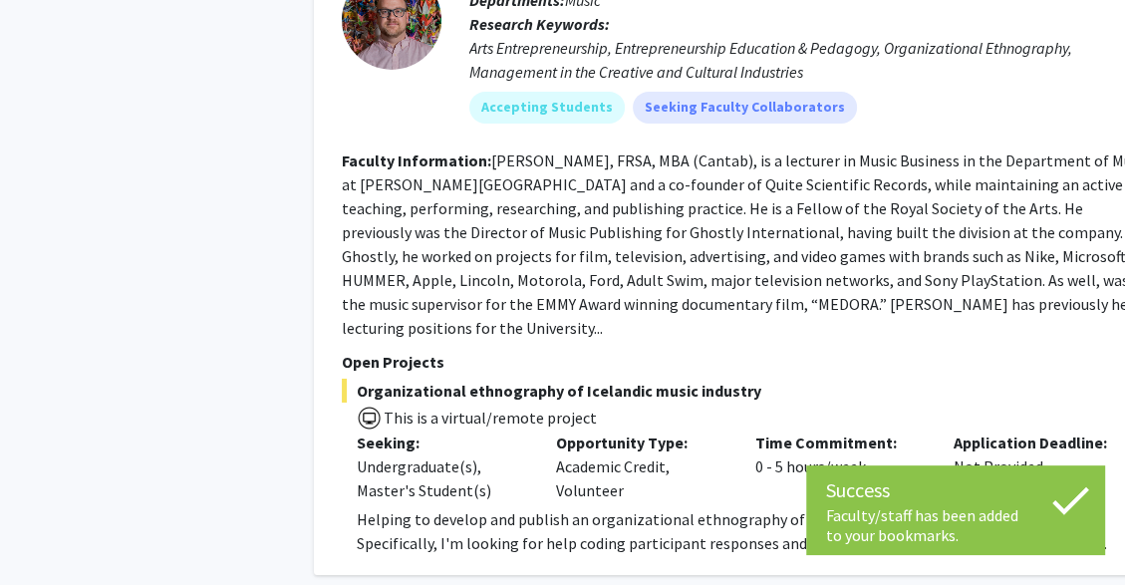
click at [999, 229] on fg-search-faculty "[PERSON_NAME] Bookmark Compose Request Faculty Assistant Professor, Music Busin…" at bounding box center [747, 229] width 811 height 654
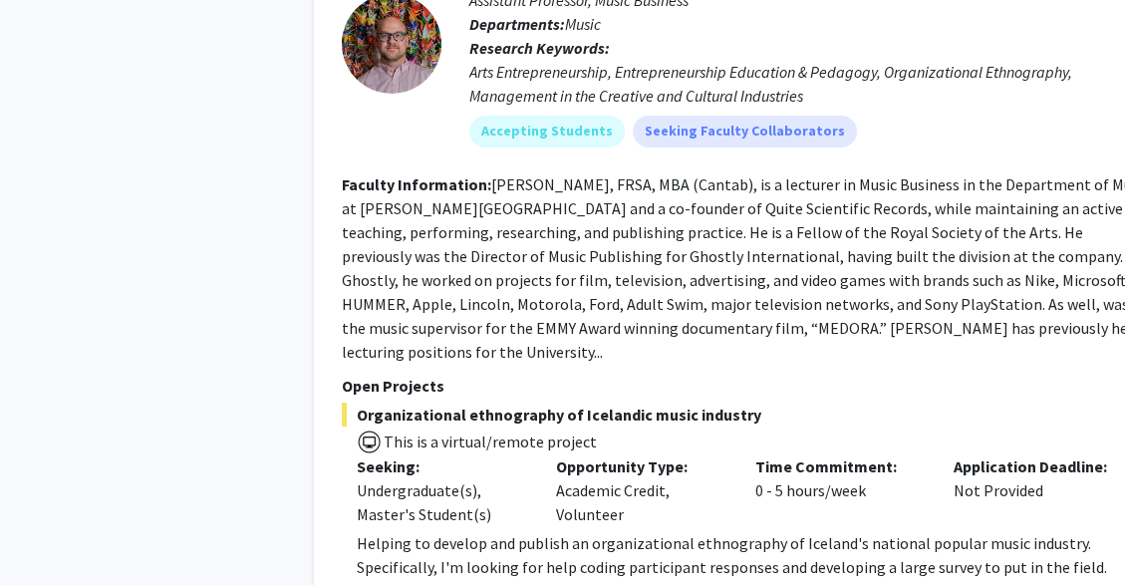
click at [1021, 427] on span "This is a virtual/remote project" at bounding box center [747, 441] width 811 height 29
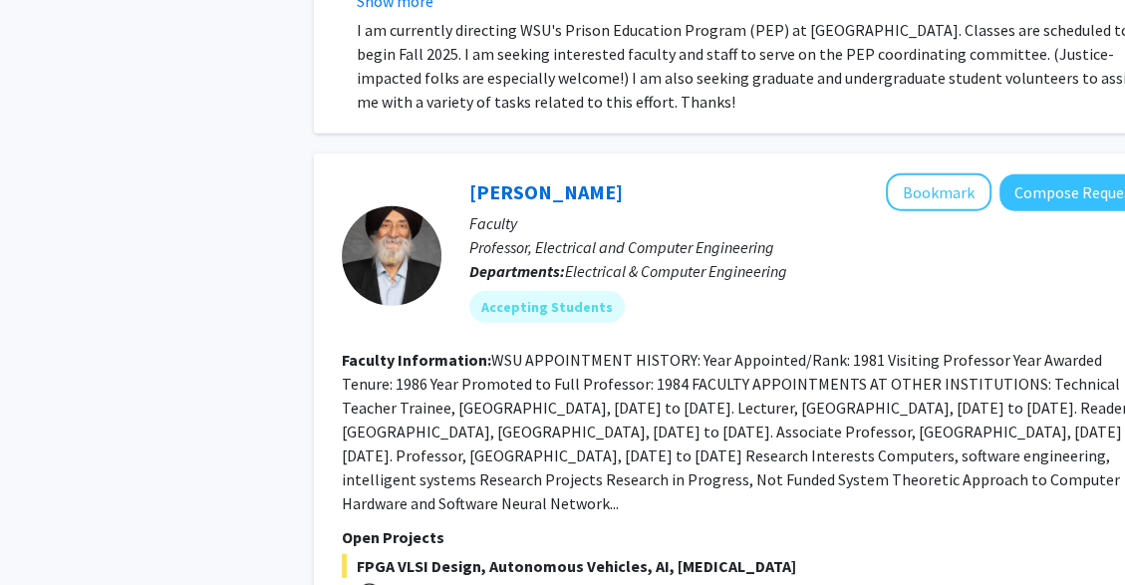
scroll to position [4101, 0]
click at [947, 173] on button "Bookmark" at bounding box center [939, 192] width 106 height 38
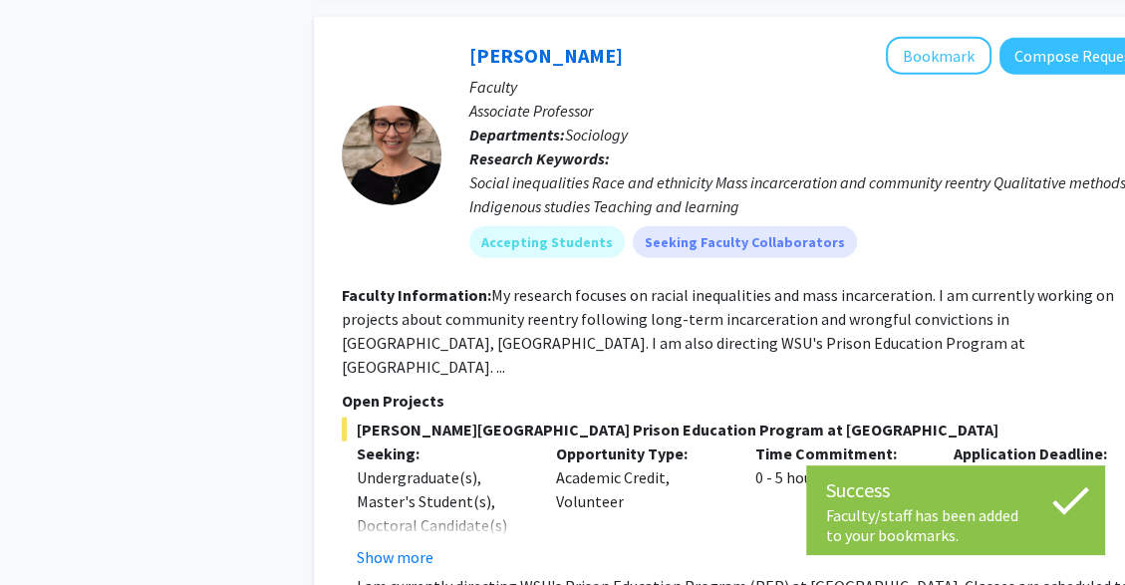
scroll to position [3533, 0]
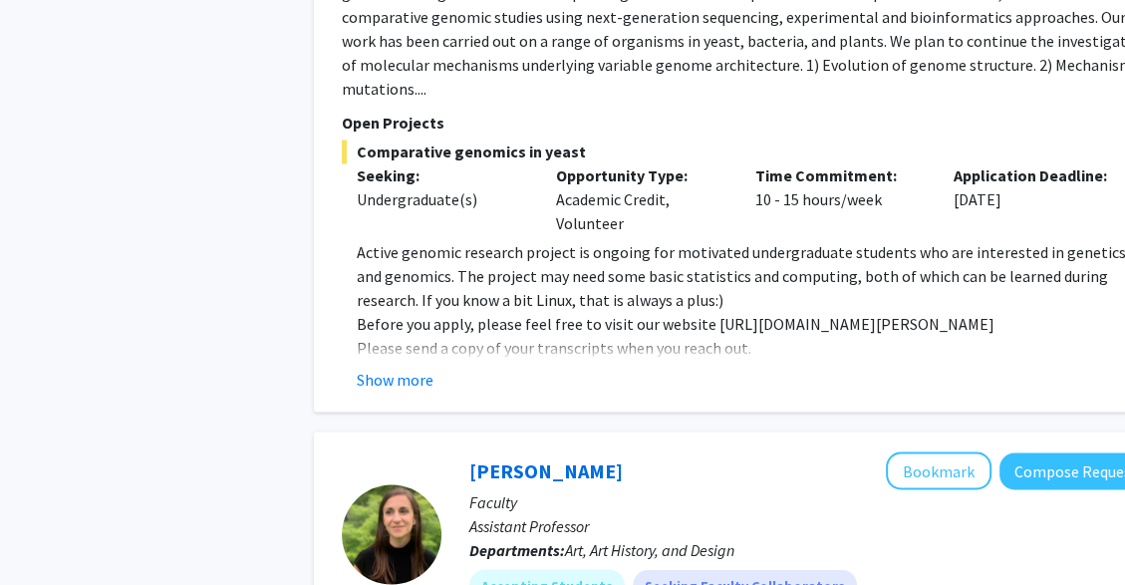
click at [1043, 312] on p "Before you apply, please feel free to visit our website [URL][DOMAIN_NAME][PERS…" at bounding box center [755, 324] width 796 height 24
click at [1028, 368] on div "Show more" at bounding box center [755, 380] width 796 height 24
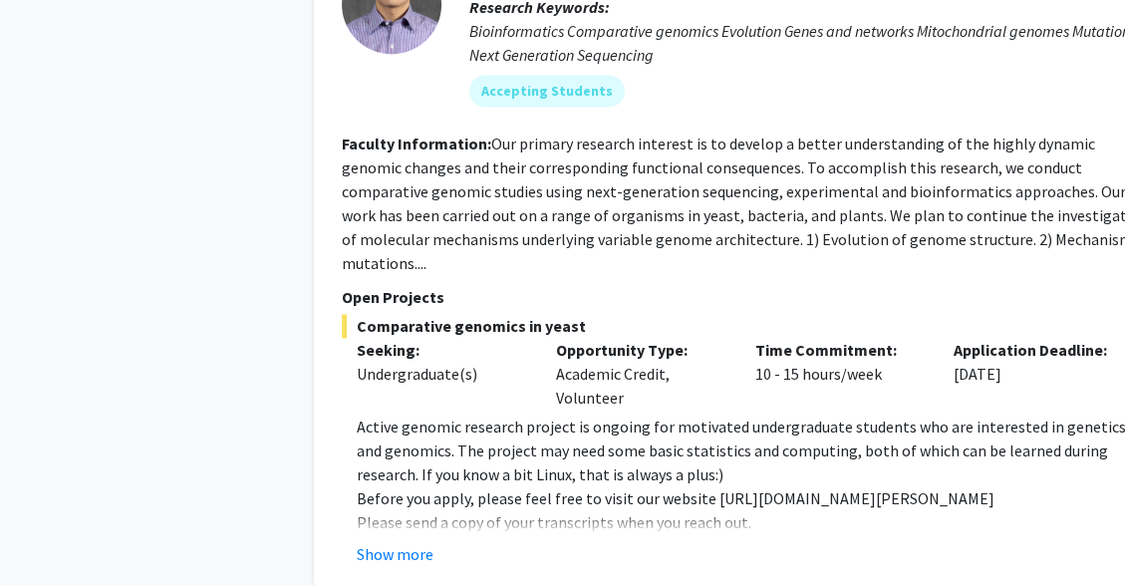
click at [1031, 347] on div "Application Deadline: [DATE]" at bounding box center [1038, 374] width 199 height 72
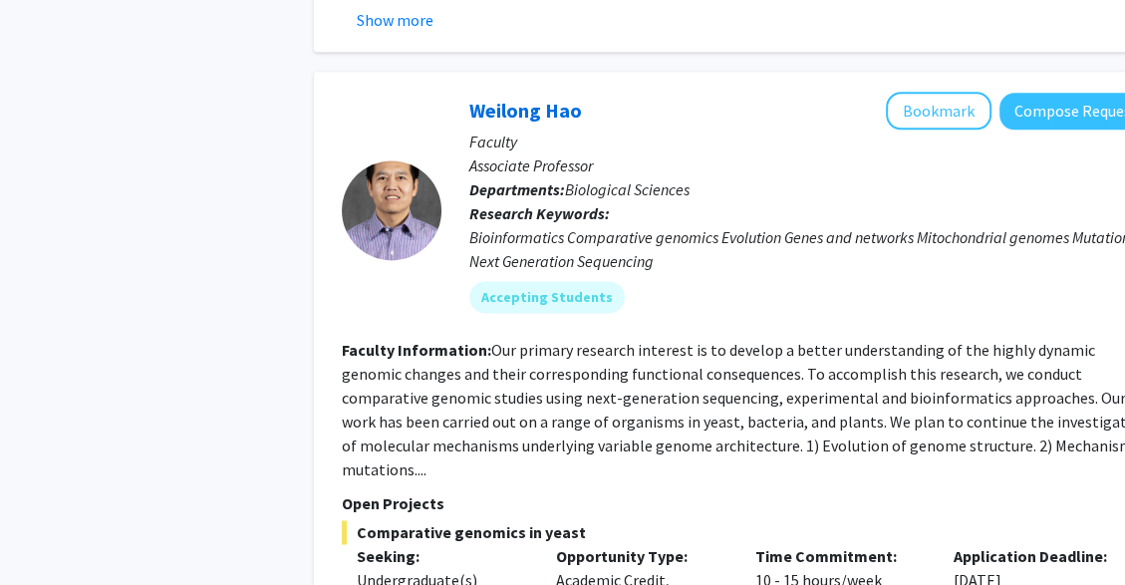
scroll to position [1980, 0]
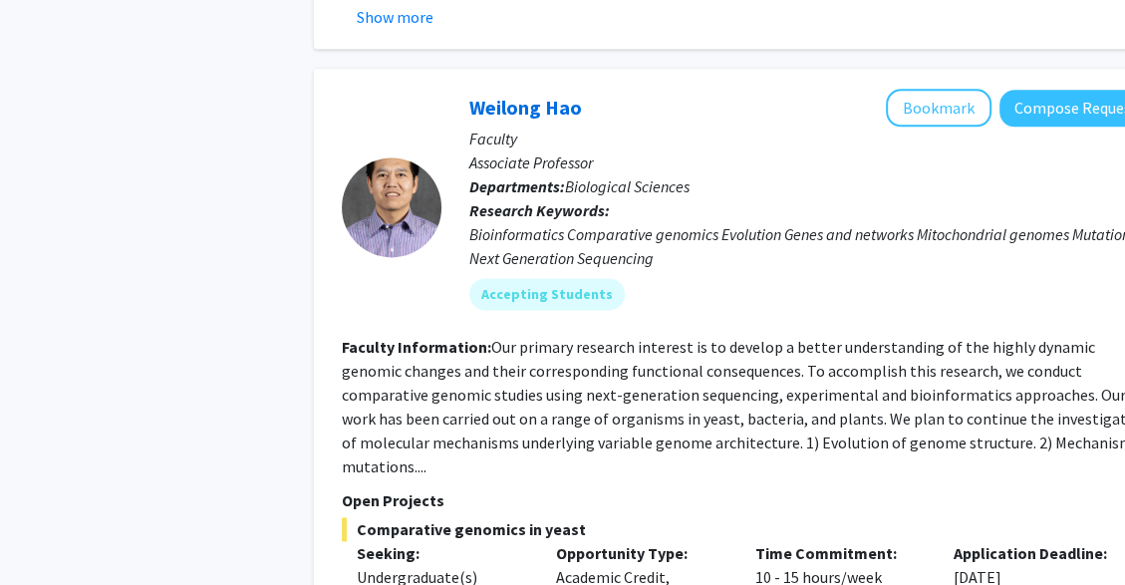
click at [1046, 341] on fg-read-more "Our primary research interest is to develop a better understanding of the highl…" at bounding box center [746, 407] width 809 height 140
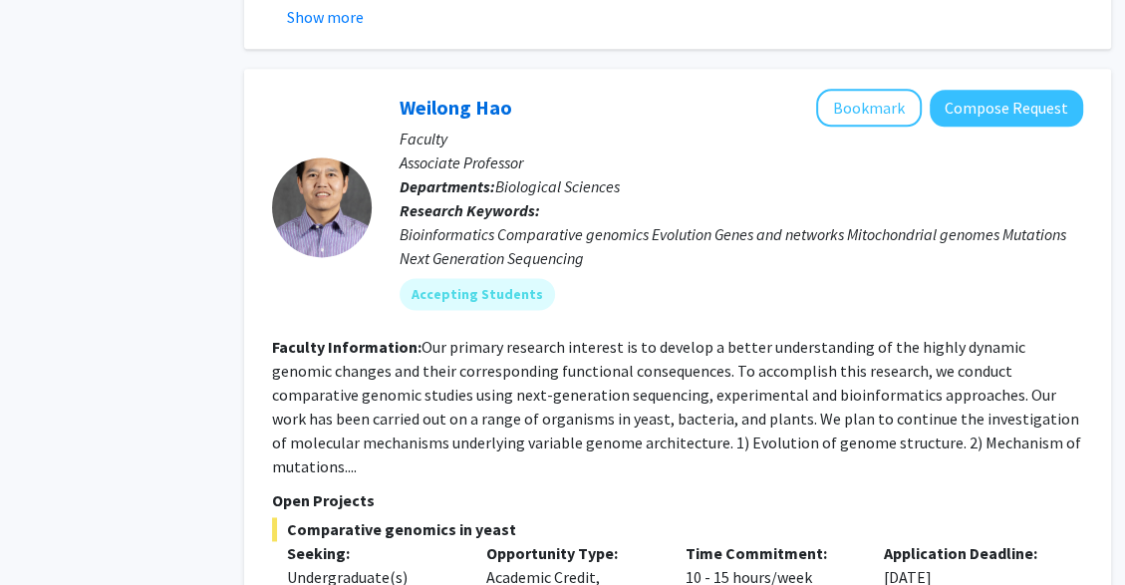
scroll to position [1980, 71]
click at [890, 95] on button "Bookmark" at bounding box center [868, 108] width 106 height 38
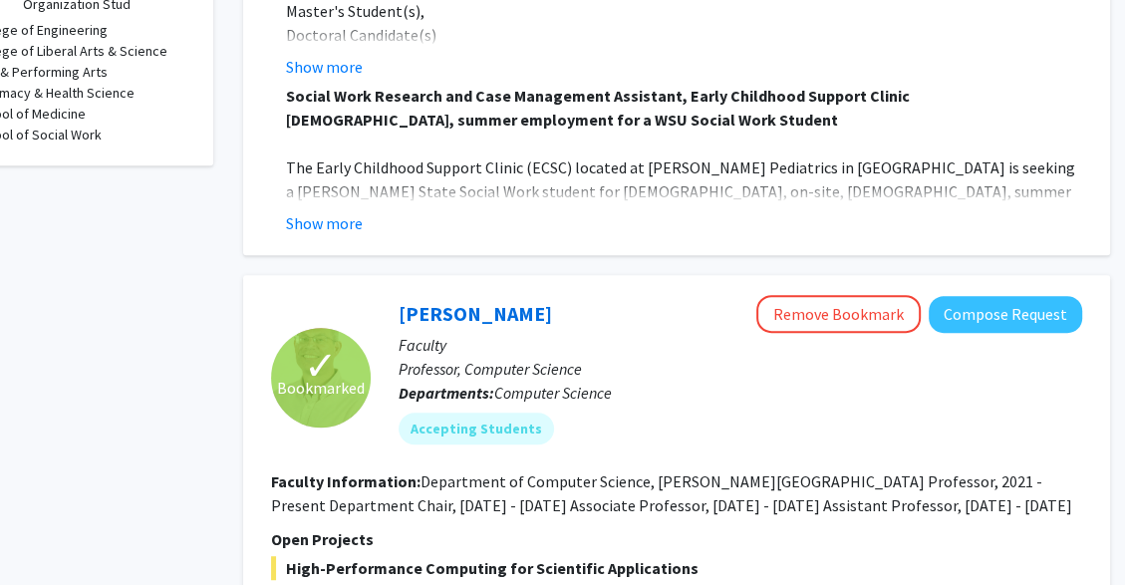
scroll to position [647, 71]
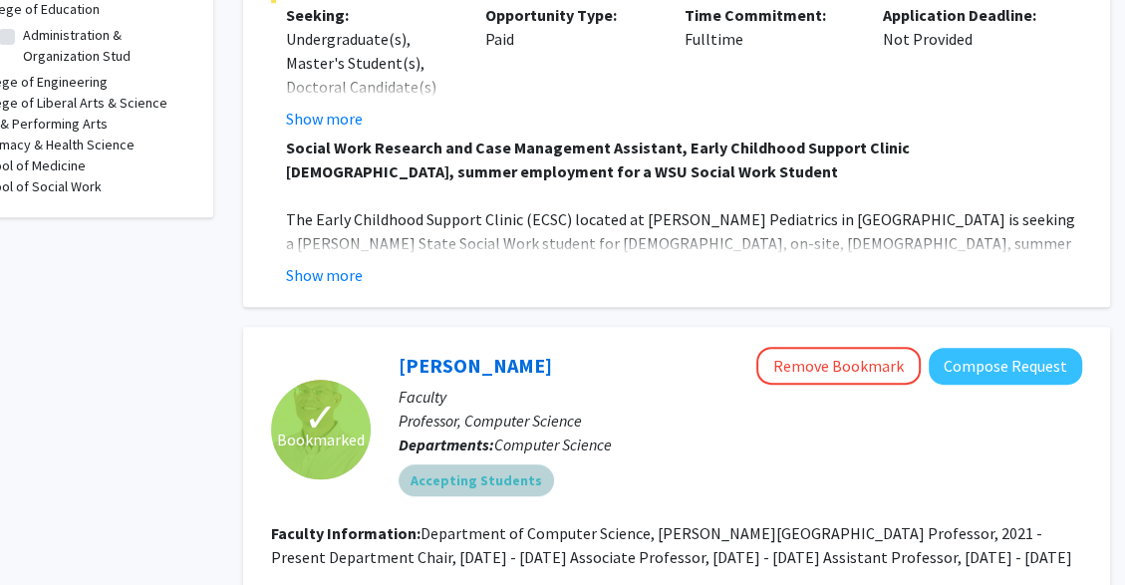
click at [832, 461] on div "Accepting Students" at bounding box center [741, 481] width 692 height 40
click at [829, 466] on div "Accepting Students" at bounding box center [741, 481] width 692 height 40
click at [818, 579] on p "Open Projects" at bounding box center [676, 591] width 811 height 24
click at [817, 579] on p "Open Projects" at bounding box center [676, 591] width 811 height 24
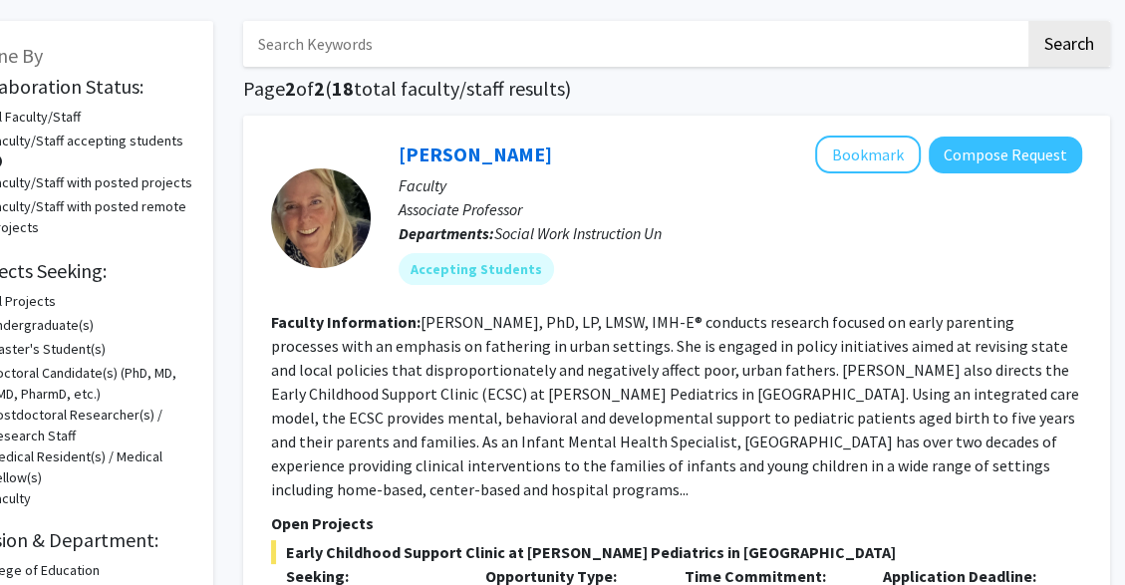
scroll to position [0, 71]
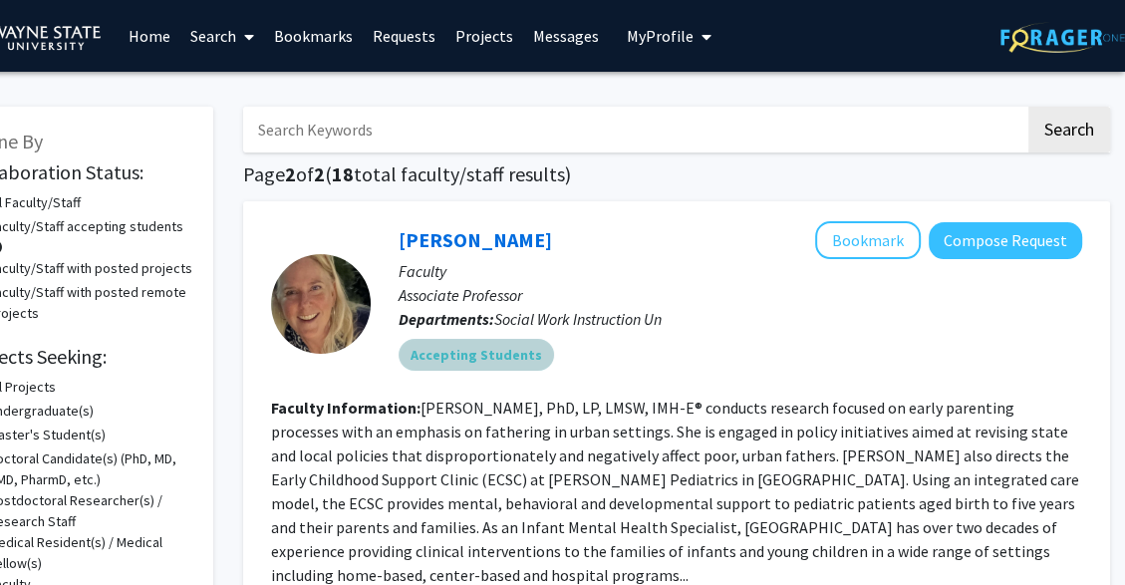
click at [943, 373] on div "Accepting Students" at bounding box center [741, 355] width 692 height 40
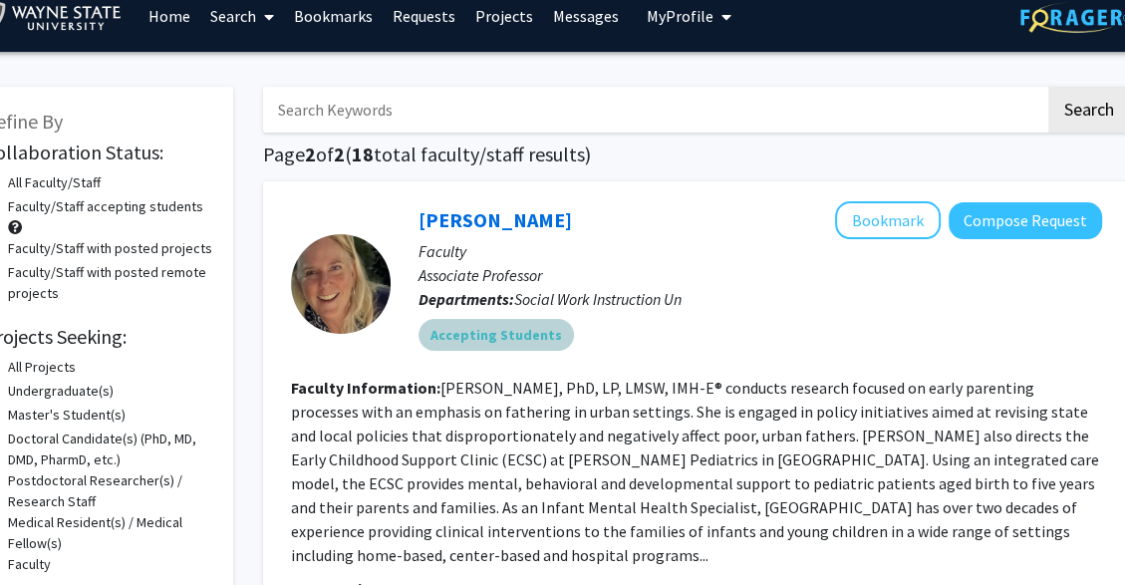
click at [1039, 350] on div "Accepting Students" at bounding box center [761, 335] width 692 height 40
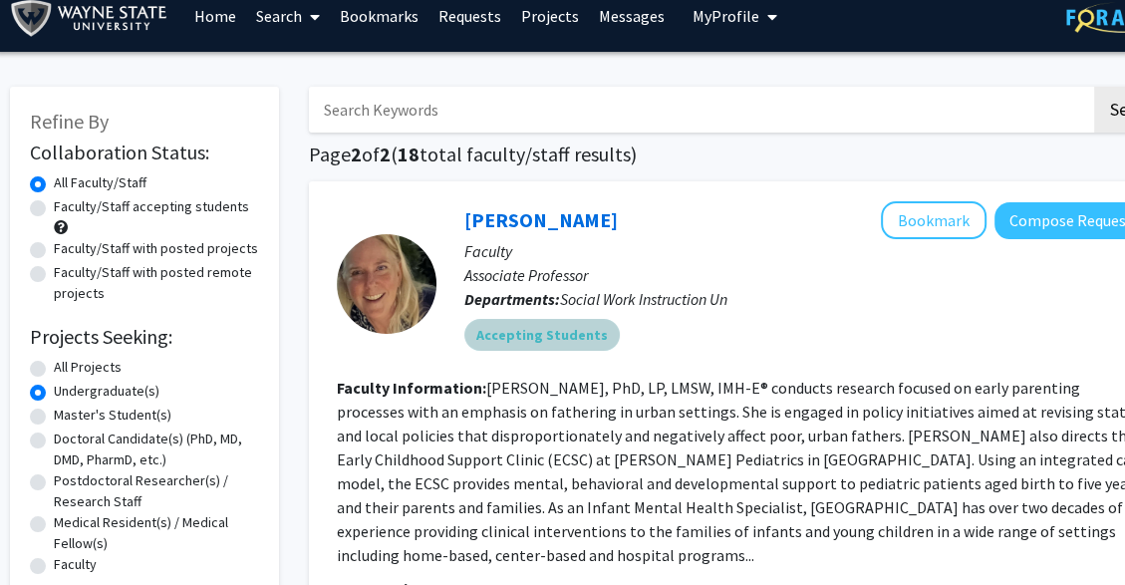
scroll to position [20, 0]
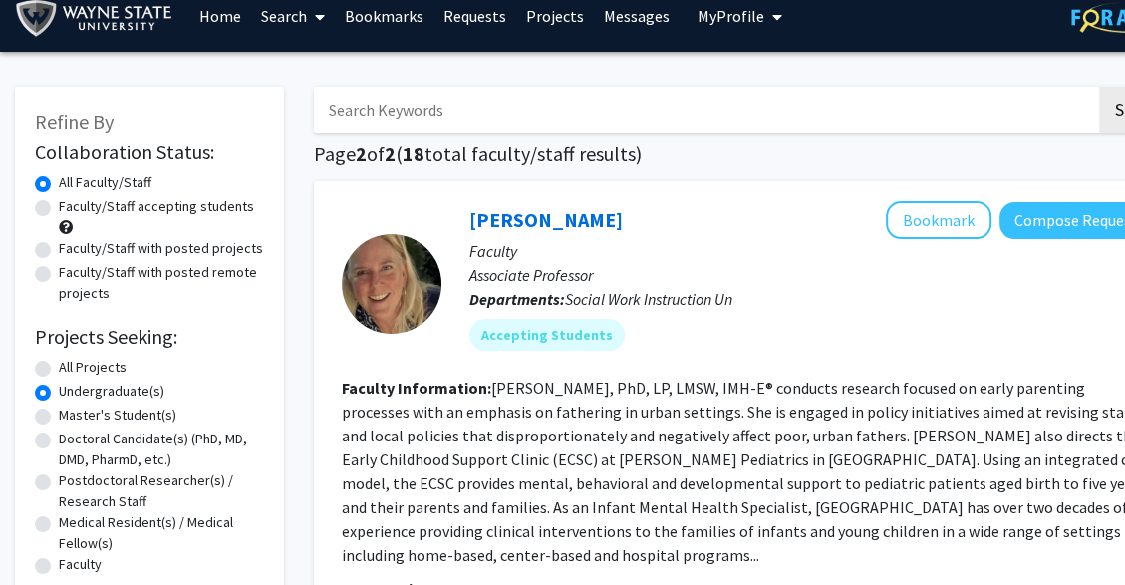
click at [243, 475] on label "Postdoctoral Researcher(s) / Research Staff" at bounding box center [161, 492] width 205 height 42
click at [72, 475] on input "Postdoctoral Researcher(s) / Research Staff" at bounding box center [65, 477] width 13 height 13
radio input "true"
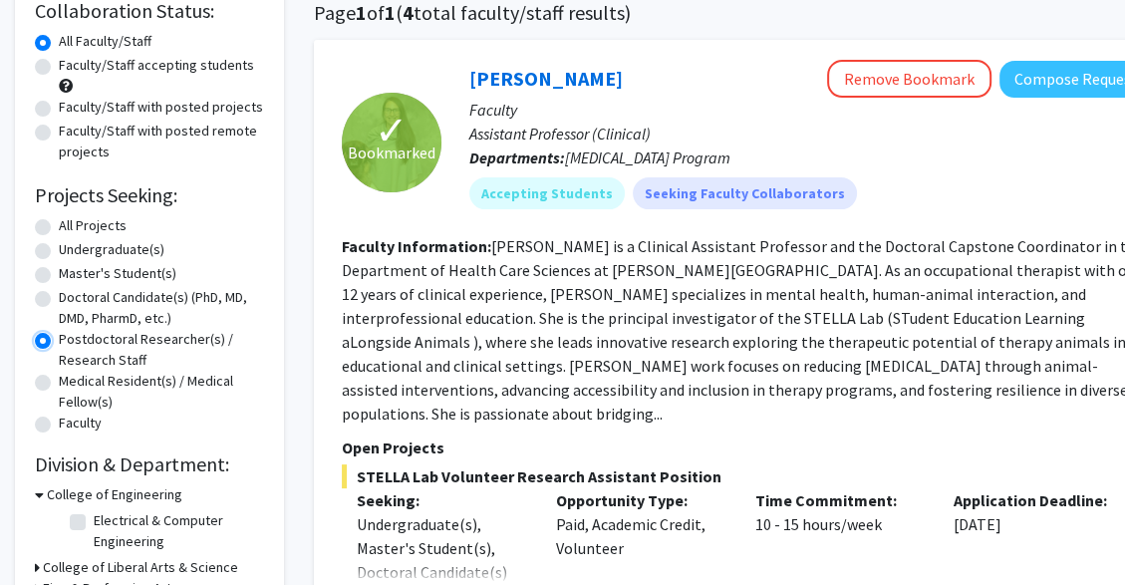
scroll to position [161, 0]
click at [141, 258] on label "Undergraduate(s)" at bounding box center [112, 249] width 106 height 21
click at [72, 252] on input "Undergraduate(s)" at bounding box center [65, 245] width 13 height 13
radio input "true"
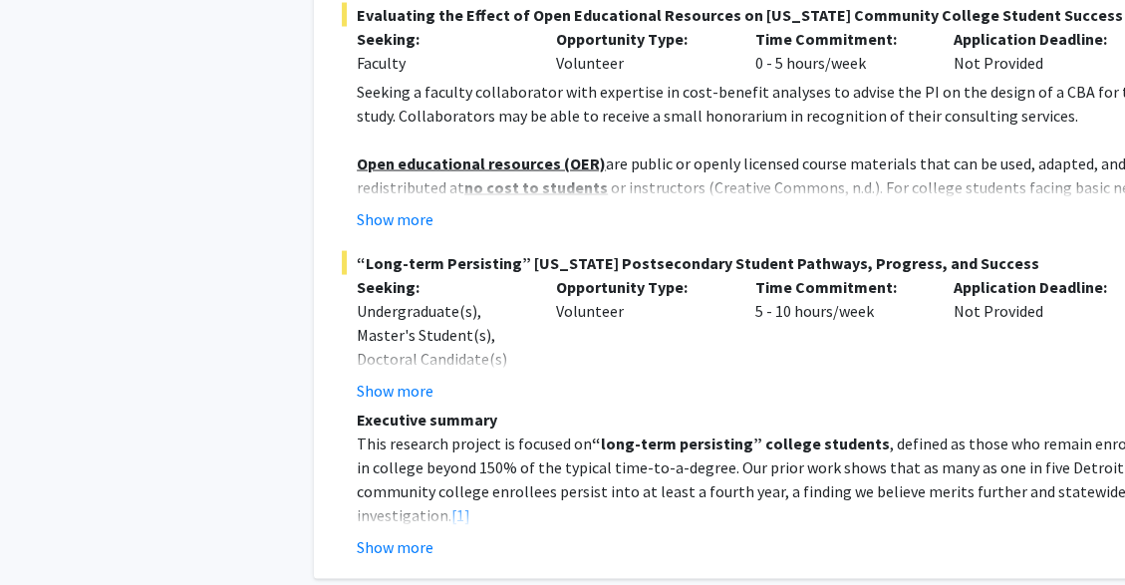
click at [972, 432] on p "This research project is focused on “long-term persisting” college students , d…" at bounding box center [755, 480] width 796 height 96
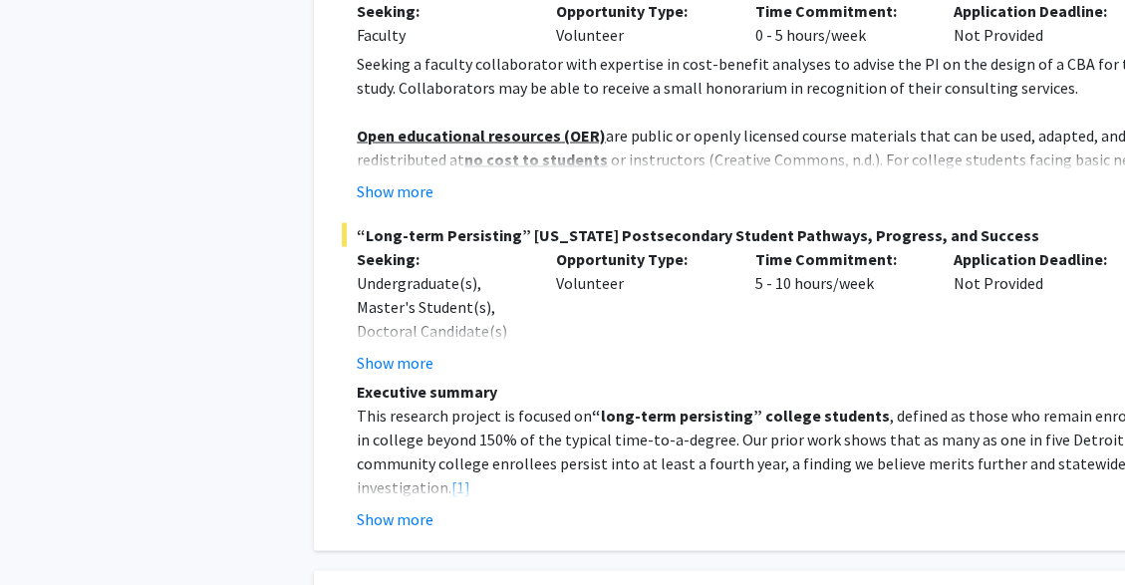
scroll to position [8559, 0]
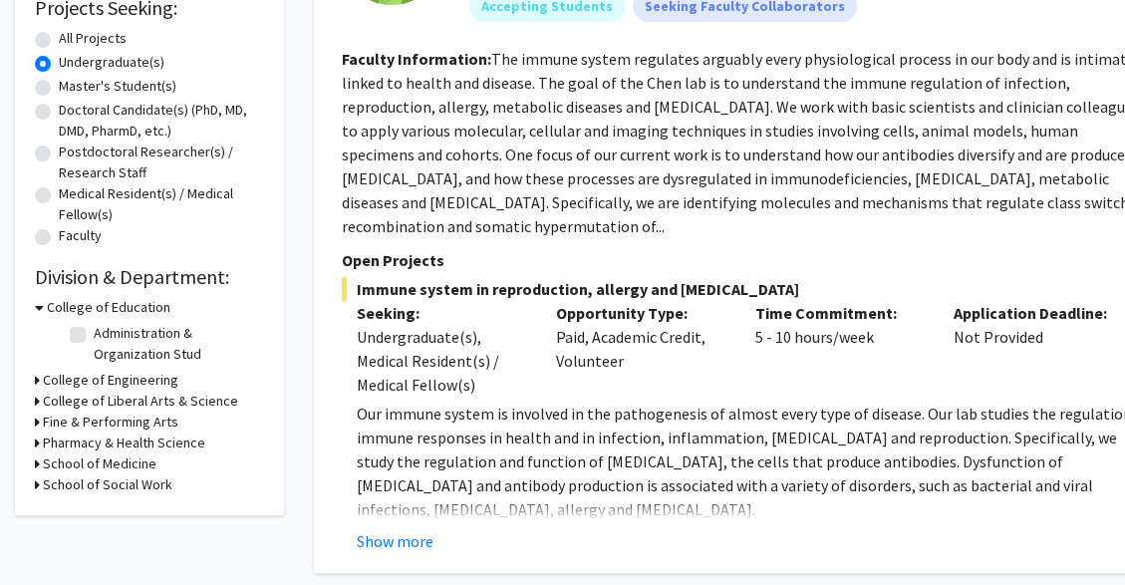
scroll to position [343, 0]
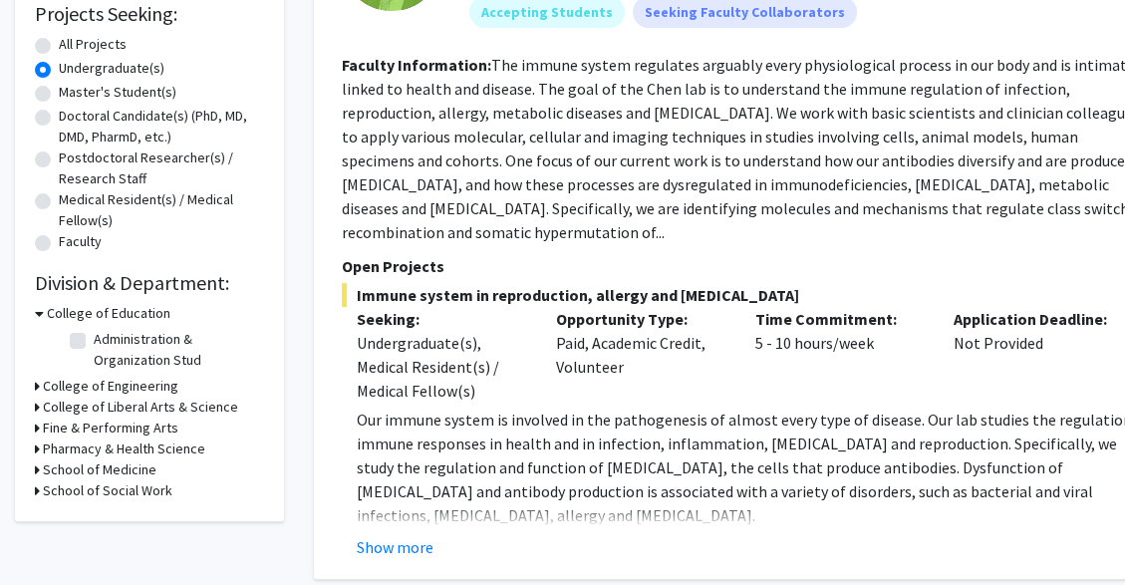
click at [151, 467] on h3 "School of Medicine" at bounding box center [100, 470] width 114 height 21
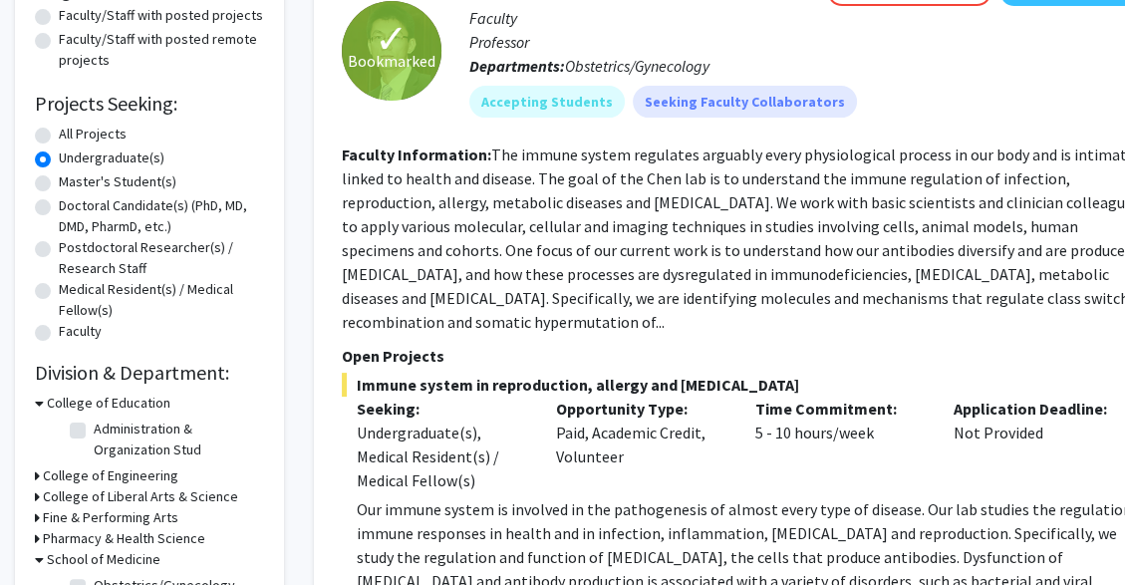
scroll to position [250, 0]
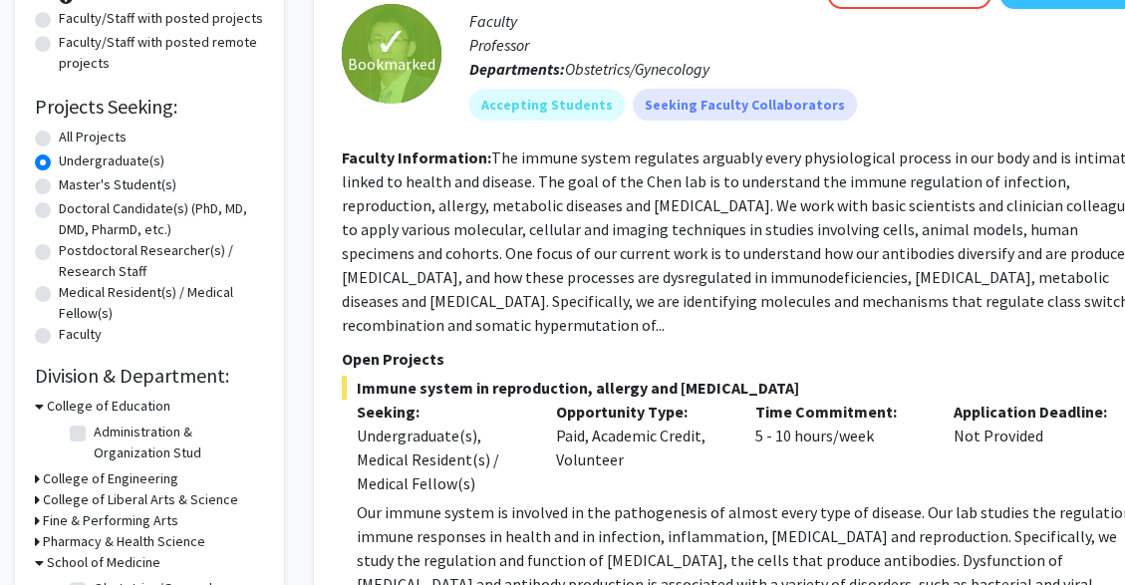
click at [114, 134] on label "All Projects" at bounding box center [93, 137] width 68 height 21
click at [72, 134] on input "All Projects" at bounding box center [65, 133] width 13 height 13
radio input "true"
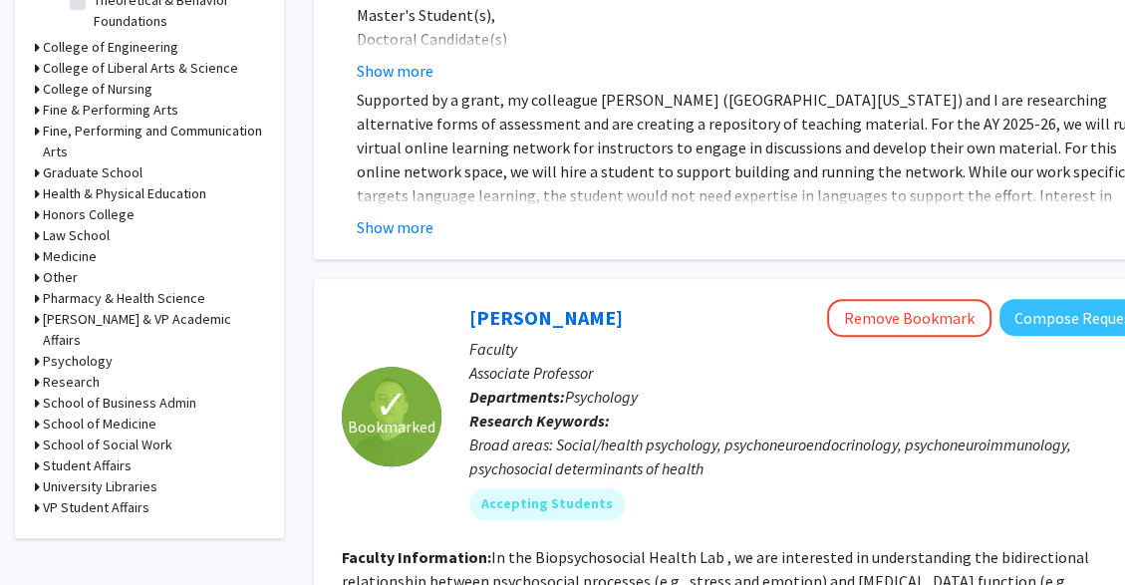
scroll to position [801, 0]
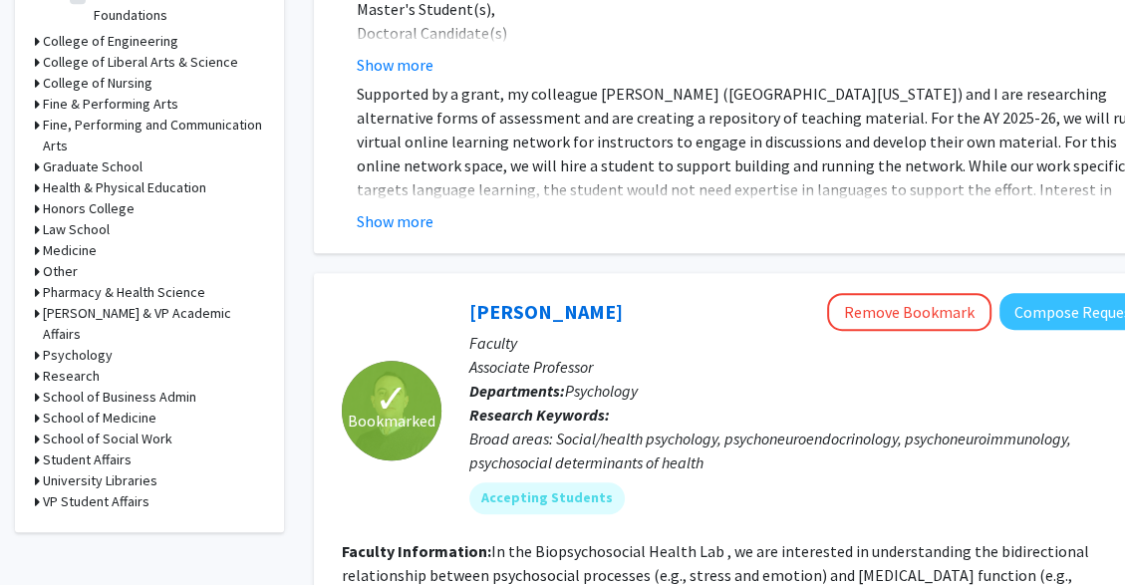
click at [127, 211] on h3 "Honors College" at bounding box center [89, 208] width 92 height 21
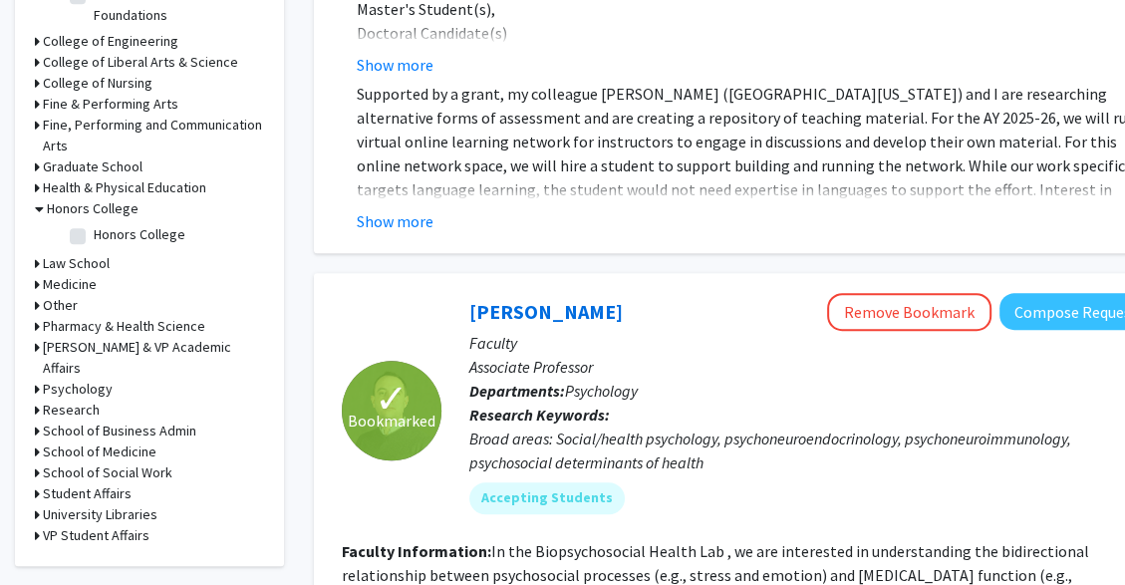
click at [157, 240] on label "Honors College" at bounding box center [140, 234] width 92 height 21
click at [107, 237] on input "Honors College" at bounding box center [100, 230] width 13 height 13
checkbox input "true"
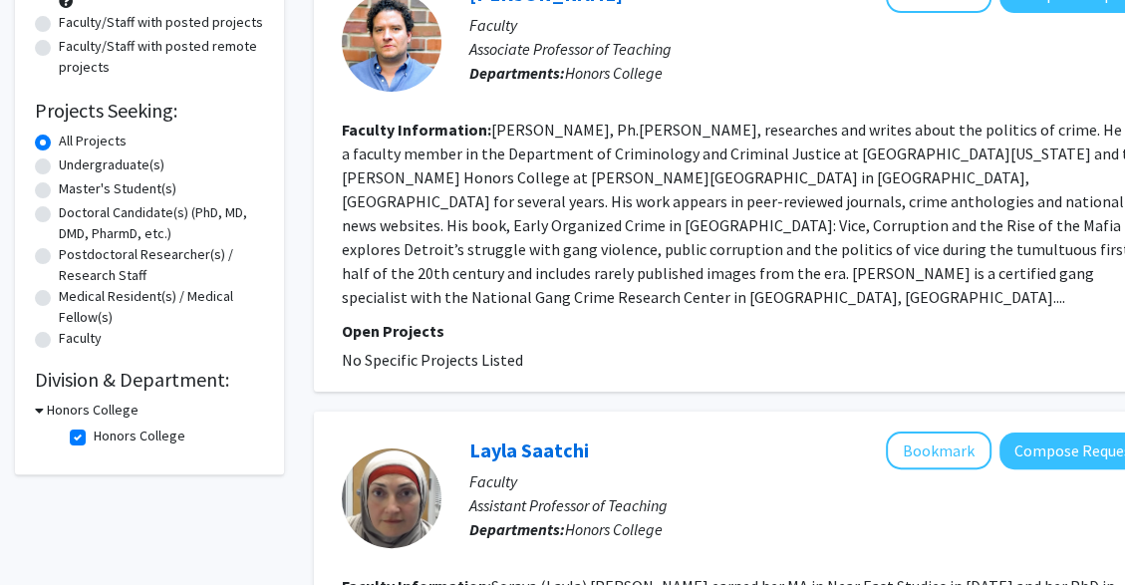
scroll to position [244, 0]
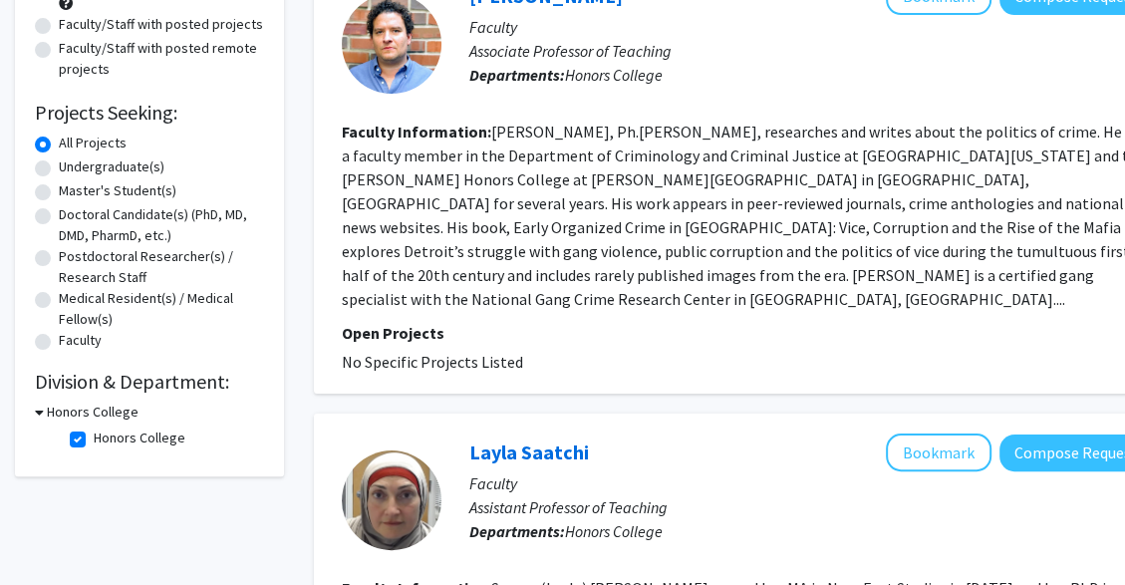
click at [119, 448] on label "Honors College" at bounding box center [140, 438] width 92 height 21
click at [107, 441] on input "Honors College" at bounding box center [100, 434] width 13 height 13
checkbox input "false"
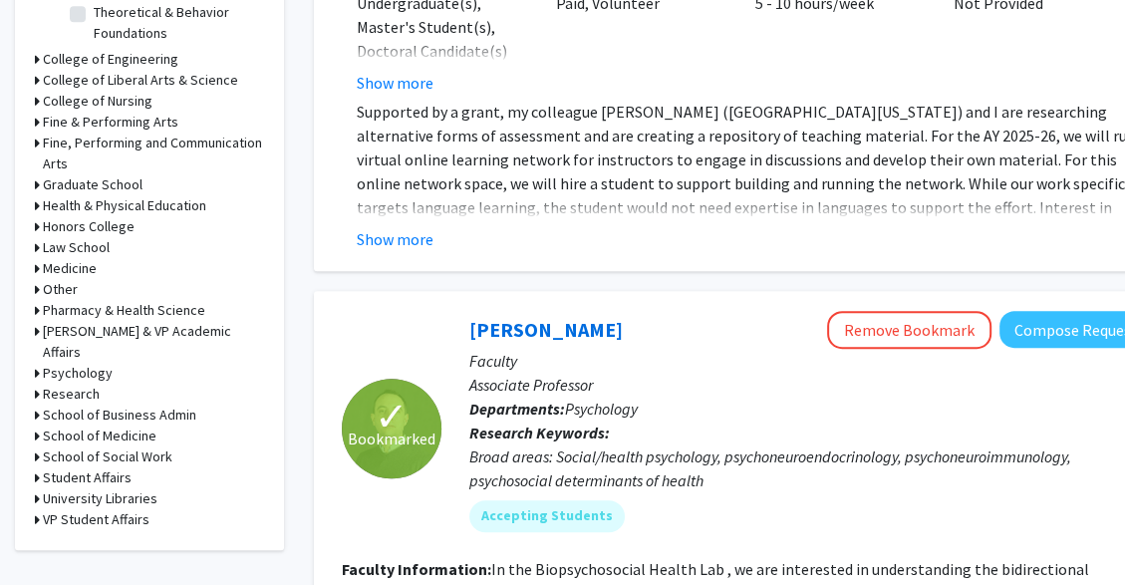
scroll to position [785, 0]
click at [95, 362] on h3 "Psychology" at bounding box center [78, 372] width 70 height 21
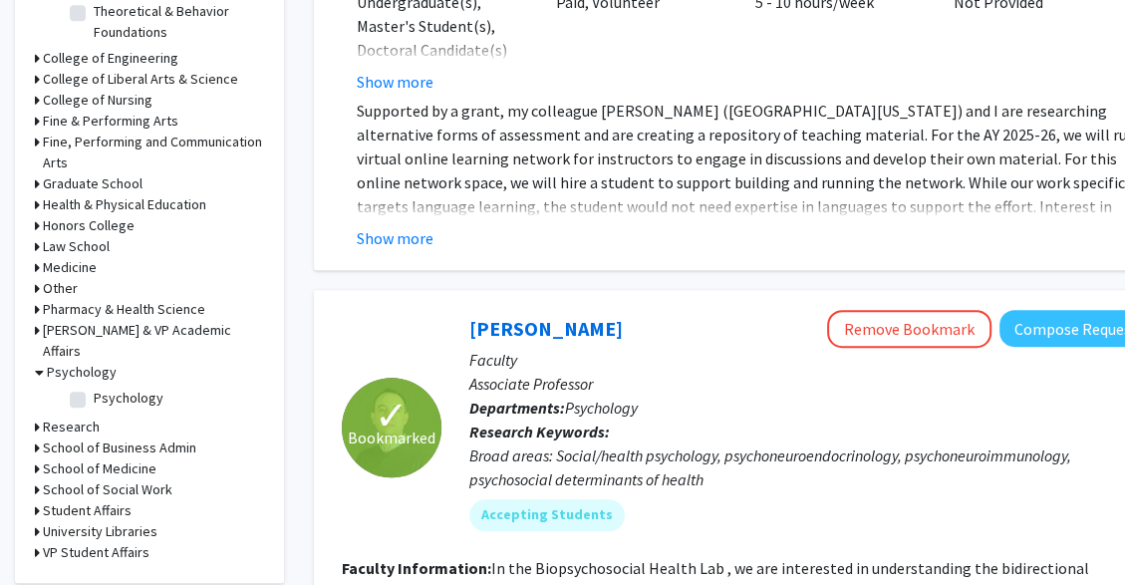
click at [153, 388] on label "Psychology" at bounding box center [129, 398] width 70 height 21
click at [107, 388] on input "Psychology" at bounding box center [100, 394] width 13 height 13
checkbox input "true"
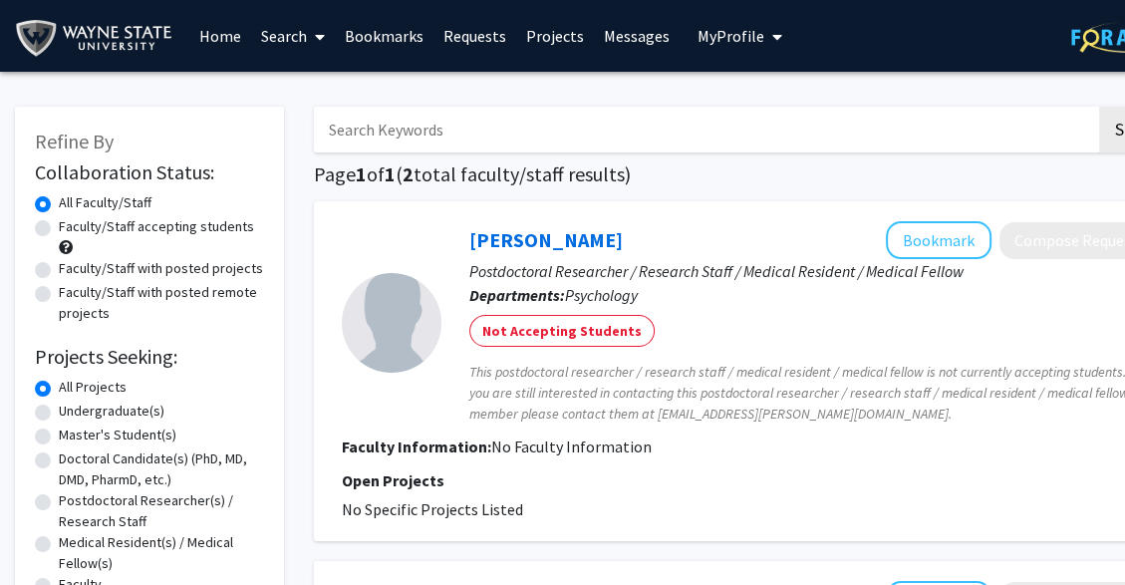
click at [1007, 457] on section "Faculty Information: No Faculty Information" at bounding box center [747, 447] width 811 height 24
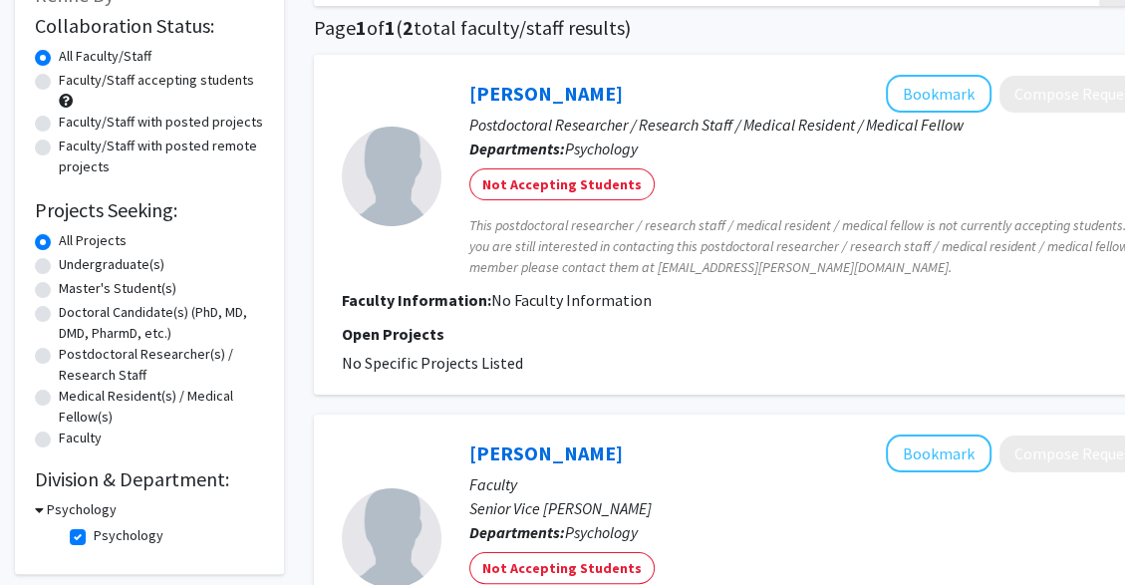
scroll to position [138, 0]
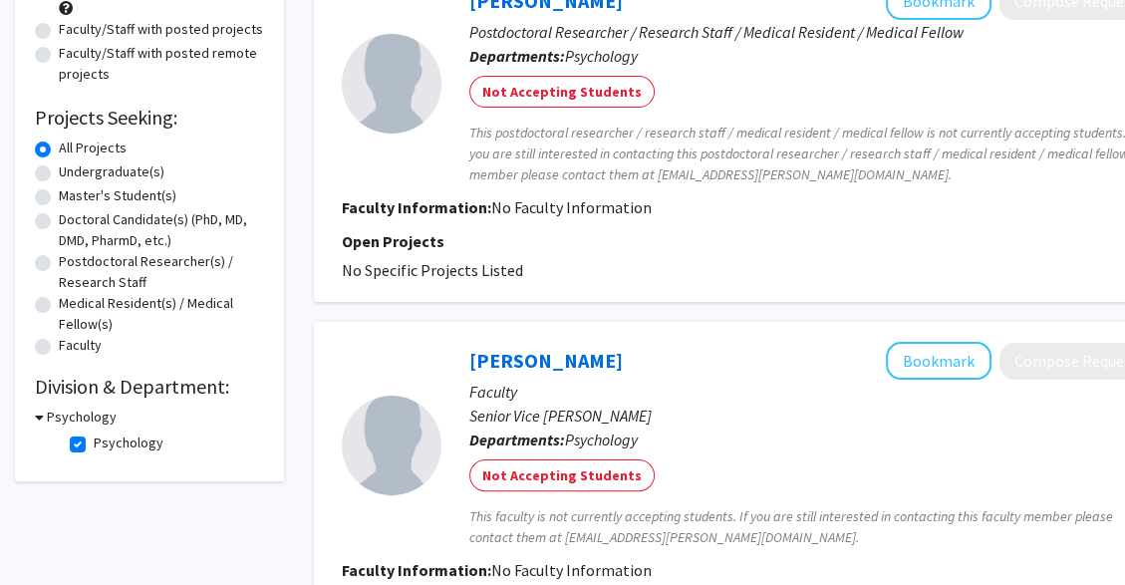
click at [1002, 519] on span "This faculty is not currently accepting students. If you are still interested i…" at bounding box center [812, 527] width 684 height 42
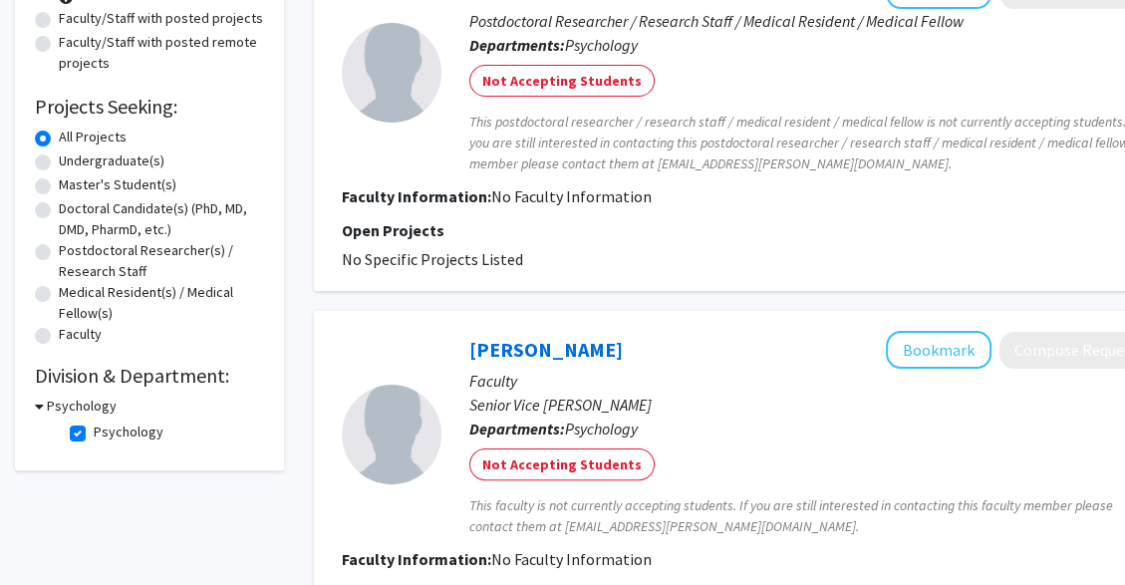
click at [1009, 498] on span "This faculty is not currently accepting students. If you are still interested i…" at bounding box center [812, 516] width 684 height 42
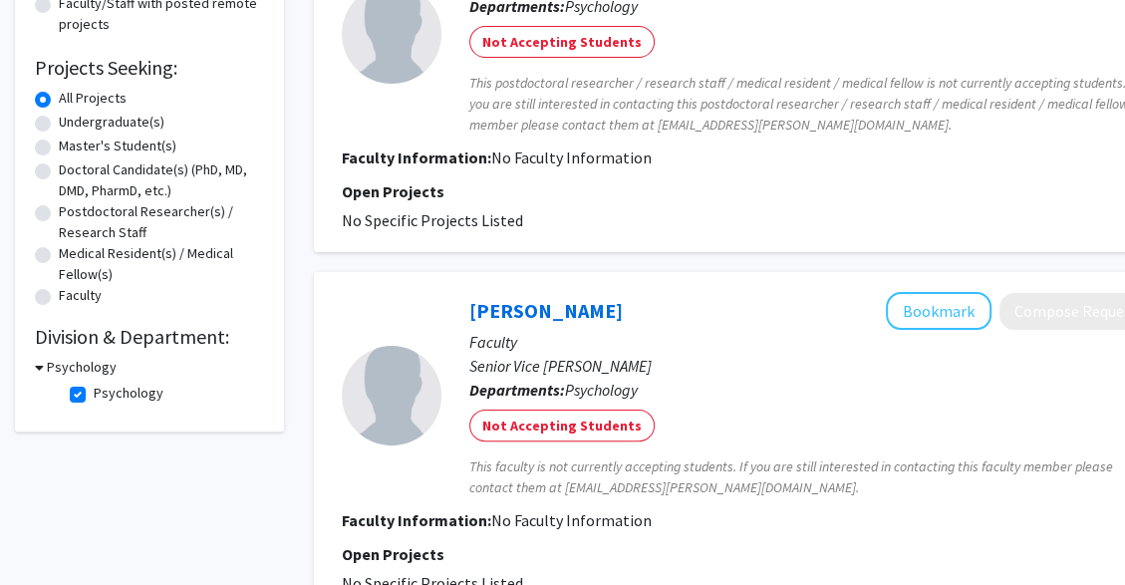
click at [1006, 499] on fg-search-faculty "[PERSON_NAME] Bookmark Compose Request Faculty Senior Vice [PERSON_NAME] Depart…" at bounding box center [747, 443] width 811 height 303
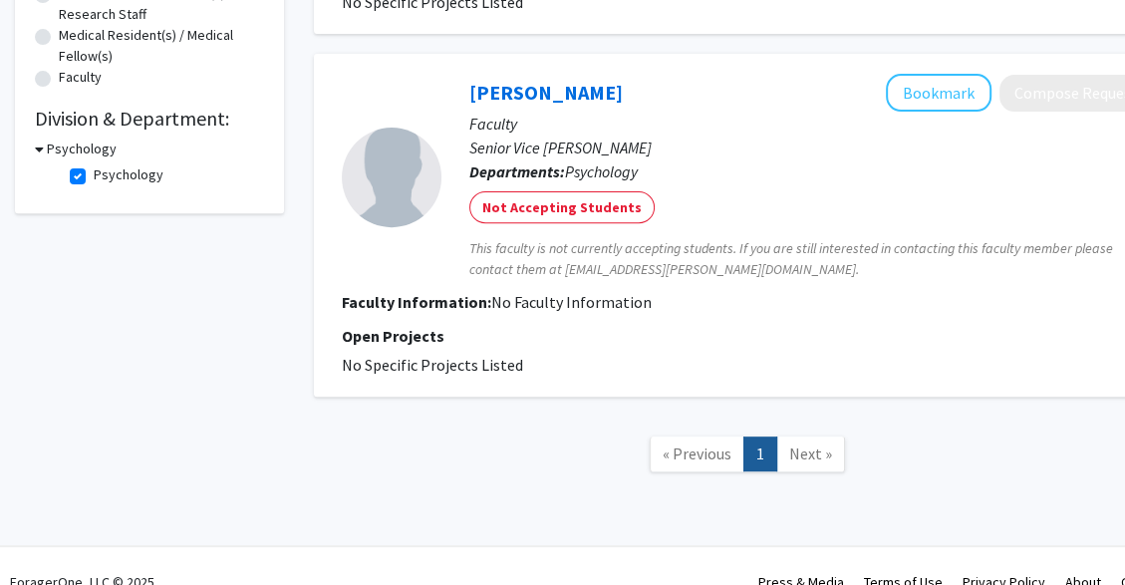
scroll to position [539, 0]
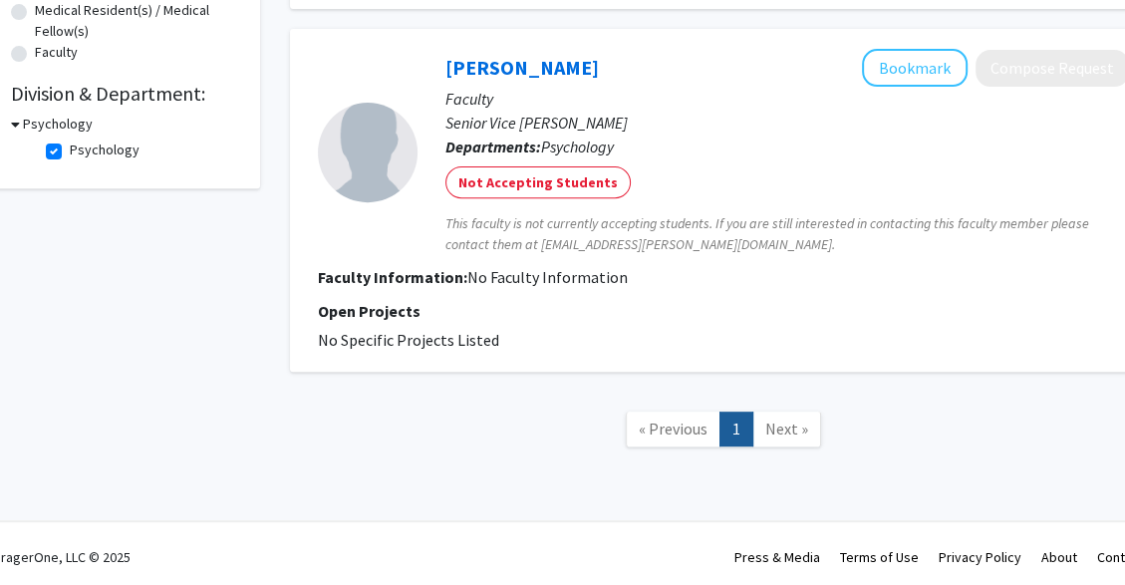
click at [1018, 468] on nav "« Previous 1 Next »" at bounding box center [723, 432] width 867 height 81
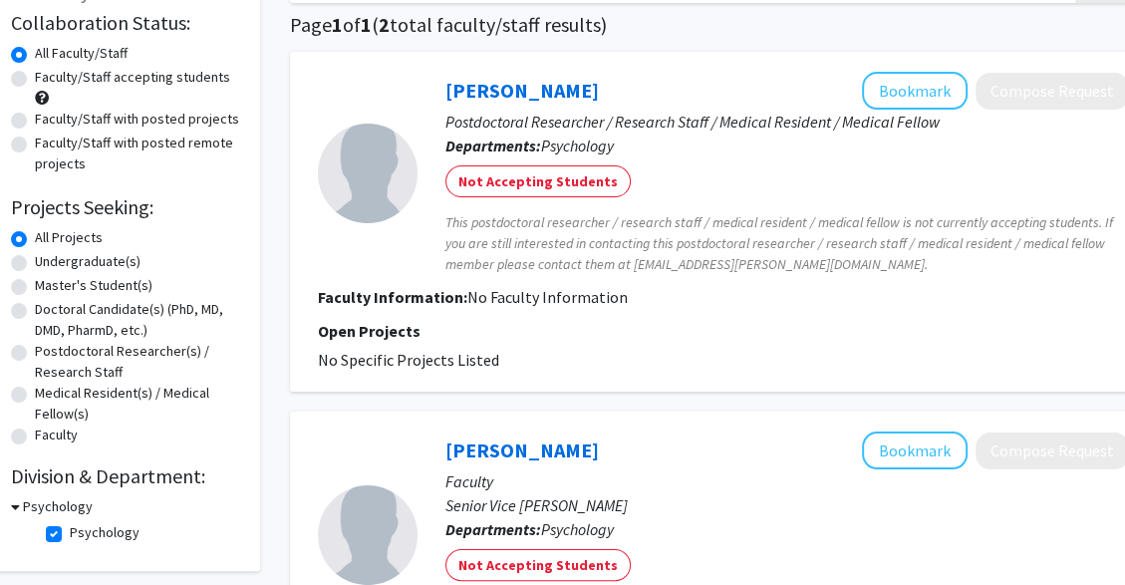
scroll to position [148, 24]
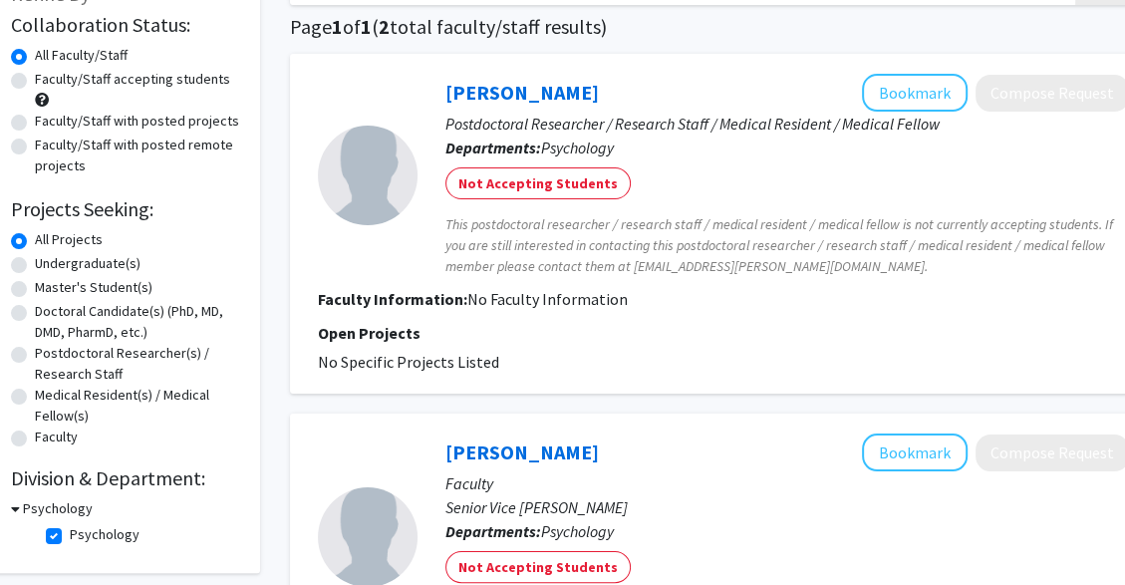
click at [995, 344] on p "Open Projects" at bounding box center [723, 333] width 811 height 24
click at [1065, 315] on fg-search-faculty "[PERSON_NAME] Bookmark Compose Request Postdoctoral Researcher / Research Staff…" at bounding box center [723, 224] width 811 height 300
click at [1073, 313] on fg-search-faculty "[PERSON_NAME] Bookmark Compose Request Postdoctoral Researcher / Research Staff…" at bounding box center [723, 224] width 811 height 300
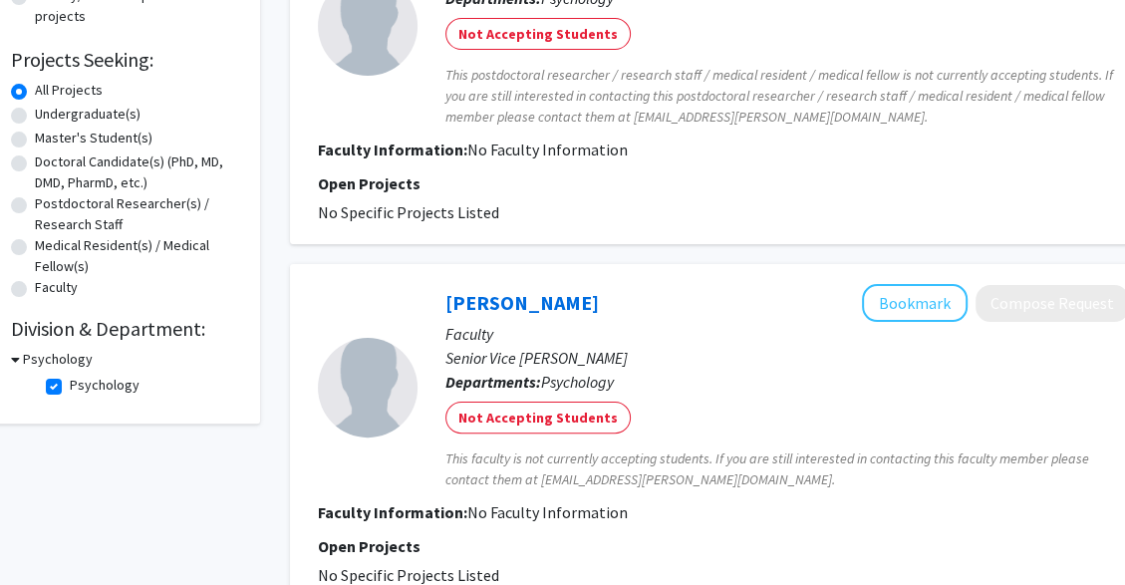
click at [80, 395] on label "Psychology" at bounding box center [105, 385] width 70 height 21
click at [80, 388] on input "Psychology" at bounding box center [76, 381] width 13 height 13
checkbox input "false"
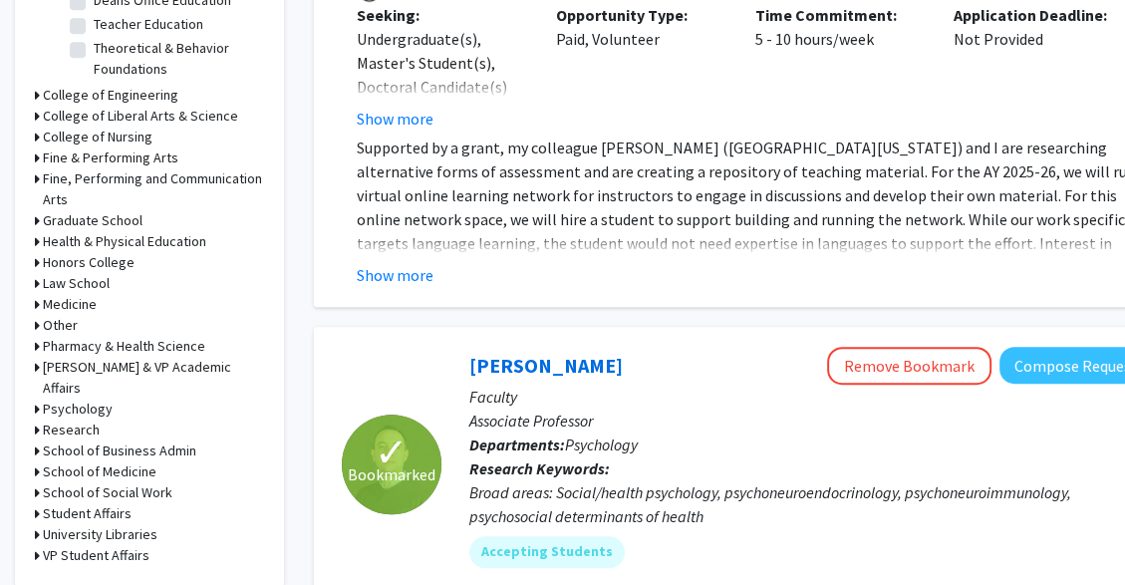
scroll to position [743, 0]
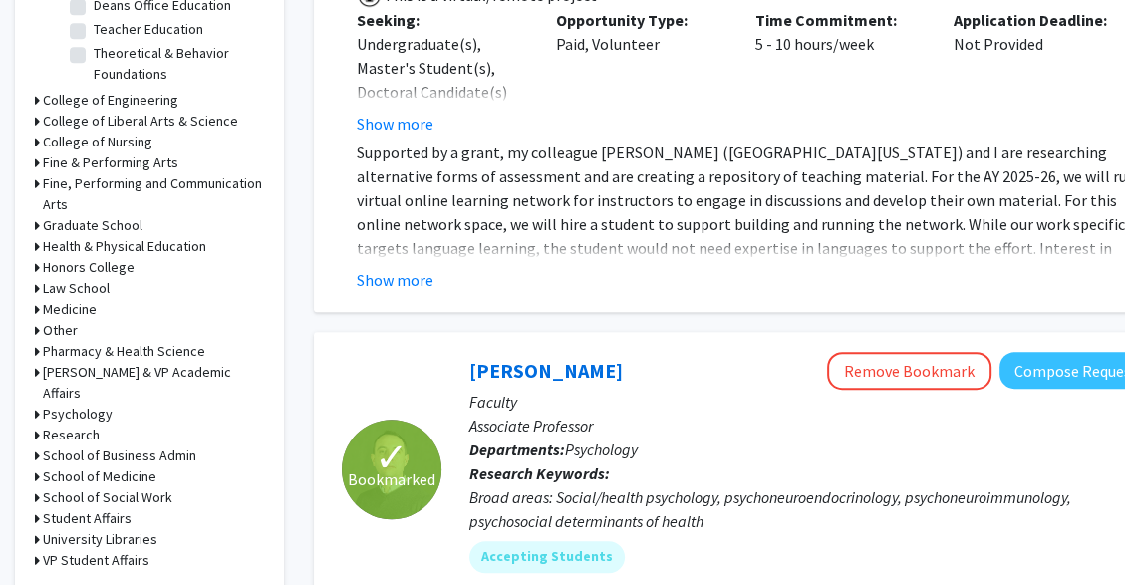
click at [92, 425] on h3 "Research" at bounding box center [71, 435] width 57 height 21
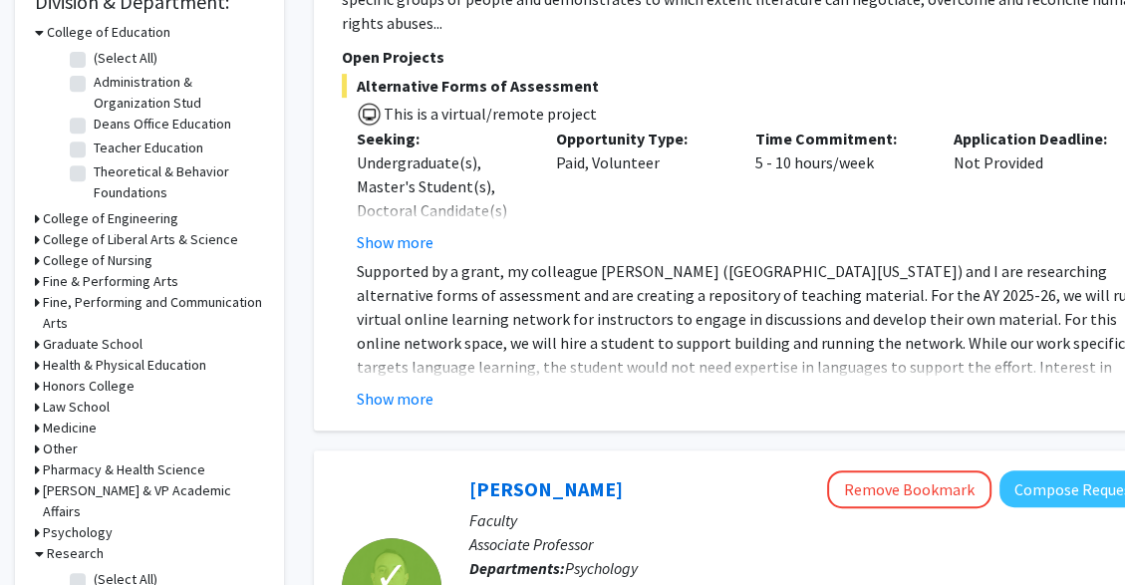
scroll to position [619, 0]
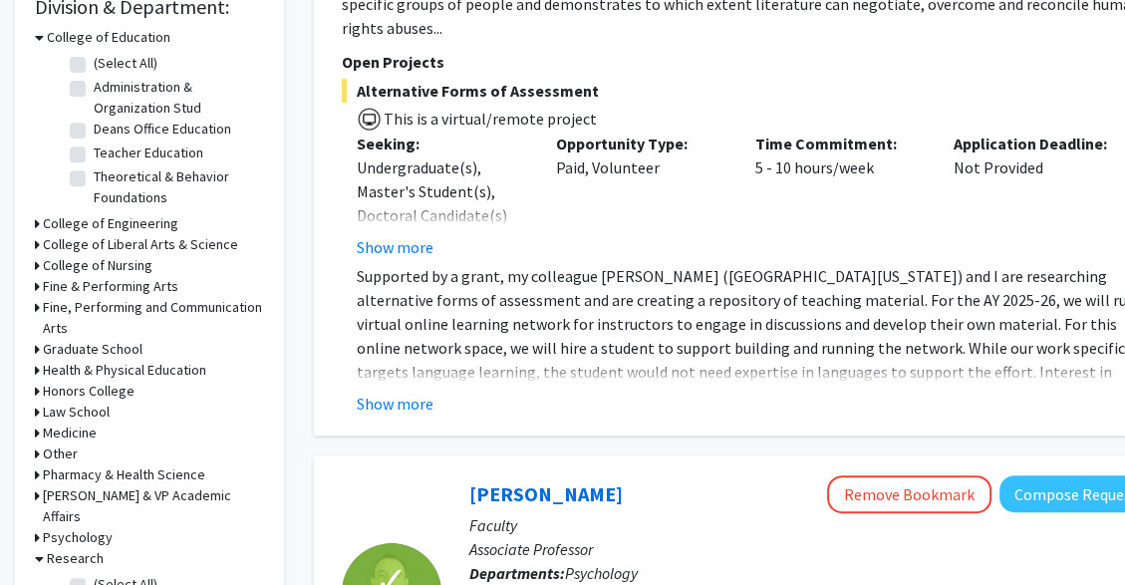
click at [86, 438] on h3 "Medicine" at bounding box center [70, 433] width 54 height 21
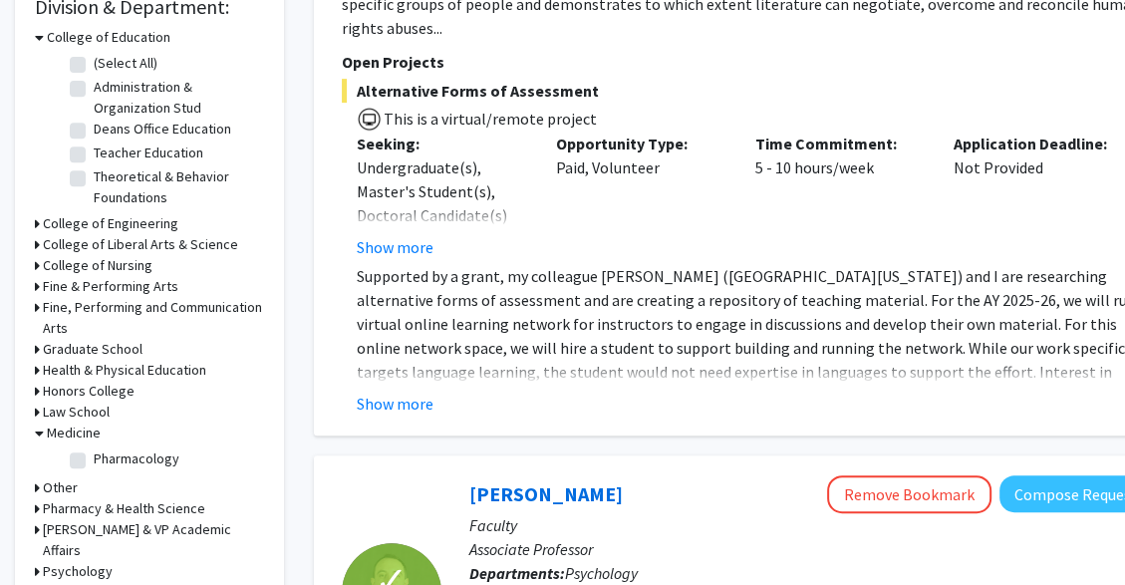
click at [118, 460] on label "Pharmacology" at bounding box center [137, 459] width 86 height 21
click at [107, 460] on input "Pharmacology" at bounding box center [100, 455] width 13 height 13
checkbox input "true"
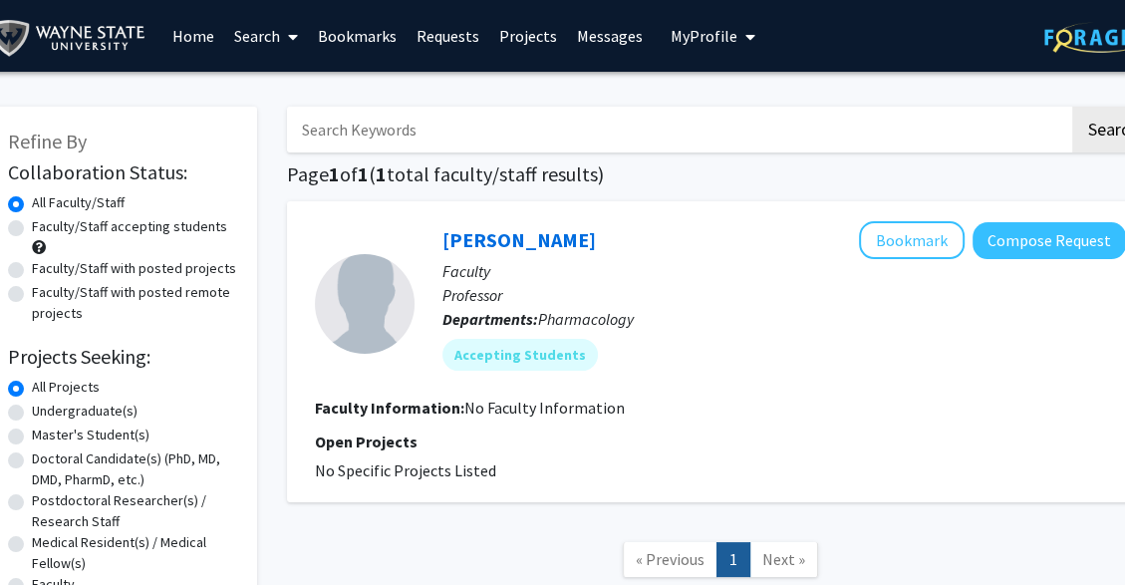
scroll to position [0, 24]
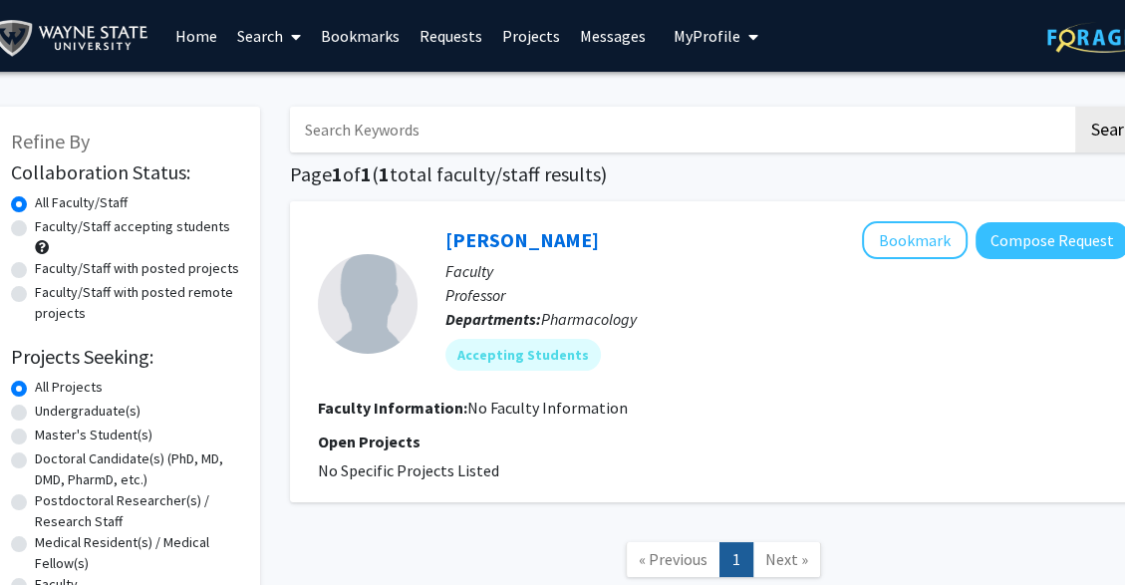
click at [1065, 427] on fg-search-faculty "[PERSON_NAME] Bookmark Compose Request Faculty Professor Departments: Pharmacol…" at bounding box center [723, 351] width 811 height 261
click at [361, 54] on link "Bookmarks" at bounding box center [360, 36] width 99 height 70
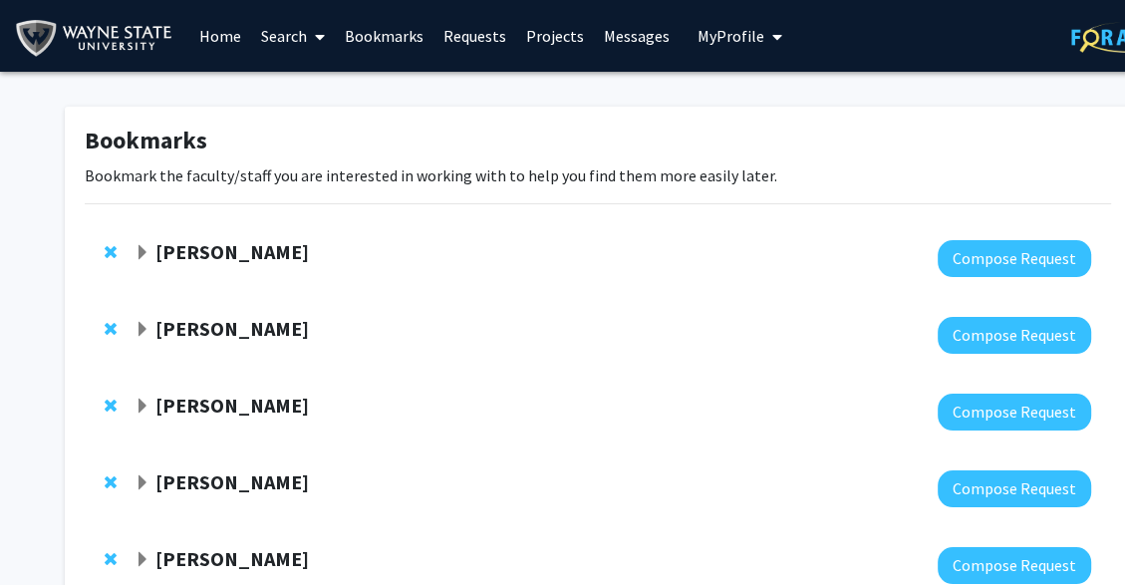
click at [361, 106] on div "Bookmarks Bookmark the faculty/staff you are interested in working with to help…" at bounding box center [598, 485] width 1196 height 827
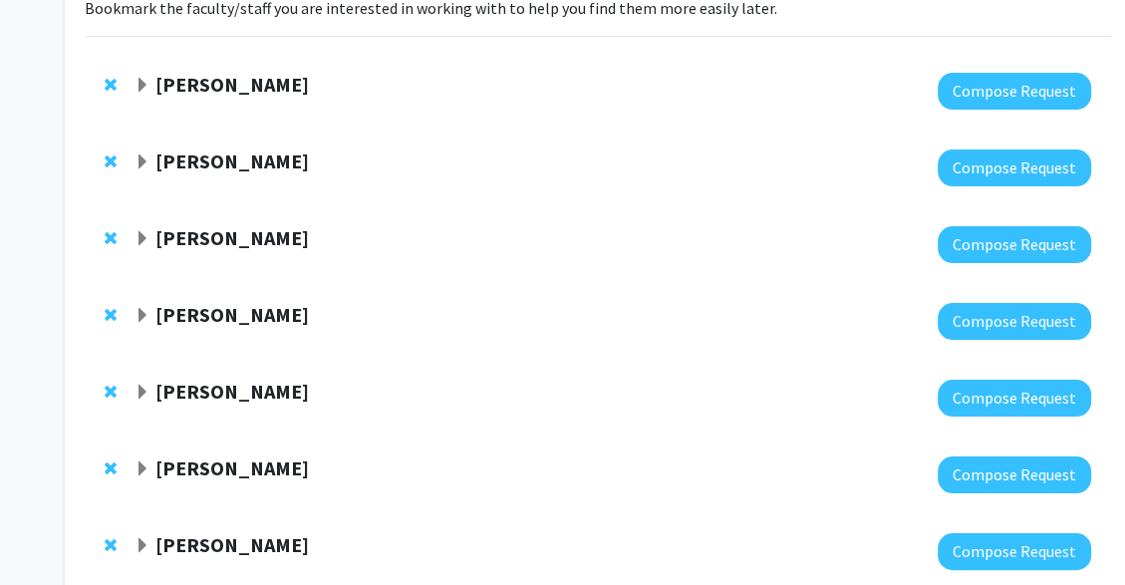
scroll to position [134, 0]
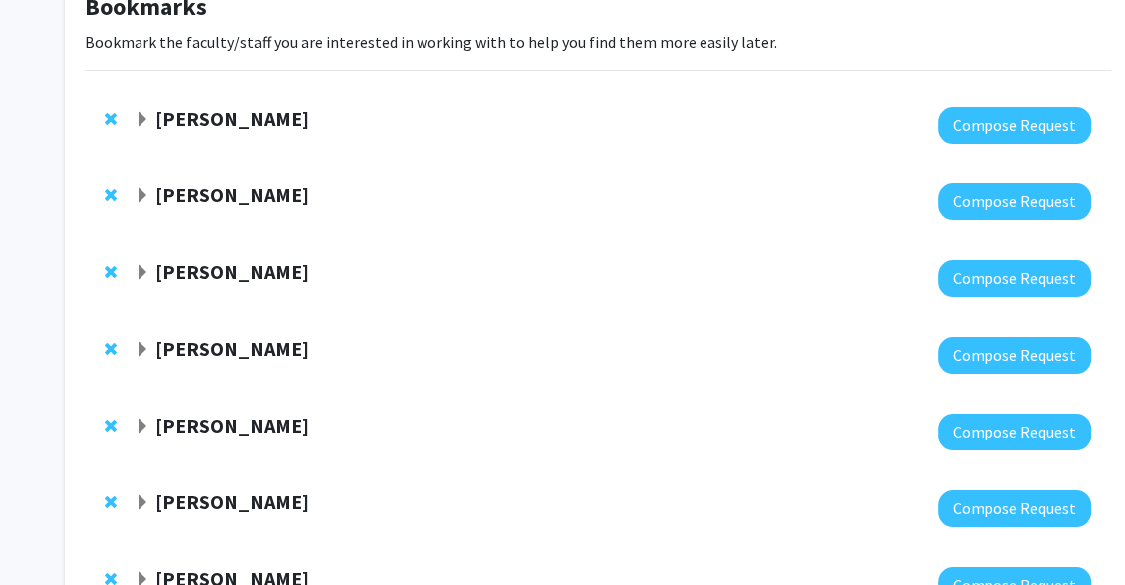
click at [152, 117] on div "[PERSON_NAME]" at bounding box center [350, 119] width 431 height 25
click at [148, 116] on span "Expand Christine Kivlen Bookmark" at bounding box center [143, 120] width 16 height 16
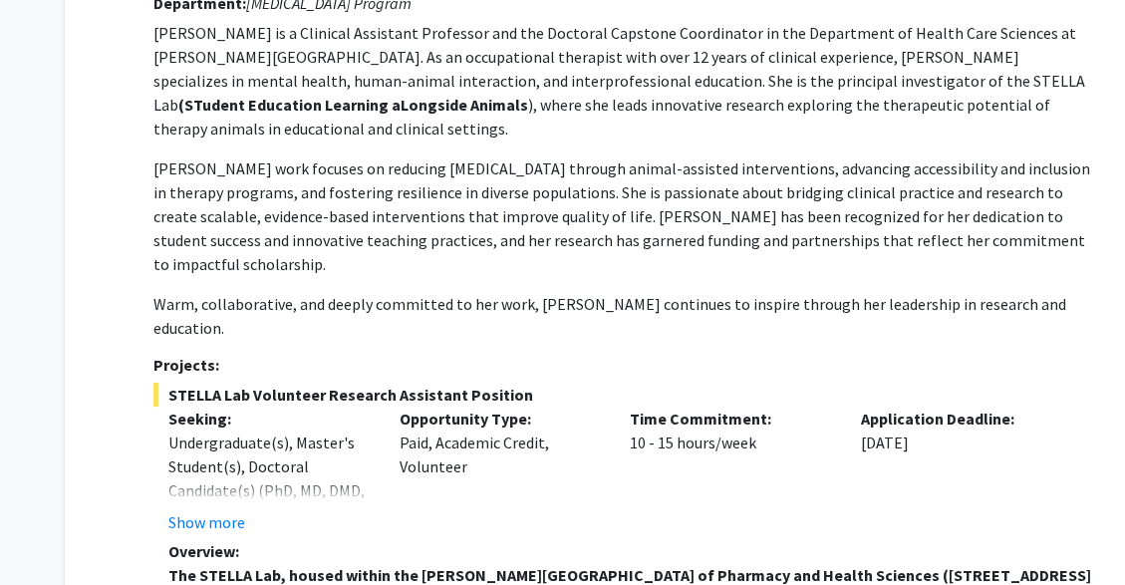
click at [293, 244] on p "[PERSON_NAME] work focuses on reducing [MEDICAL_DATA] through animal-assisted i…" at bounding box center [623, 217] width 938 height 120
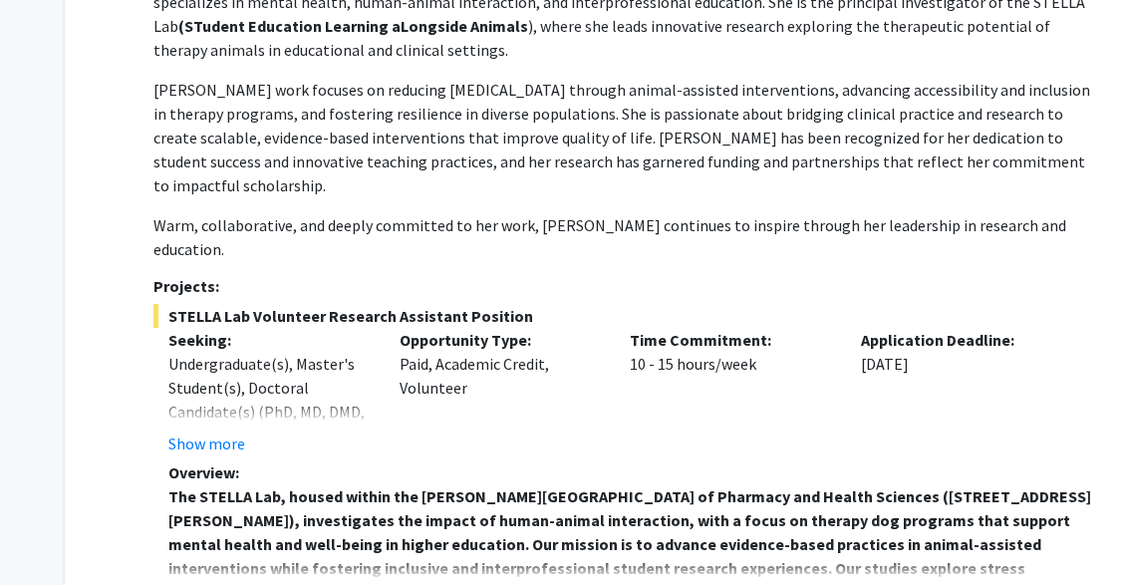
scroll to position [373, 0]
click at [229, 431] on button "Show more" at bounding box center [206, 443] width 77 height 24
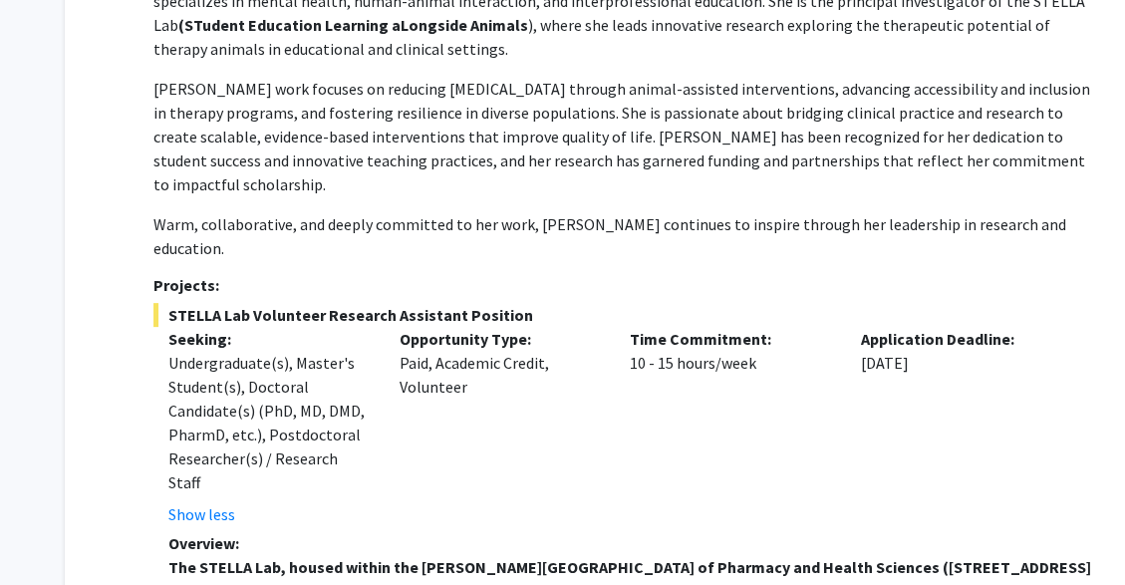
click at [223, 502] on button "Show less" at bounding box center [201, 514] width 67 height 24
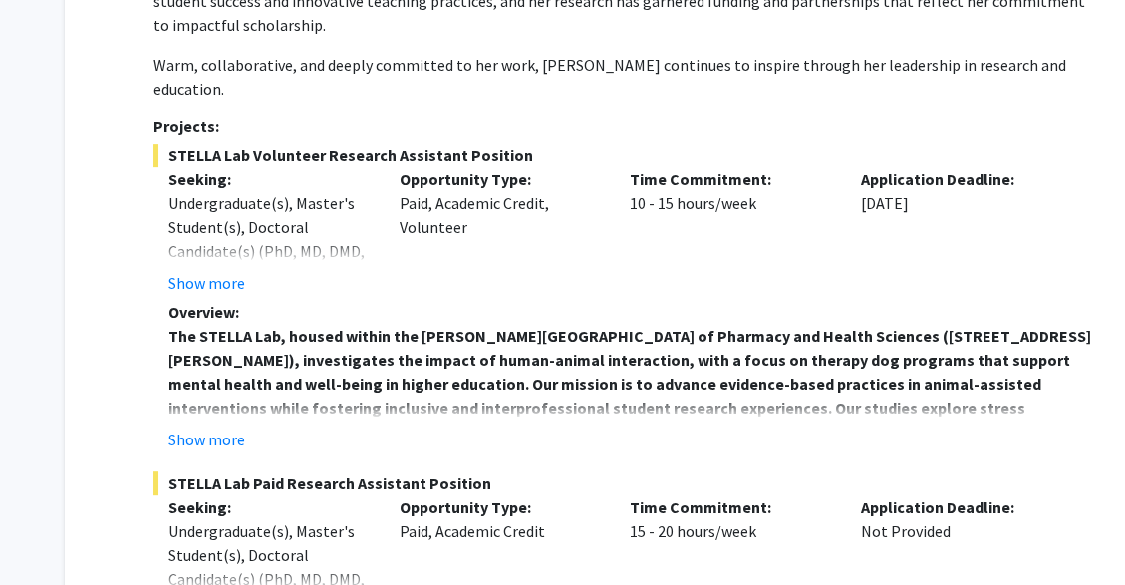
scroll to position [572, 0]
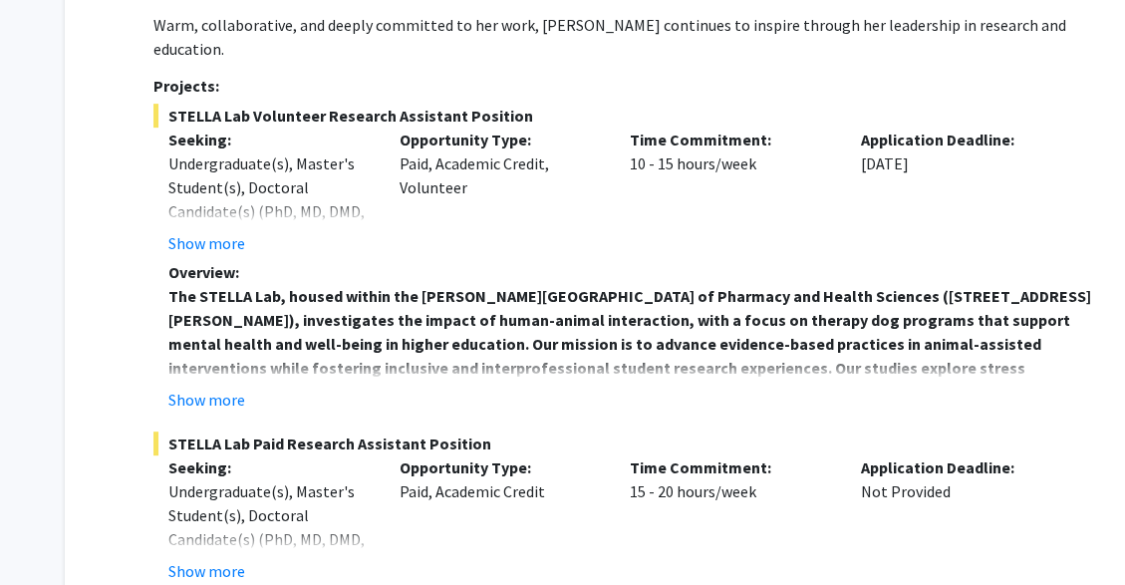
click at [221, 337] on fg-read-more "Overview: The STELLA Lab, housed within the [PERSON_NAME][GEOGRAPHIC_DATA] of P…" at bounding box center [623, 336] width 938 height 152
click at [238, 388] on button "Show more" at bounding box center [206, 400] width 77 height 24
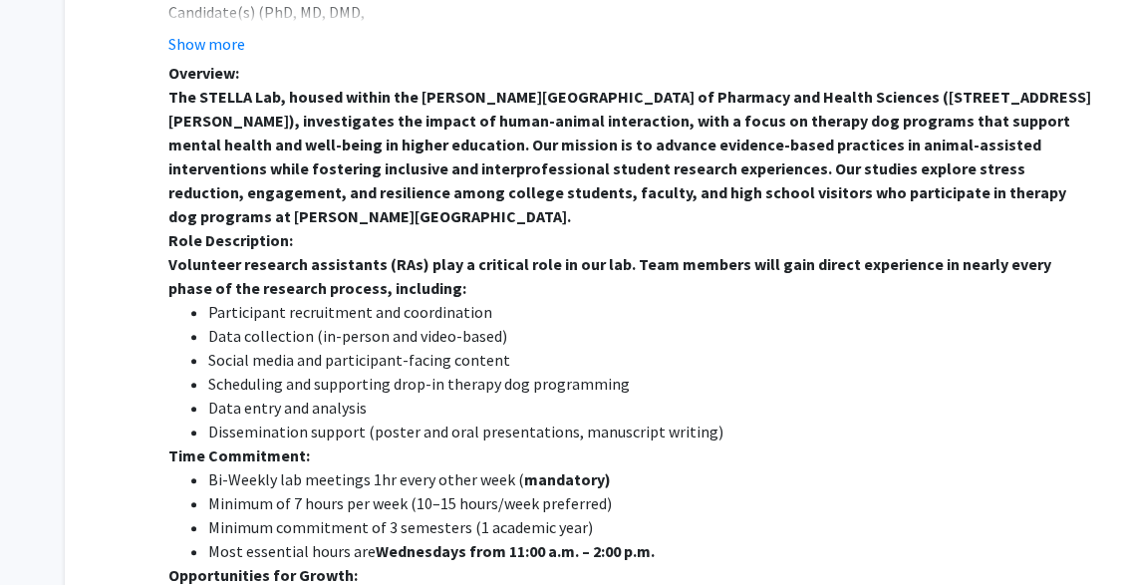
scroll to position [811, 0]
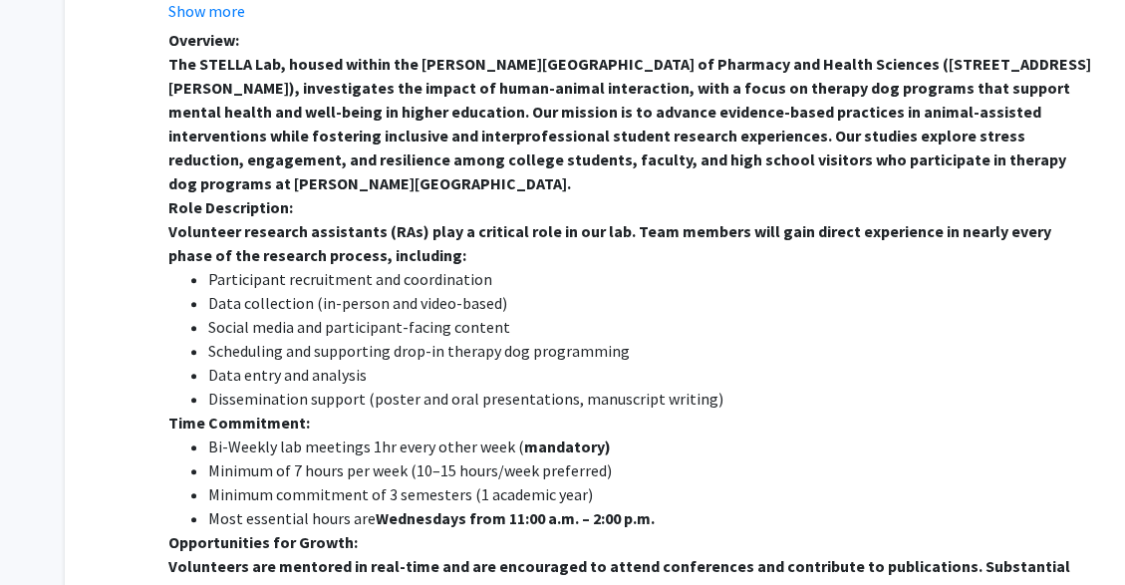
click at [456, 435] on ul "Bi-Weekly lab meetings 1hr every other week ( mandatory) Minimum of 7 hours per…" at bounding box center [629, 483] width 923 height 96
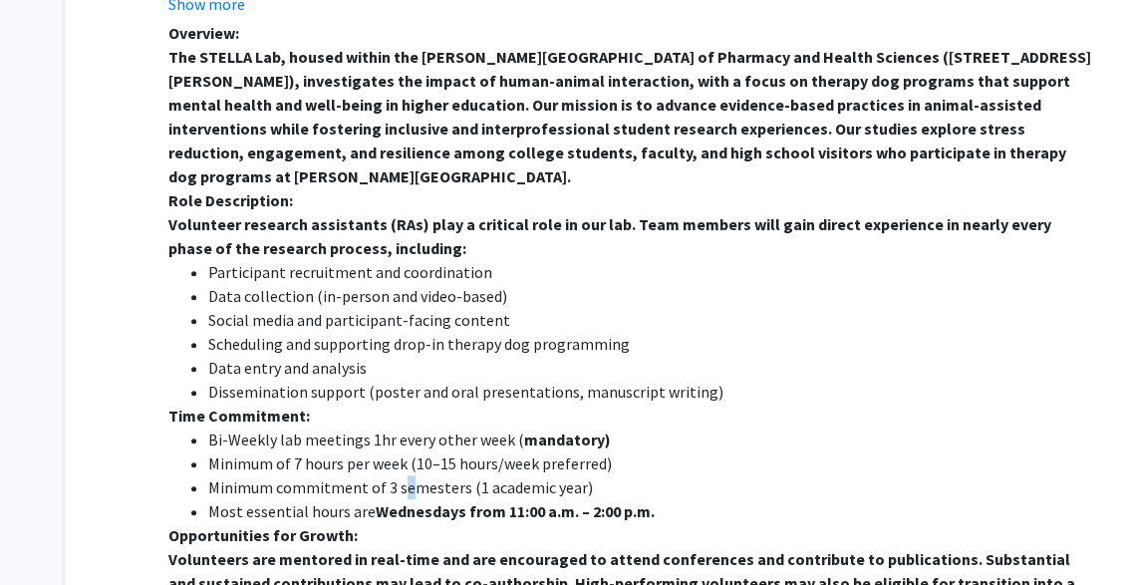
drag, startPoint x: 456, startPoint y: 407, endPoint x: 404, endPoint y: 417, distance: 52.8
click at [404, 475] on li "Minimum commitment of 3 semesters (1 academic year)" at bounding box center [649, 487] width 883 height 24
drag, startPoint x: 404, startPoint y: 417, endPoint x: 610, endPoint y: 389, distance: 208.2
click at [610, 452] on li "Minimum of 7 hours per week (10–15 hours/week preferred)" at bounding box center [649, 464] width 883 height 24
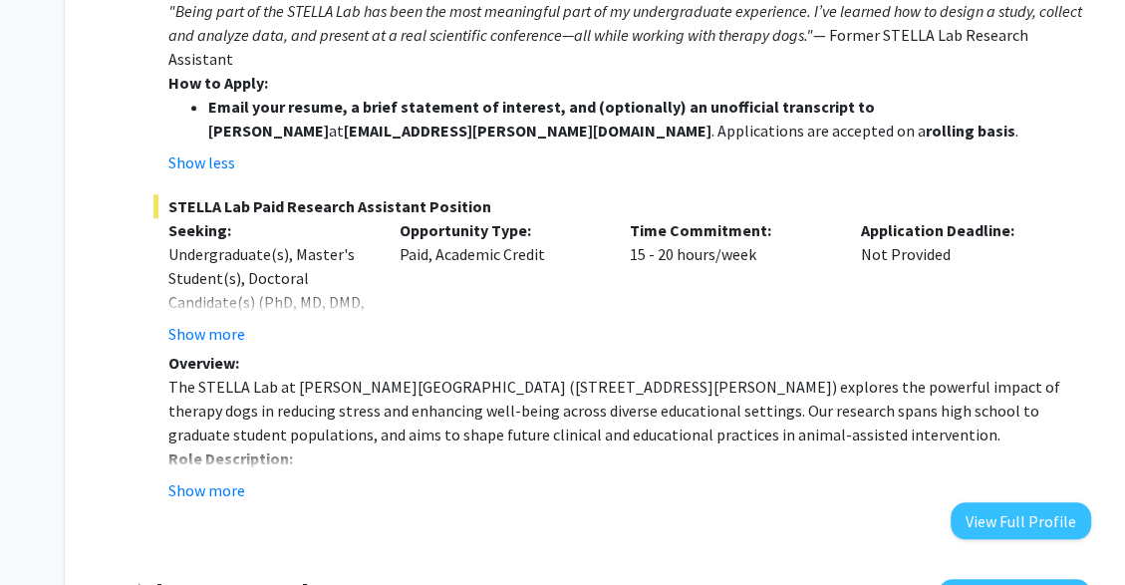
scroll to position [1449, 0]
